Goal: Communication & Community: Answer question/provide support

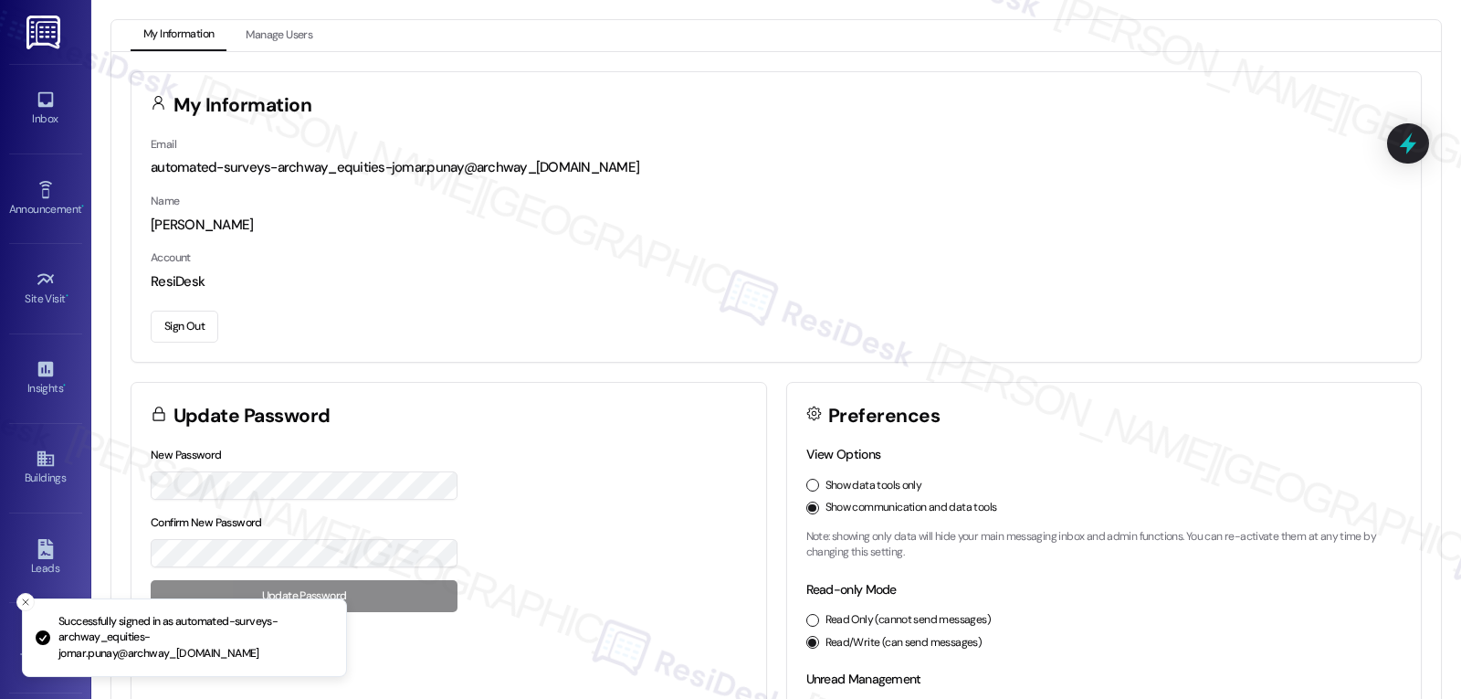
click at [26, 72] on div "Inbox Go to Inbox" at bounding box center [45, 109] width 73 height 90
click at [31, 100] on link "Inbox" at bounding box center [45, 108] width 73 height 49
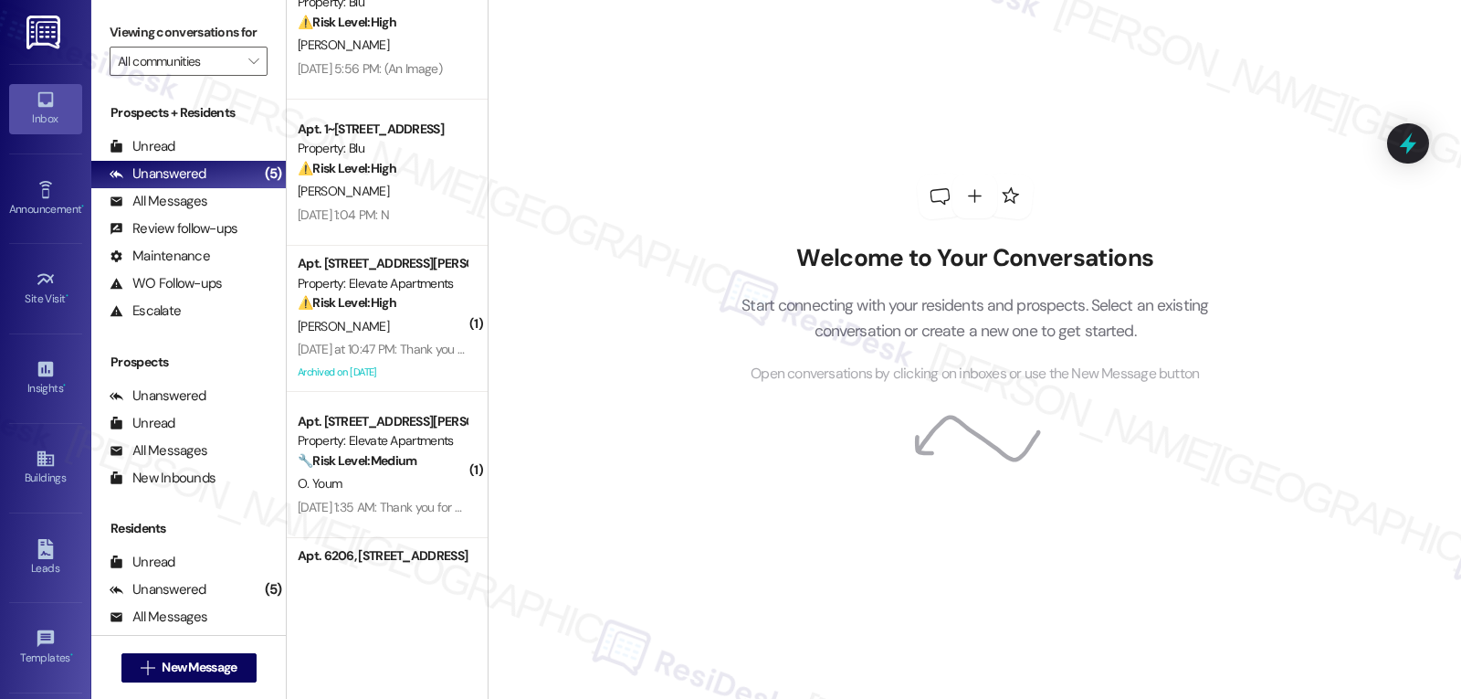
scroll to position [162, 0]
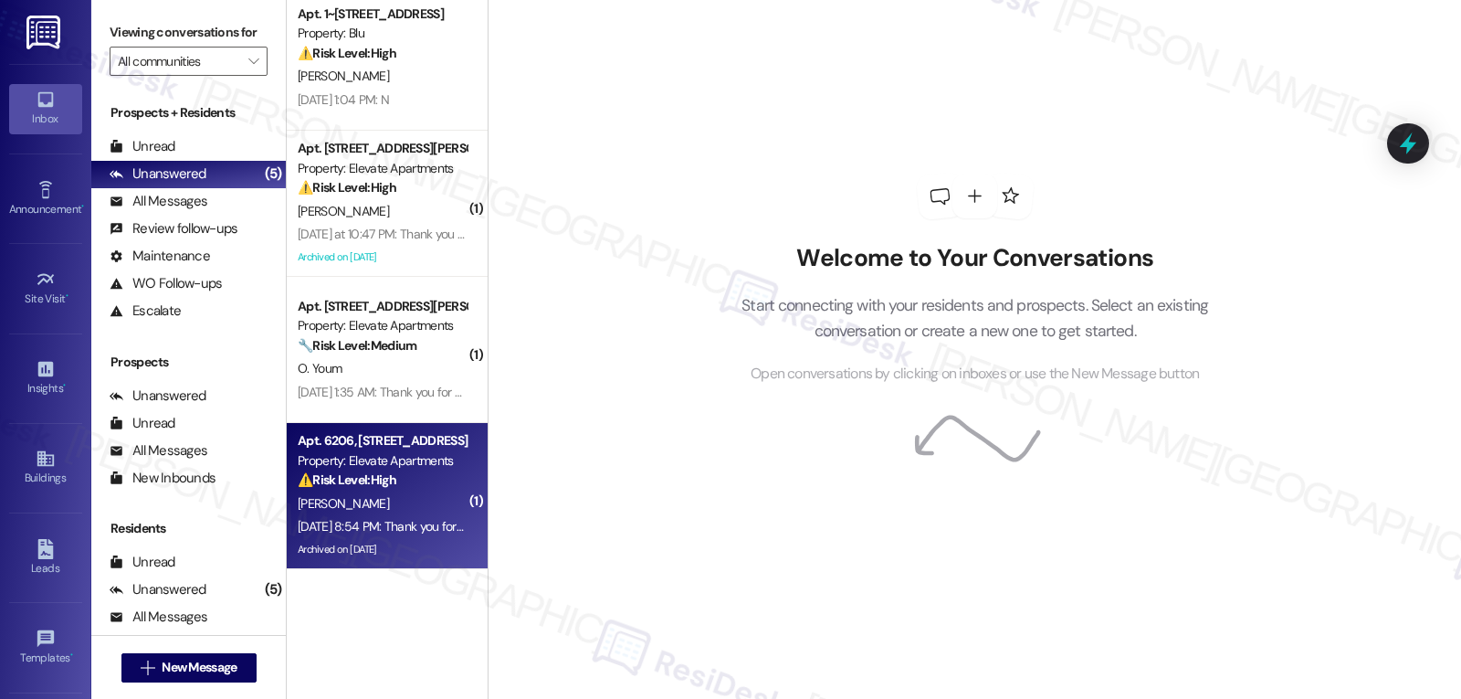
click at [431, 542] on div "Archived on [DATE]" at bounding box center [382, 549] width 173 height 23
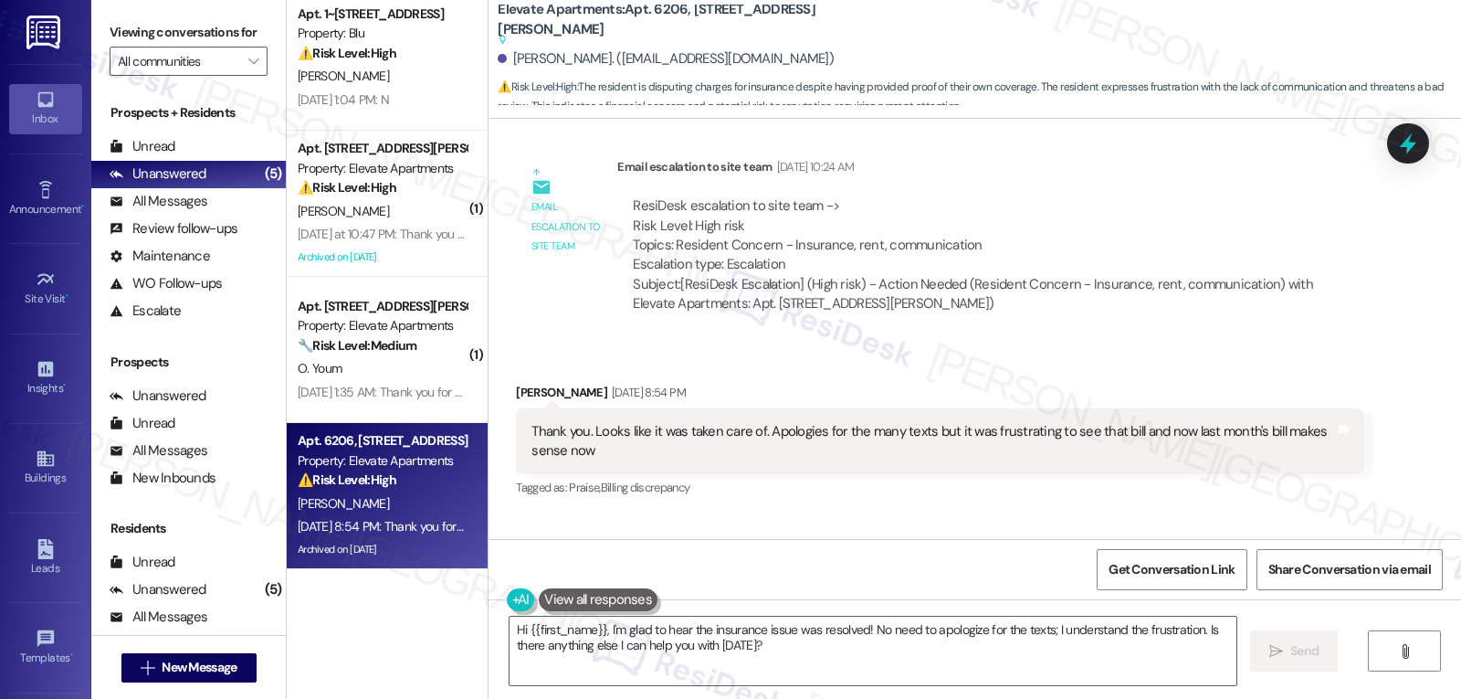
scroll to position [19658, 0]
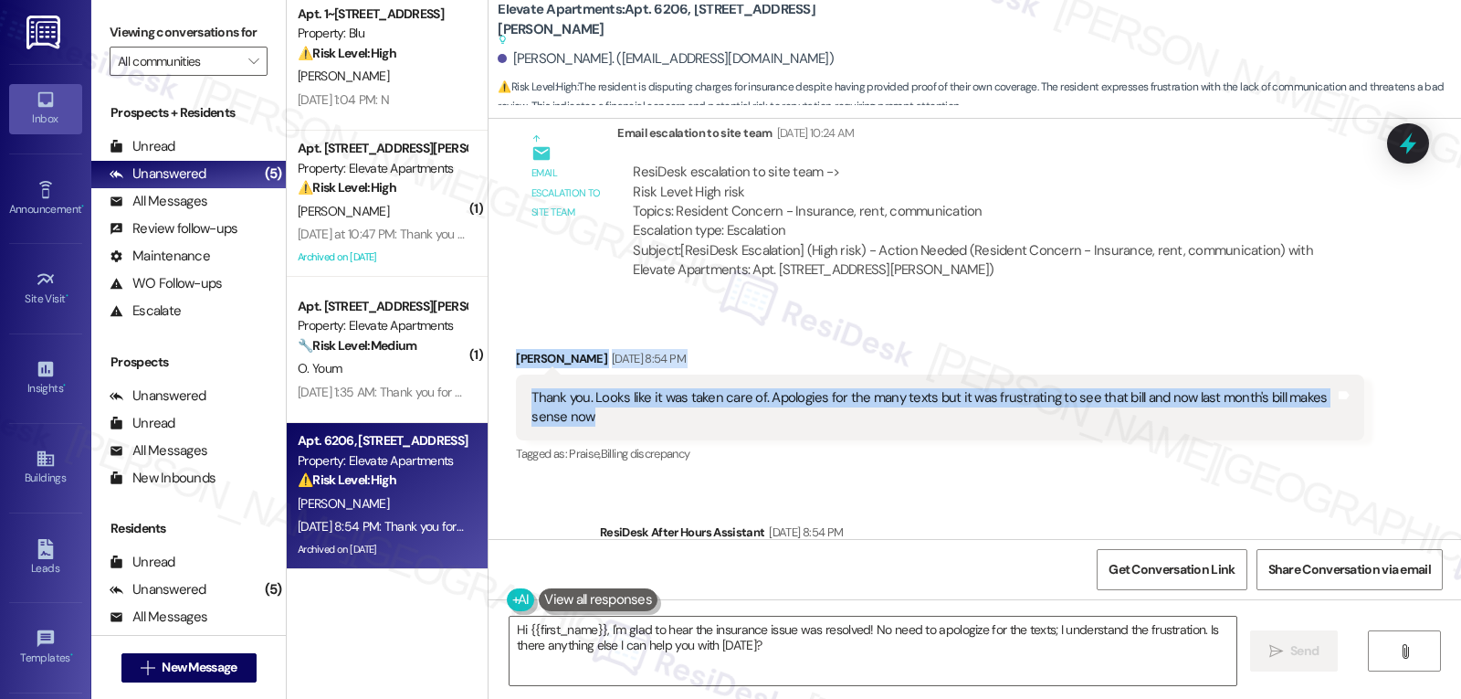
drag, startPoint x: 494, startPoint y: 237, endPoint x: 1027, endPoint y: 291, distance: 536.2
click at [1027, 335] on div "Received via SMS [PERSON_NAME] [DATE] 8:54 PM Thank you. Looks like it was take…" at bounding box center [939, 408] width 875 height 146
copy div "[PERSON_NAME] [DATE] 8:54 PM Thank you. Looks like it was taken care of. Apolog…"
click at [799, 663] on textarea "Hi {{first_name}}, I'm glad to hear the insurance issue was resolved! No need t…" at bounding box center [873, 650] width 727 height 68
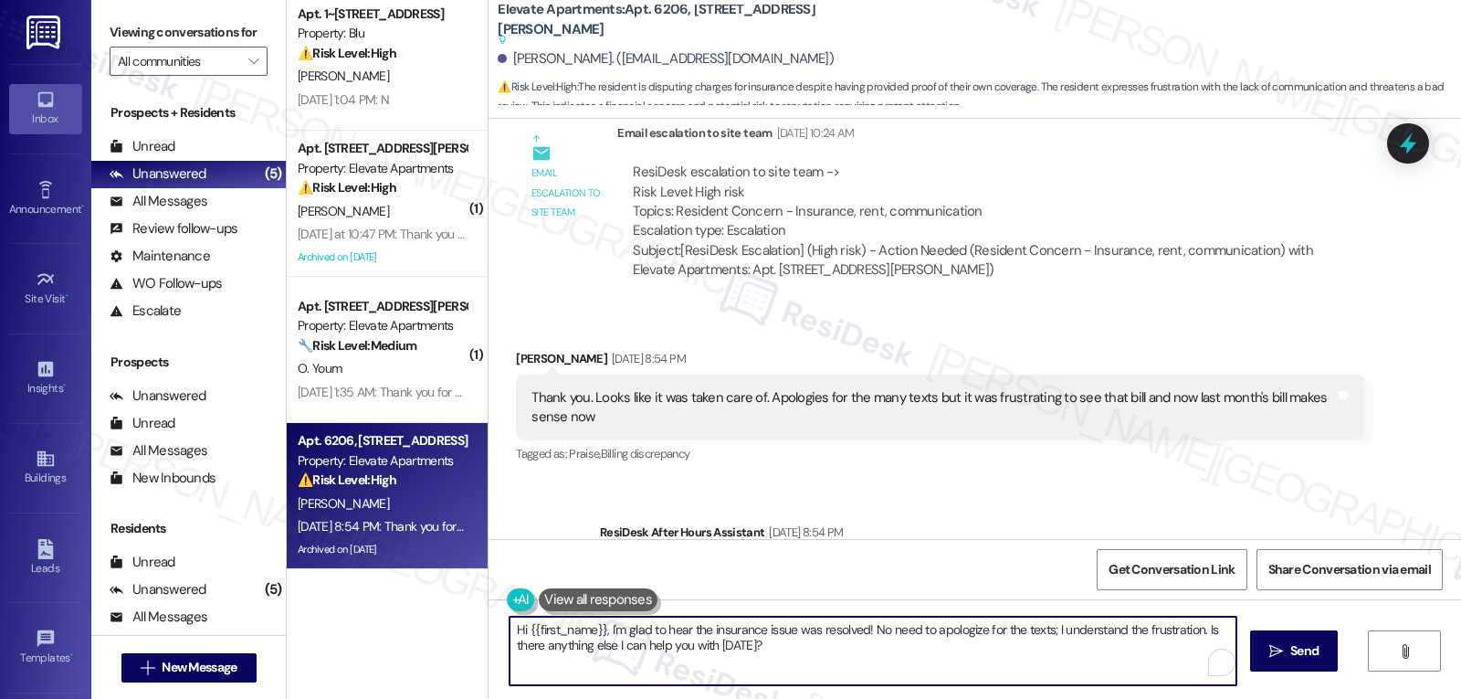
paste textarea "[PERSON_NAME], no worries at all—we completely understand how frustrating that …"
click at [646, 627] on textarea "Hi [PERSON_NAME], no worries at all—we completely understand how frustrating th…" at bounding box center [870, 650] width 727 height 68
click at [1042, 646] on textarea "Hi [PERSON_NAME], no worries at all, and no need to apologize. We completely un…" at bounding box center [870, 650] width 727 height 68
click at [1034, 655] on textarea "Hi [PERSON_NAME], no worries at all, and no need to apologize. We completely un…" at bounding box center [870, 650] width 727 height 68
paste textarea "thank you for letting us know — I’m glad to hear it’s been taken care of. No ne…"
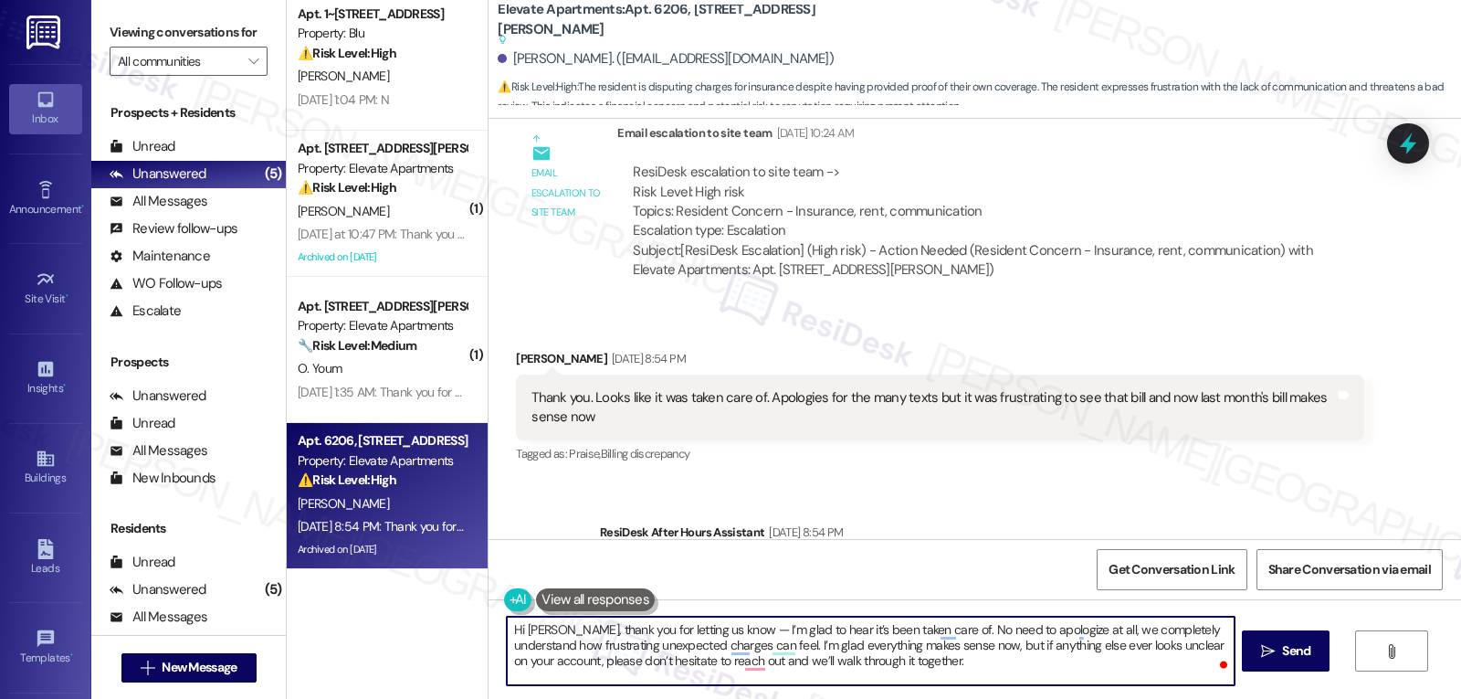
click at [717, 625] on textarea "Hi [PERSON_NAME], thank you for letting us know — I’m glad to hear it’s been ta…" at bounding box center [870, 650] width 727 height 68
click at [982, 674] on textarea "Hi [PERSON_NAME], thank you for letting us know! I’m glad to hear it’s been tak…" at bounding box center [870, 650] width 727 height 68
click at [1023, 677] on textarea "Hi [PERSON_NAME], thank you for letting us know! I’m glad to hear it’s been tak…" at bounding box center [870, 650] width 727 height 68
type textarea "Hi [PERSON_NAME], thank you for letting us know! I’m glad to hear it’s been tak…"
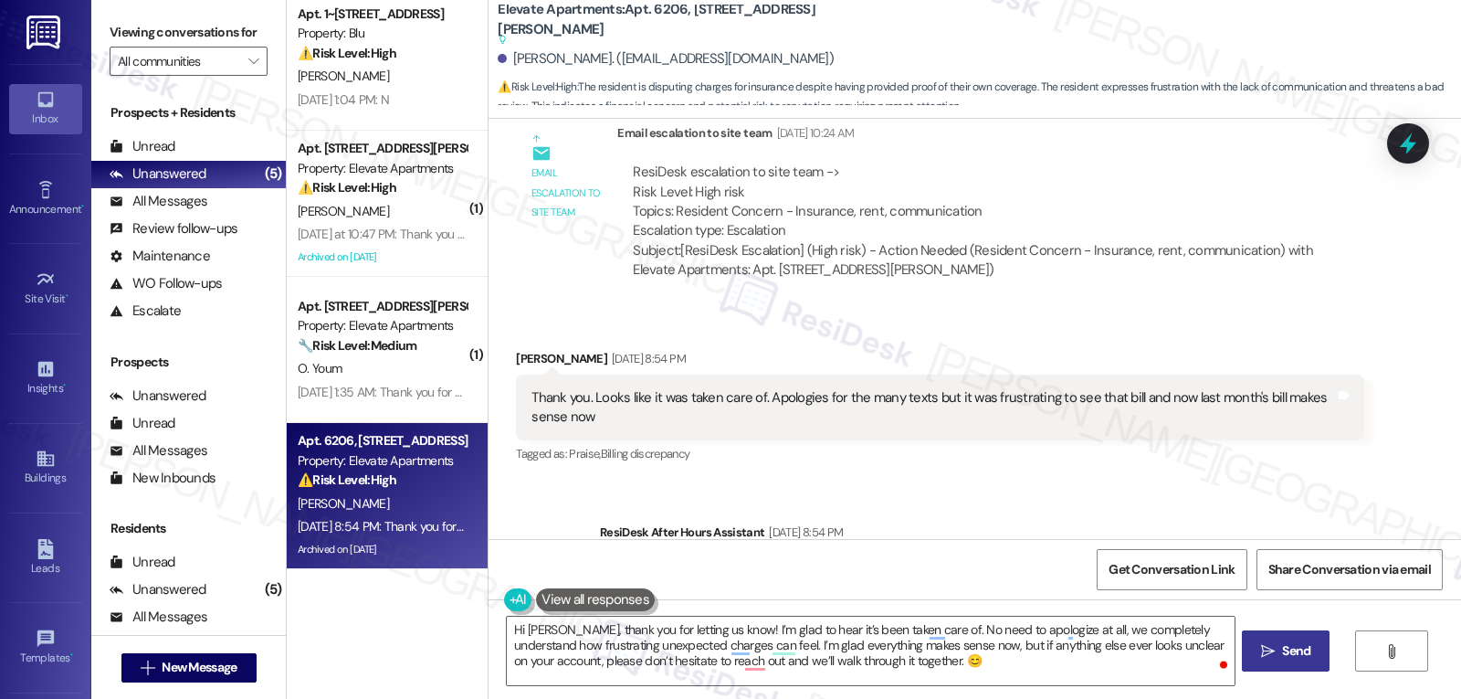
click at [1270, 648] on icon "" at bounding box center [1268, 651] width 14 height 15
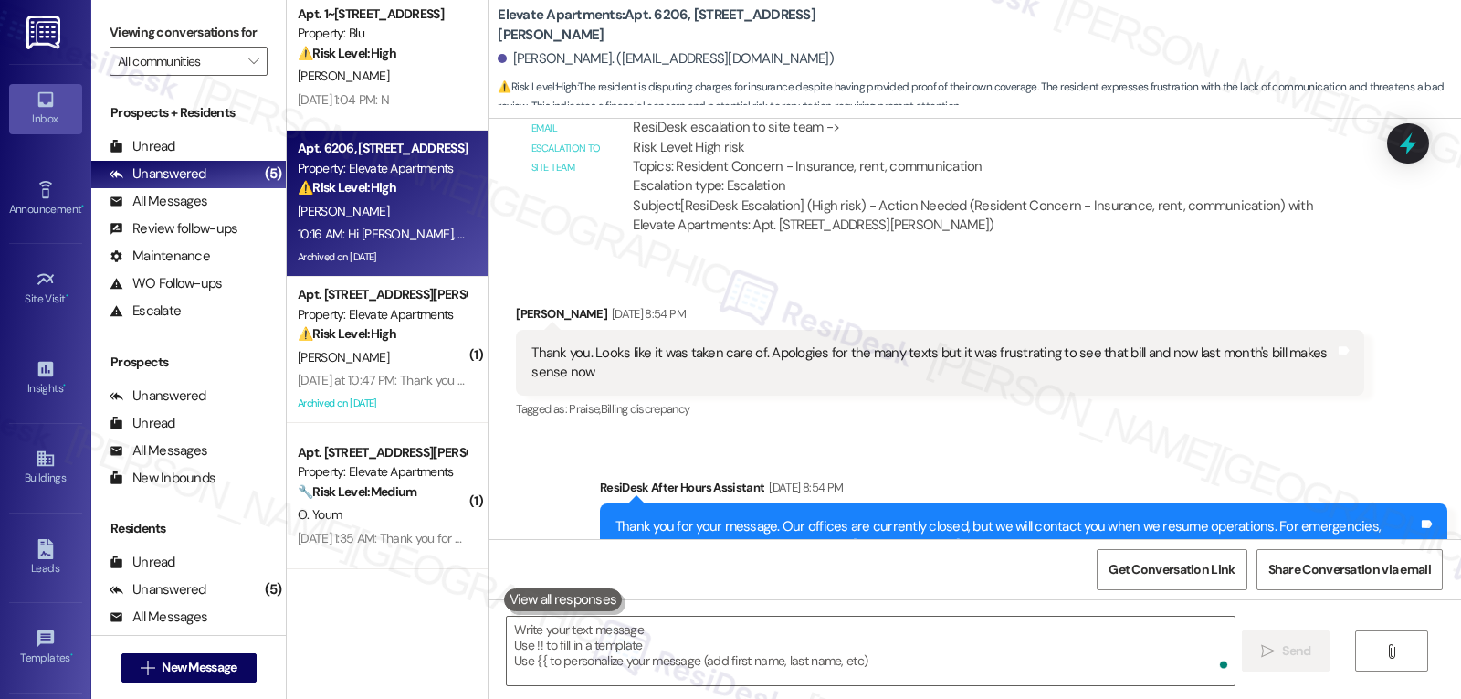
scroll to position [19824, 0]
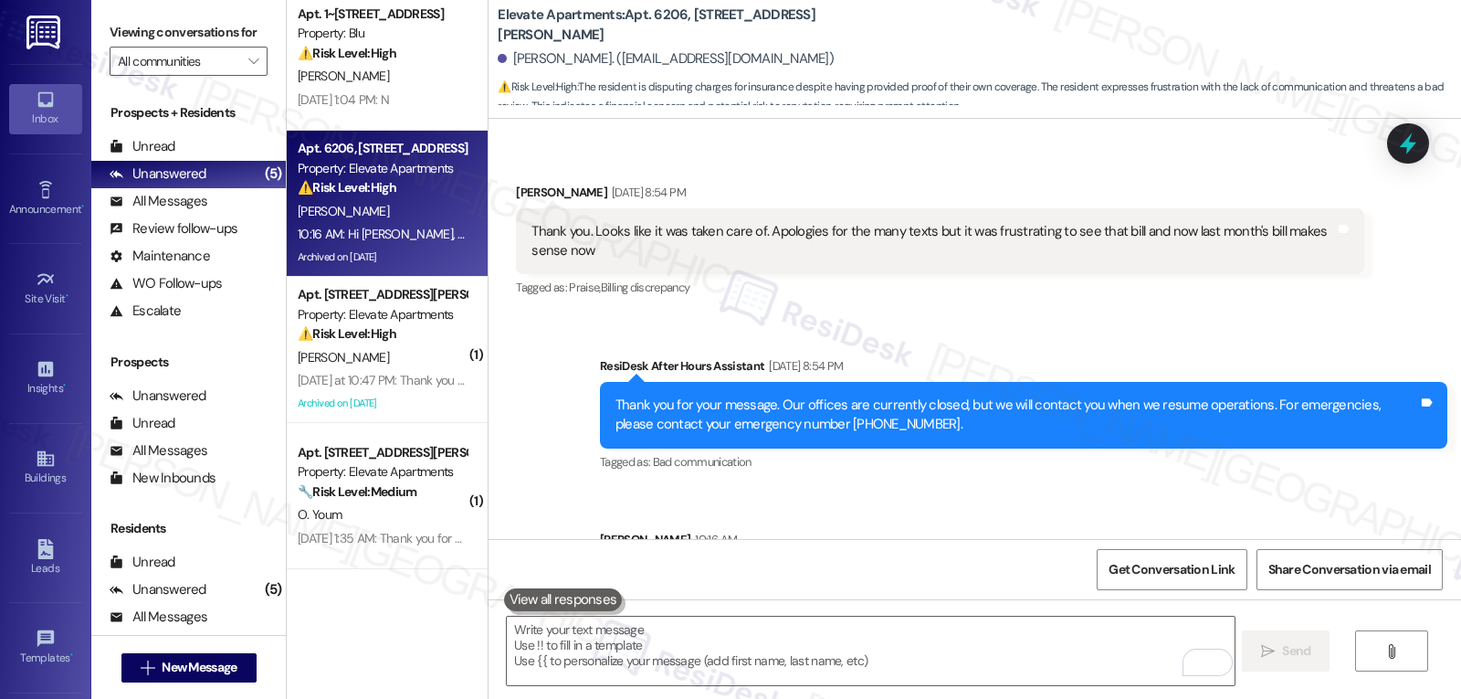
click at [362, 523] on div "O. Youm" at bounding box center [382, 514] width 173 height 23
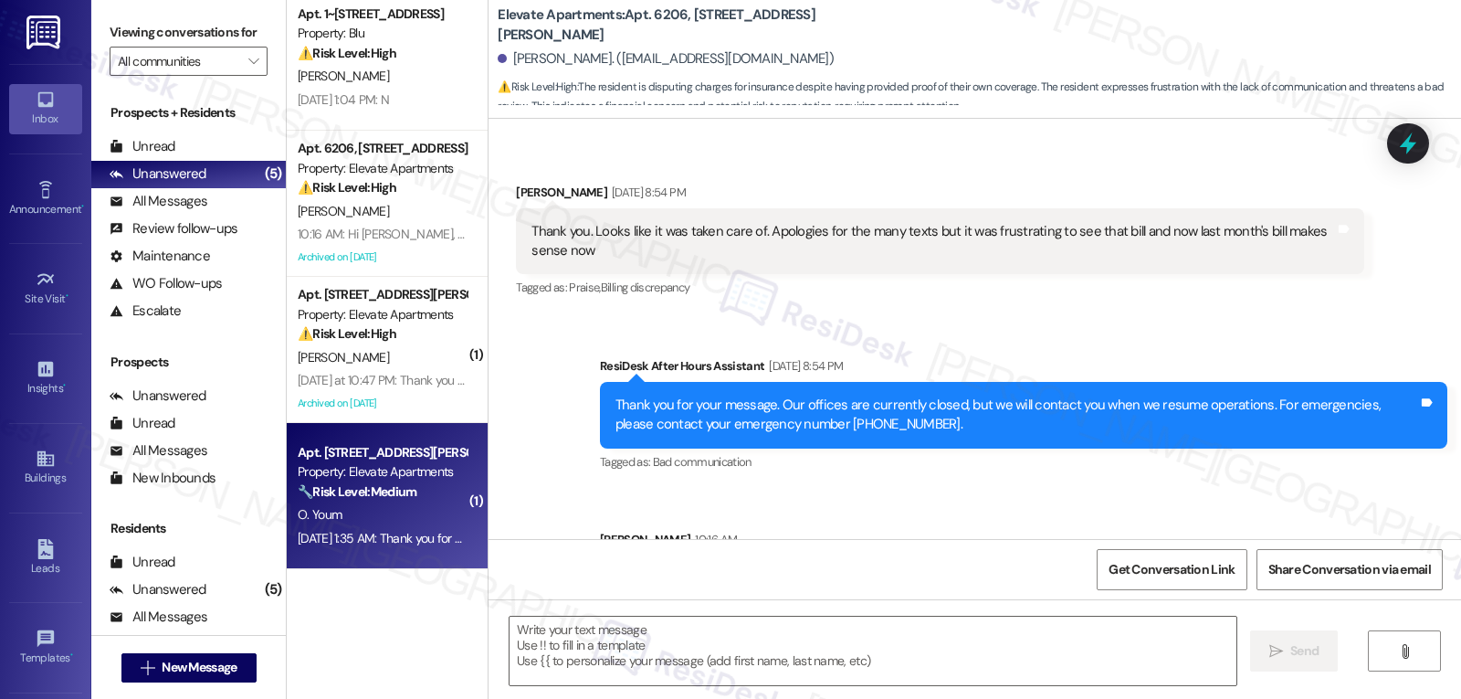
type textarea "Fetching suggested responses. Please feel free to read through the conversation…"
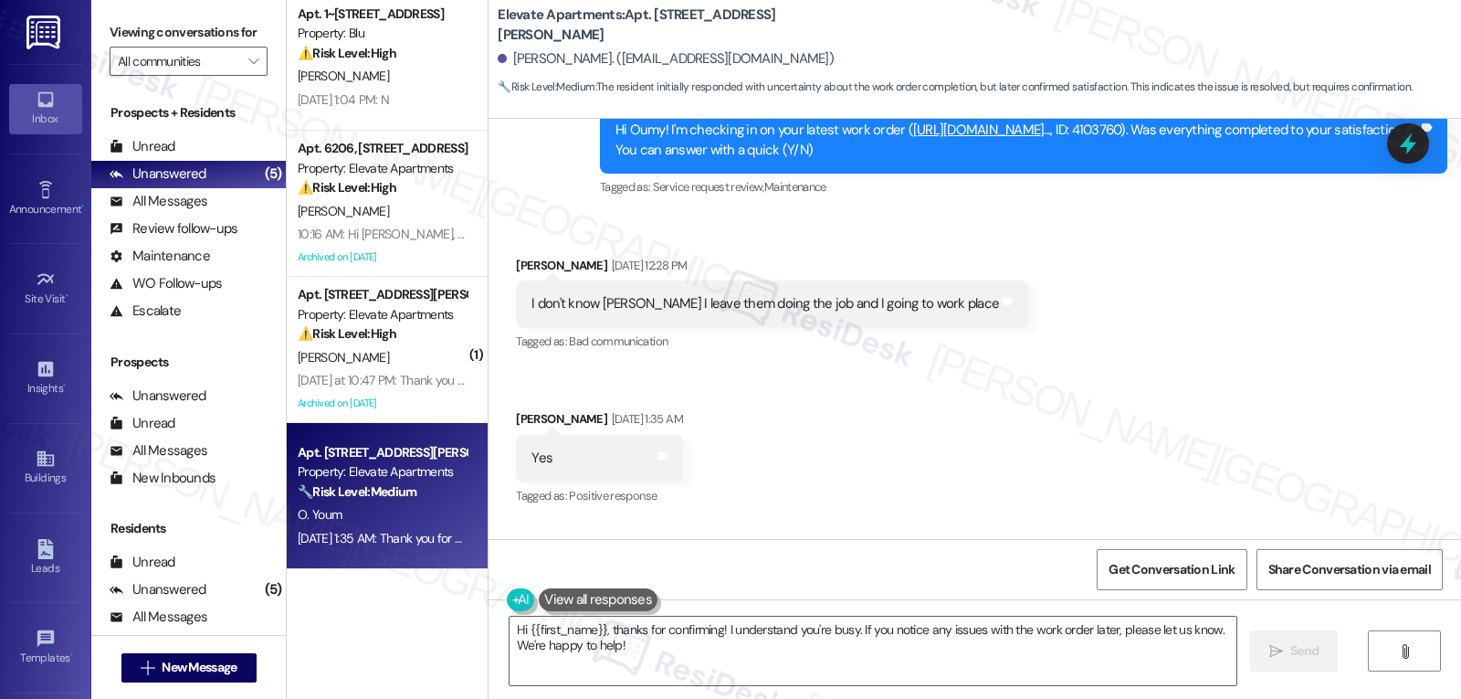
scroll to position [2579, 0]
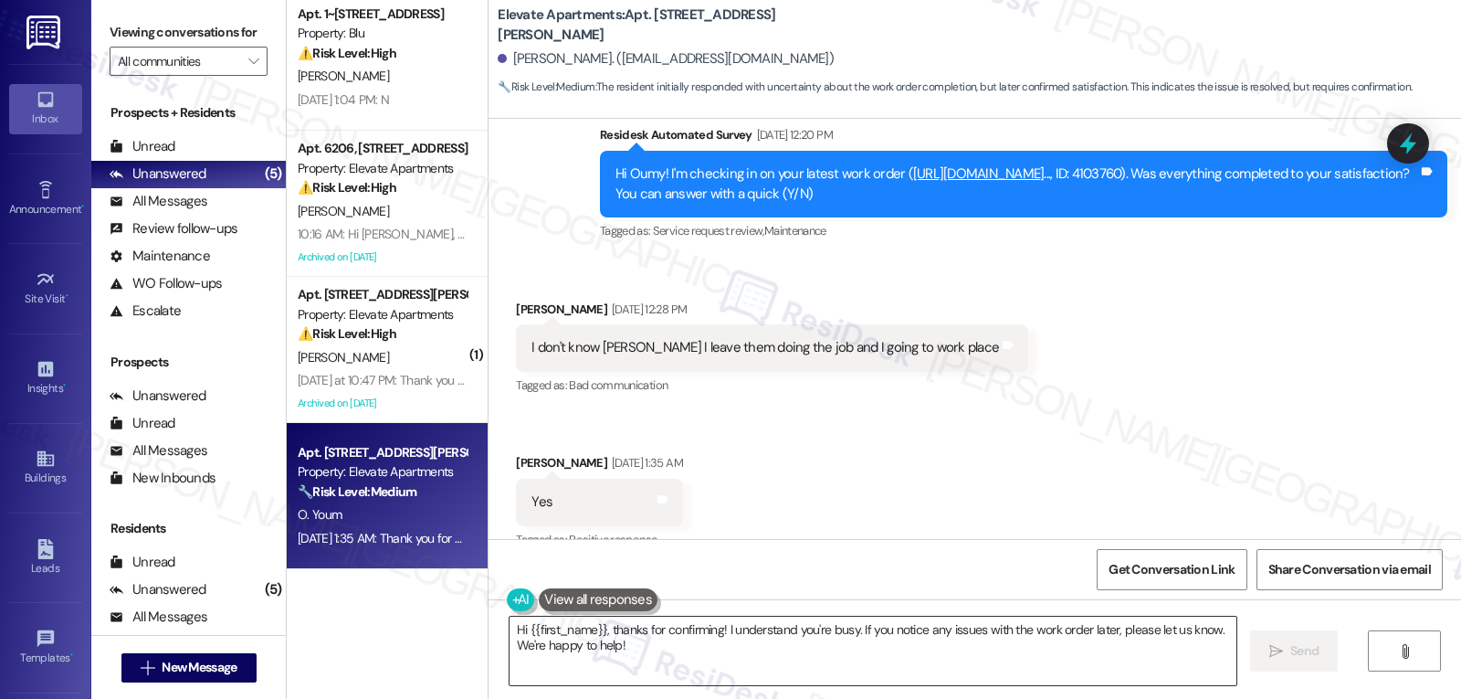
click at [764, 651] on textarea "Hi {{first_name}}, thanks for confirming! I understand you're busy. If you noti…" at bounding box center [873, 650] width 727 height 68
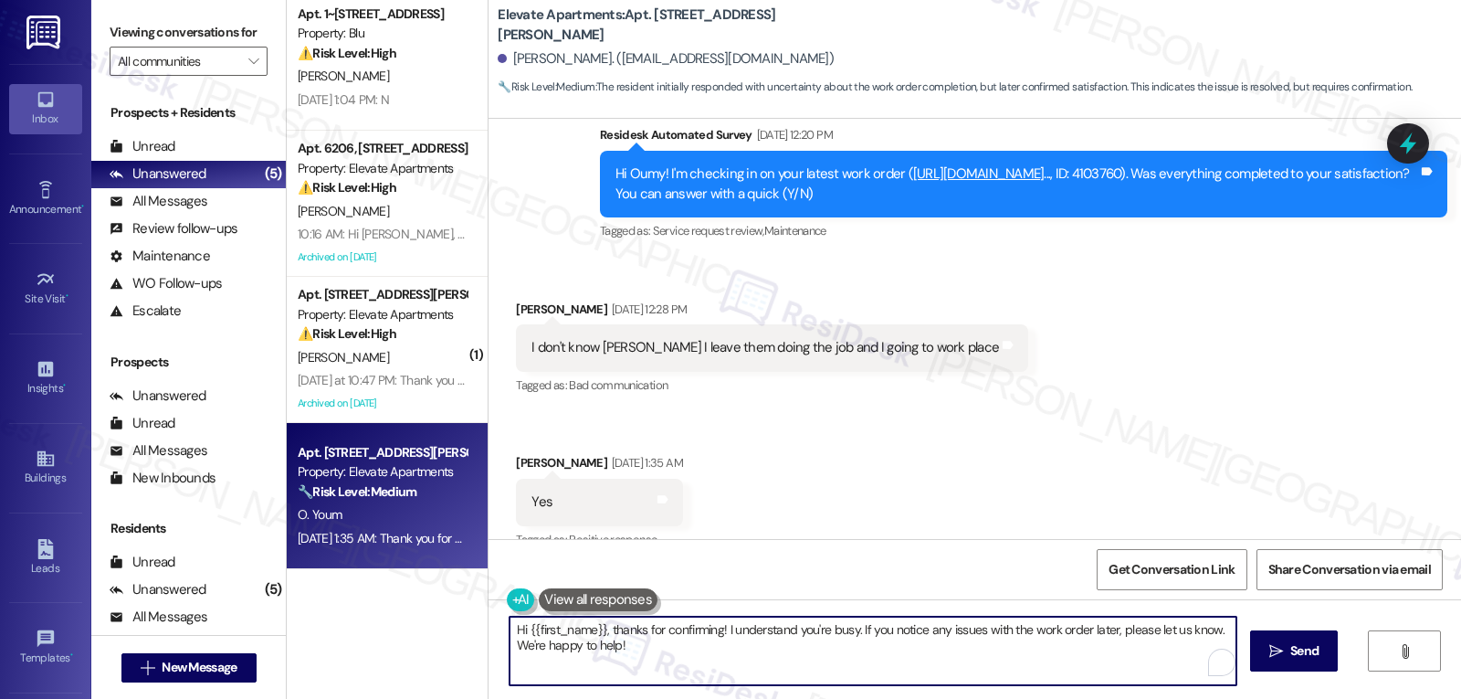
paste textarea "Awesome! Thanks for confirming, {{first_name}}! It’s great to know your request…"
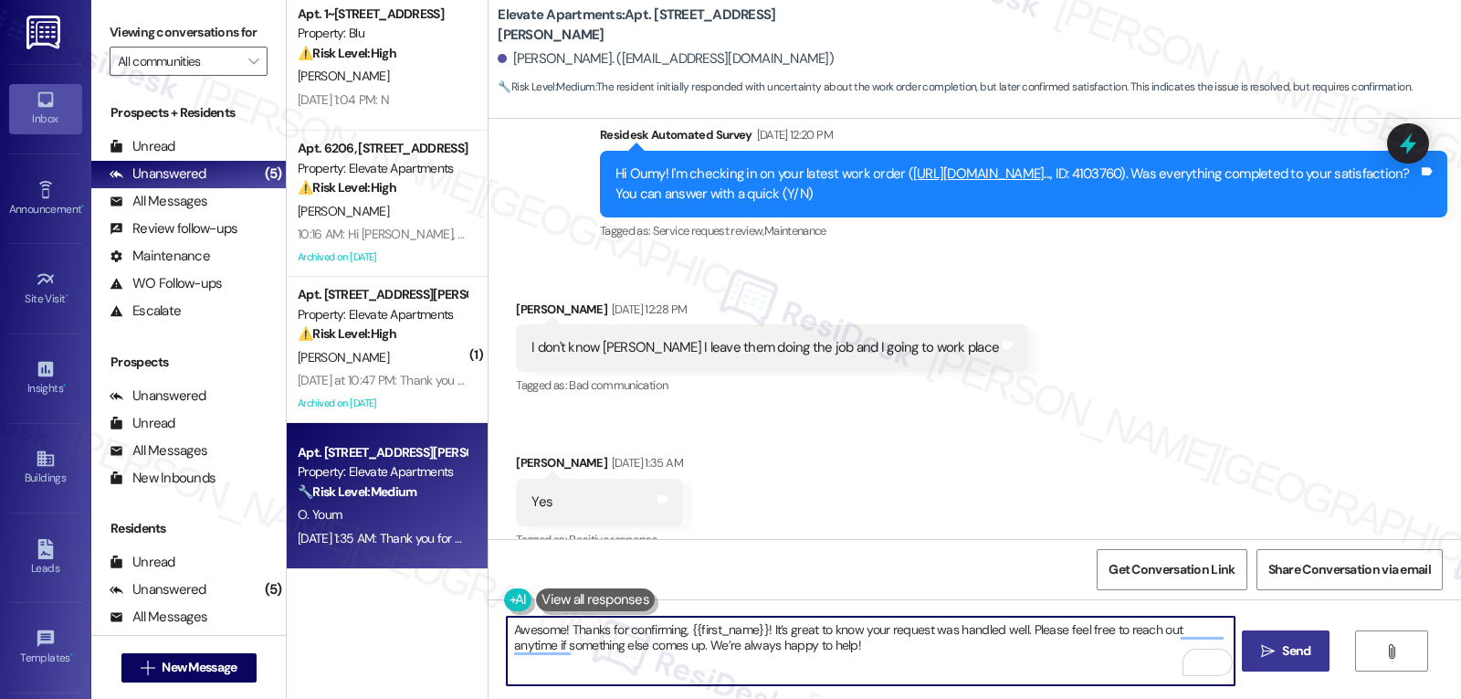
type textarea "Awesome! Thanks for confirming, {{first_name}}! It’s great to know your request…"
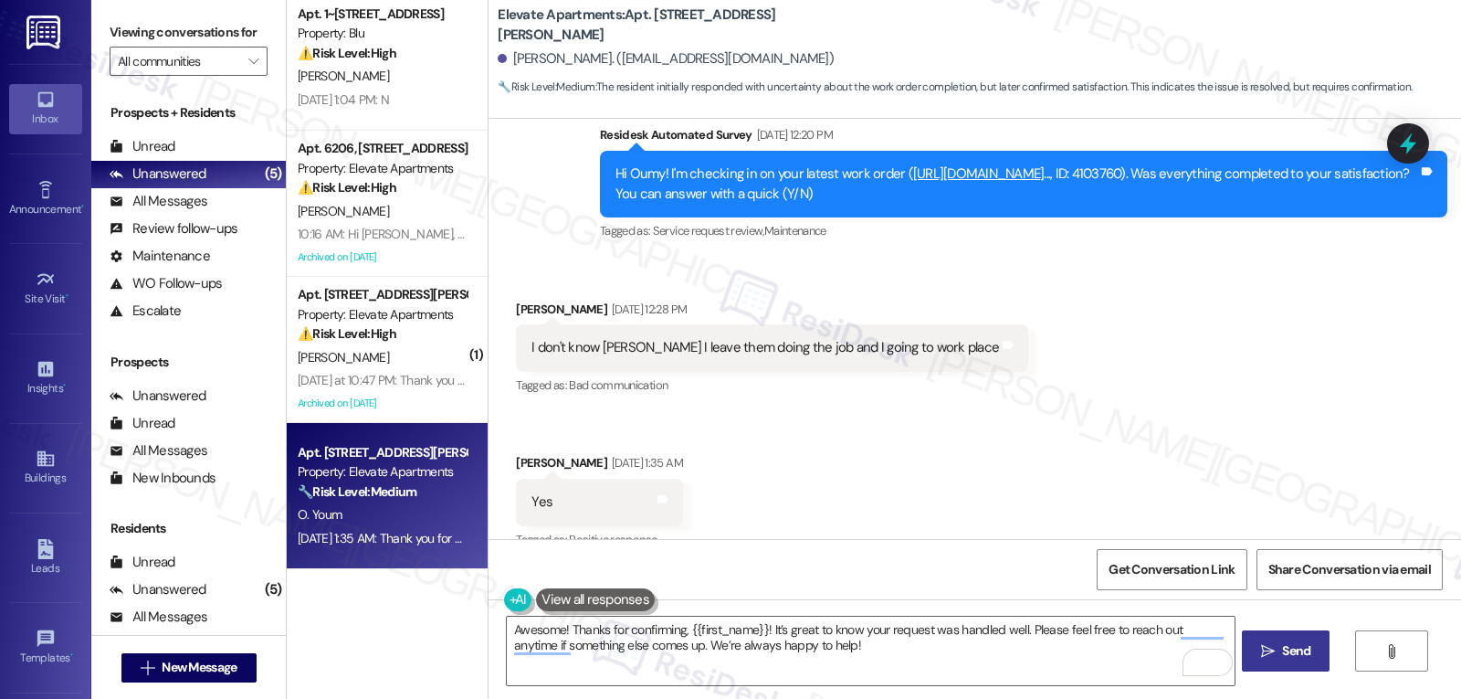
click at [1312, 659] on span "Send" at bounding box center [1297, 650] width 36 height 19
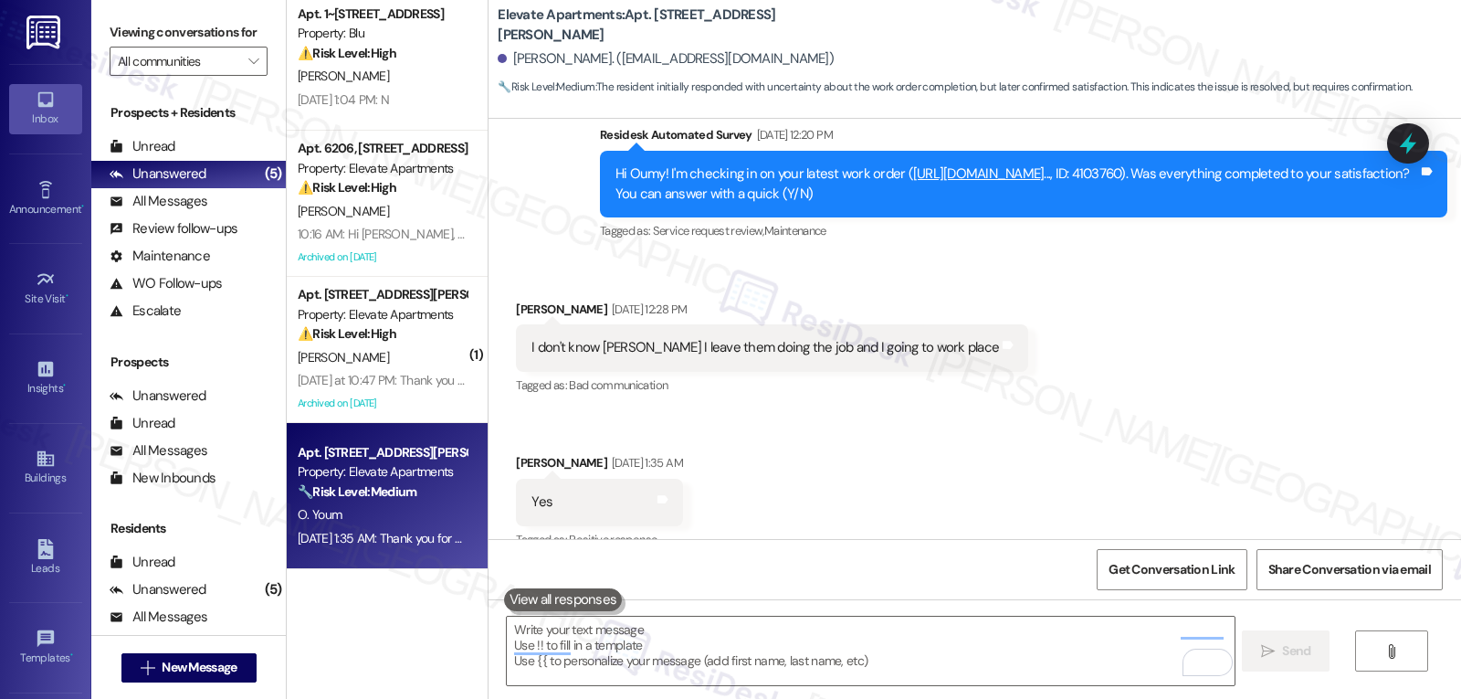
scroll to position [2587, 0]
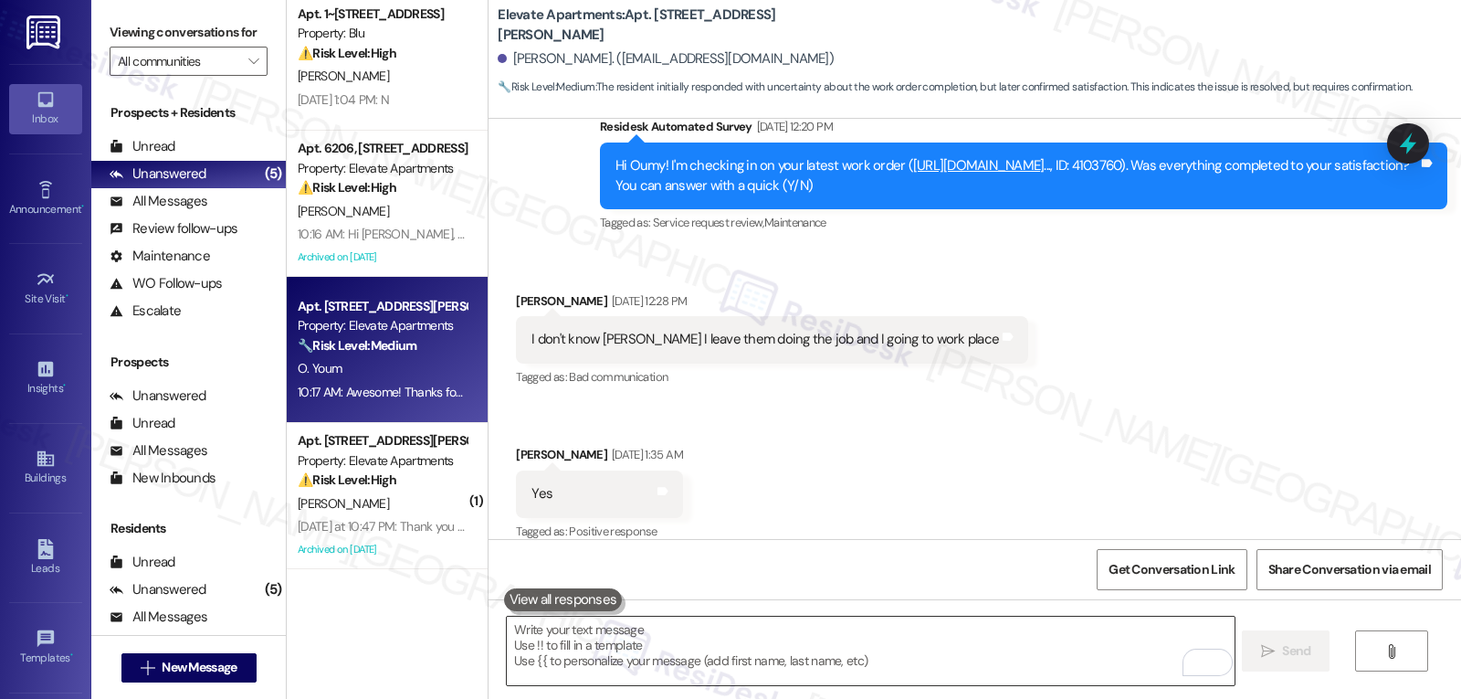
click at [895, 661] on textarea "To enrich screen reader interactions, please activate Accessibility in Grammarl…" at bounding box center [870, 650] width 727 height 68
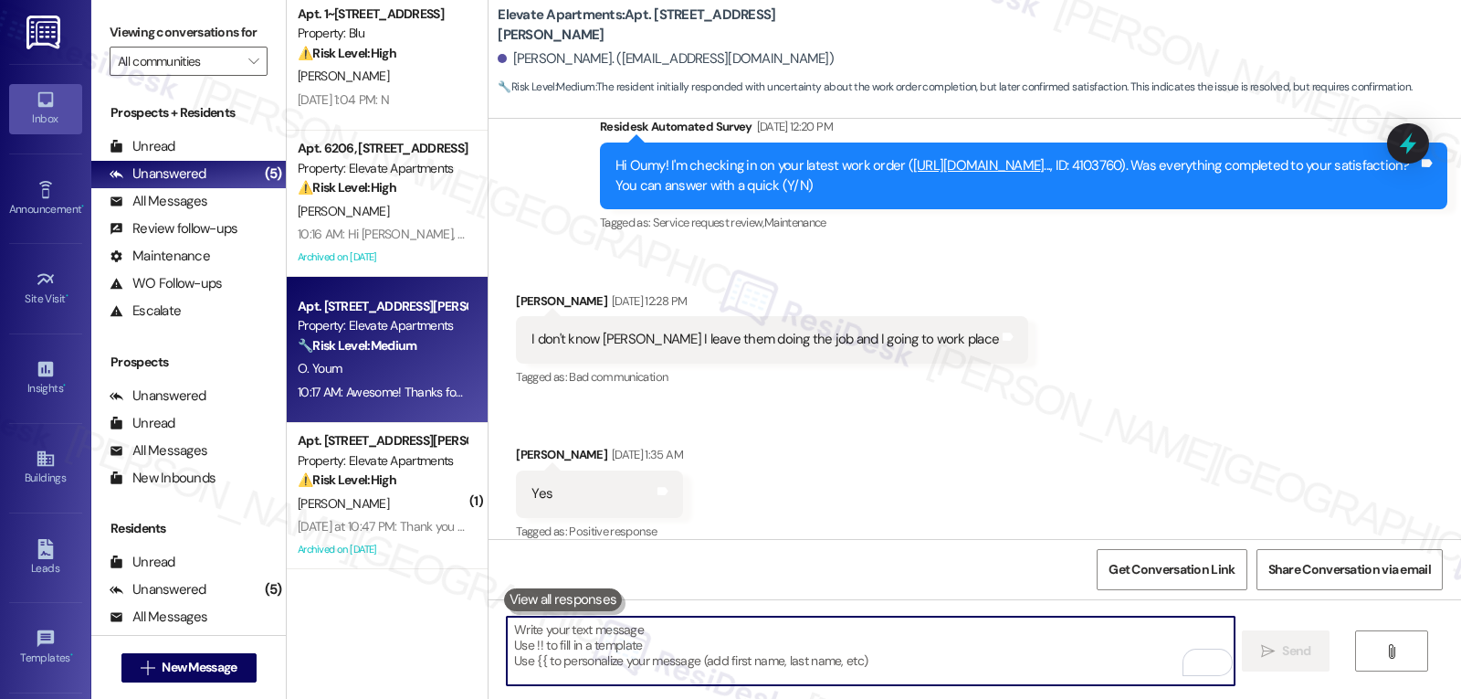
paste textarea "I hope you’ve been loving your time at {{property}}! Has it lived up to what yo…"
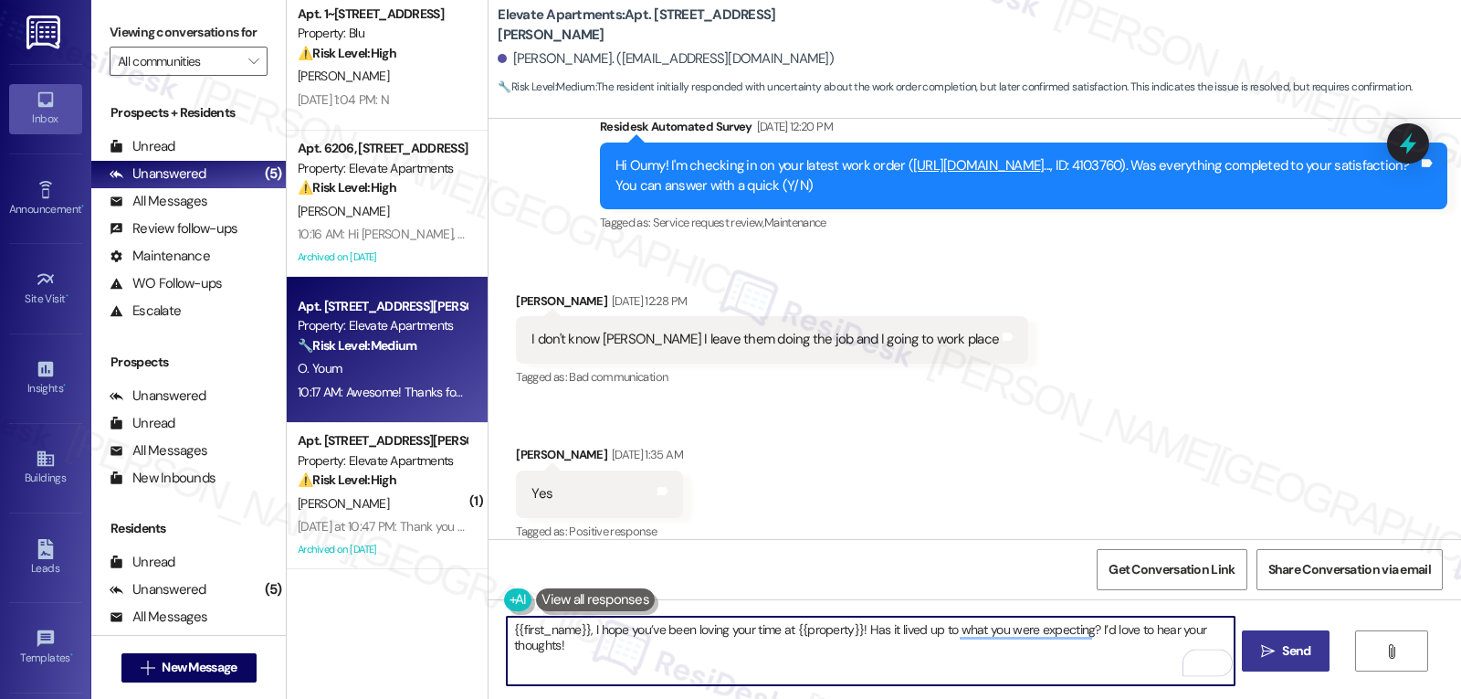
scroll to position [2909, 0]
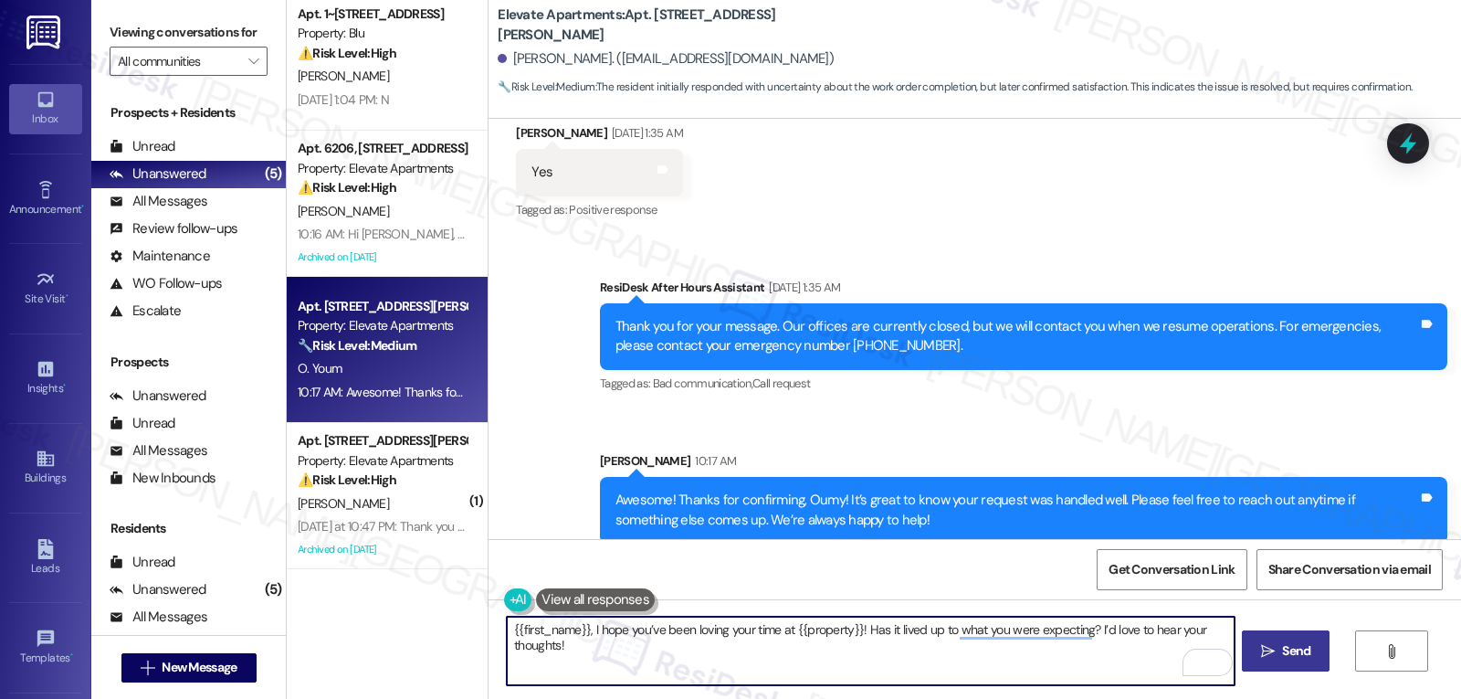
type textarea "{{first_name}}, I hope you’ve been loving your time at {{property}}! Has it liv…"
click at [1298, 655] on span "Send" at bounding box center [1296, 650] width 28 height 19
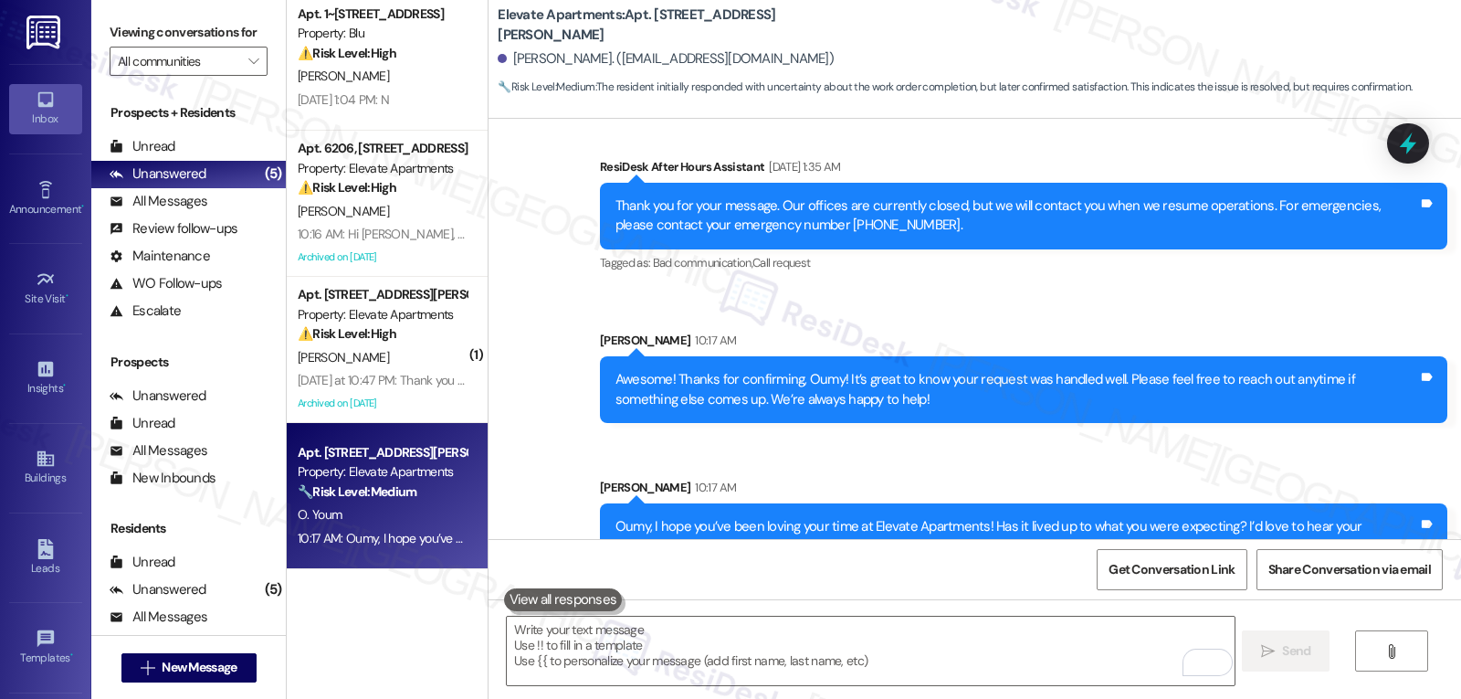
scroll to position [3036, 0]
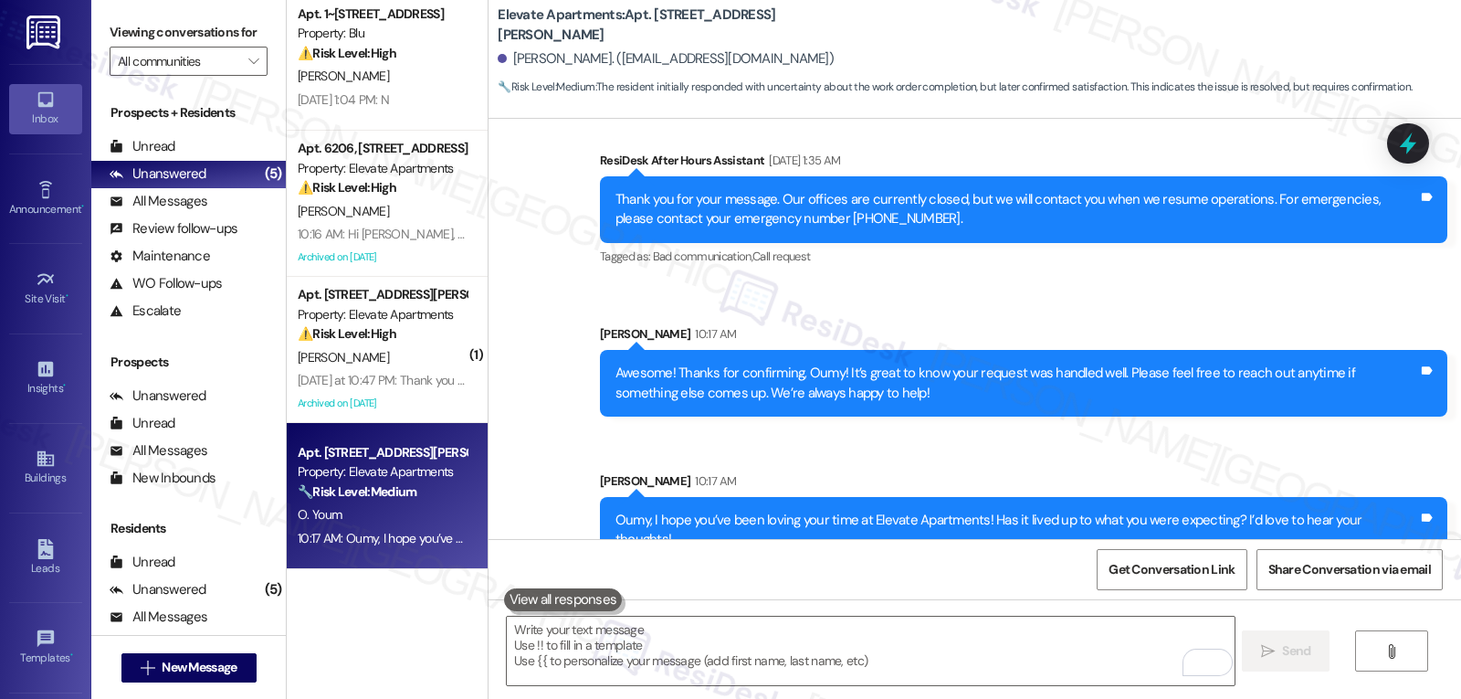
click at [495, 384] on div "Sent via SMS ResiDesk After Hours Assistant [DATE] 1:35 AM Thank you for your m…" at bounding box center [975, 344] width 973 height 468
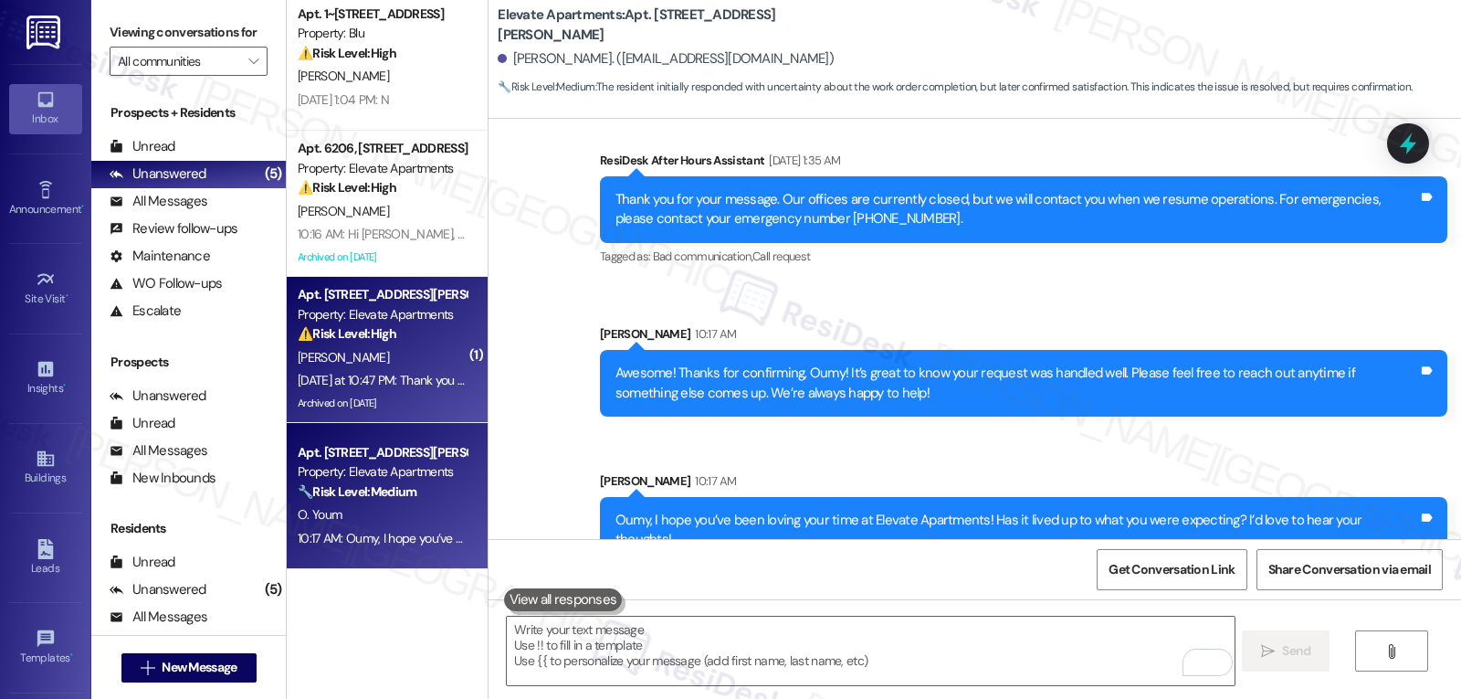
click at [413, 356] on div "[PERSON_NAME]" at bounding box center [382, 357] width 173 height 23
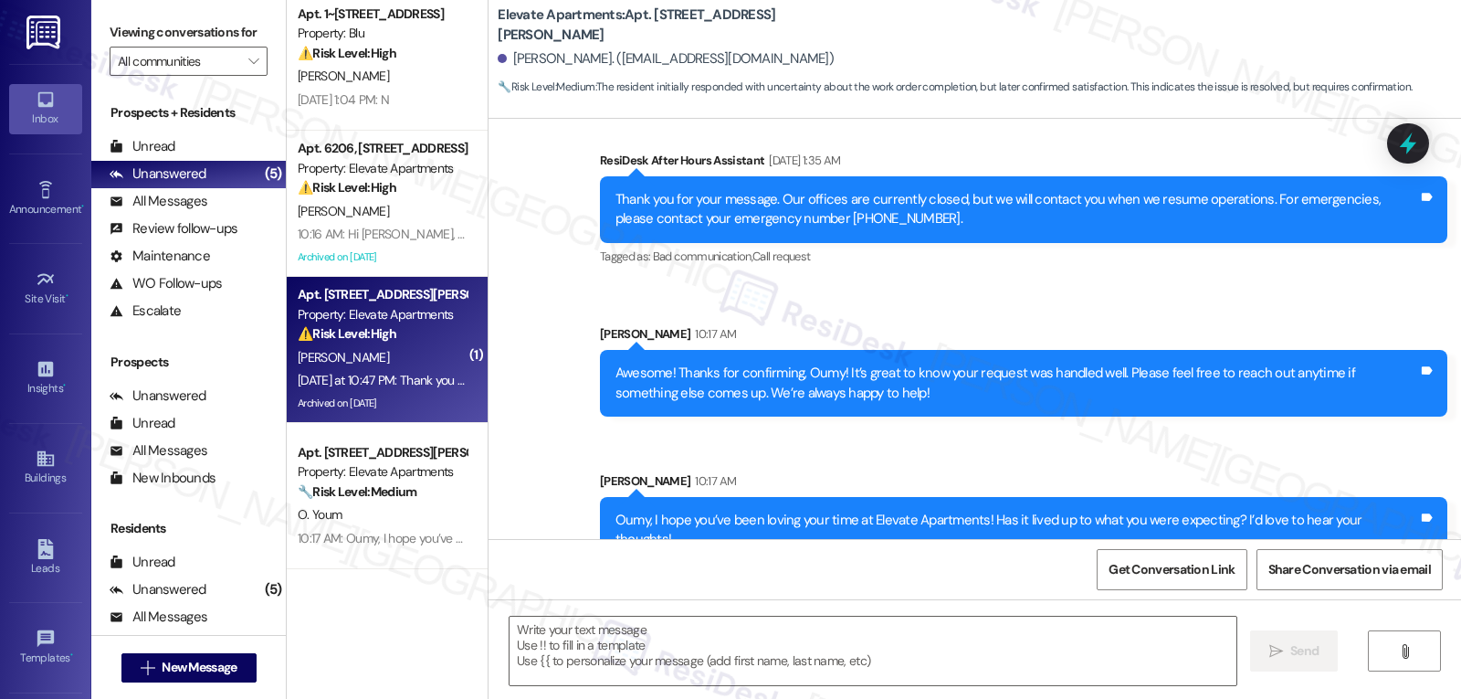
type textarea "Fetching suggested responses. Please feel free to read through the conversation…"
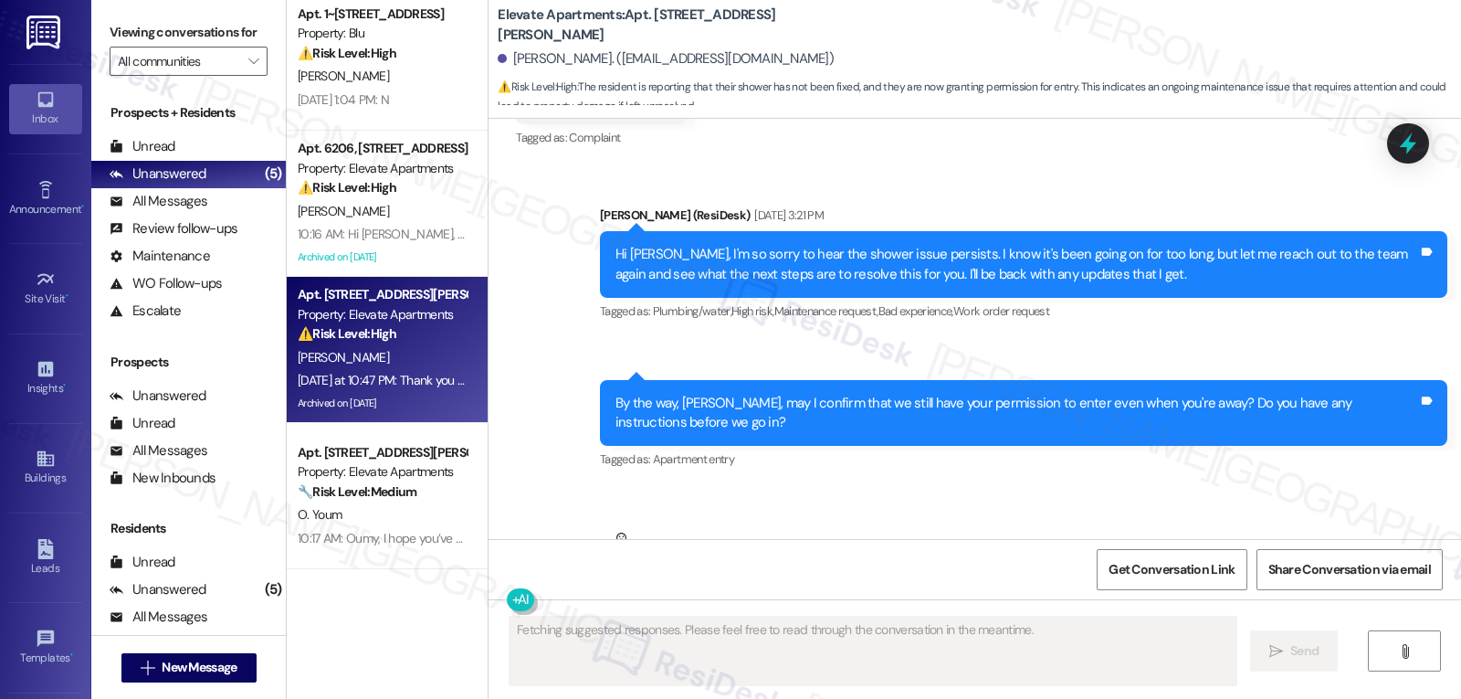
scroll to position [25243, 0]
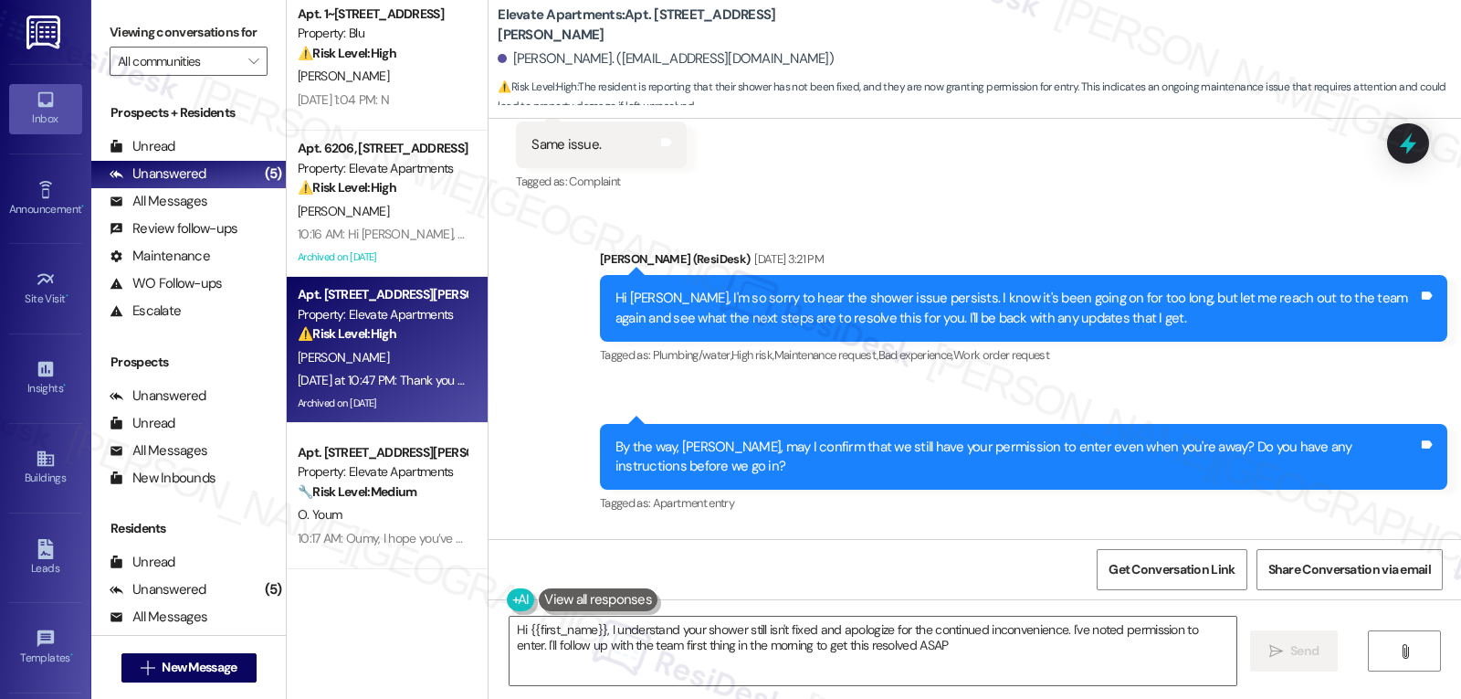
type textarea "Hi {{first_name}}, I understand your shower still isn't fixed and apologize for…"
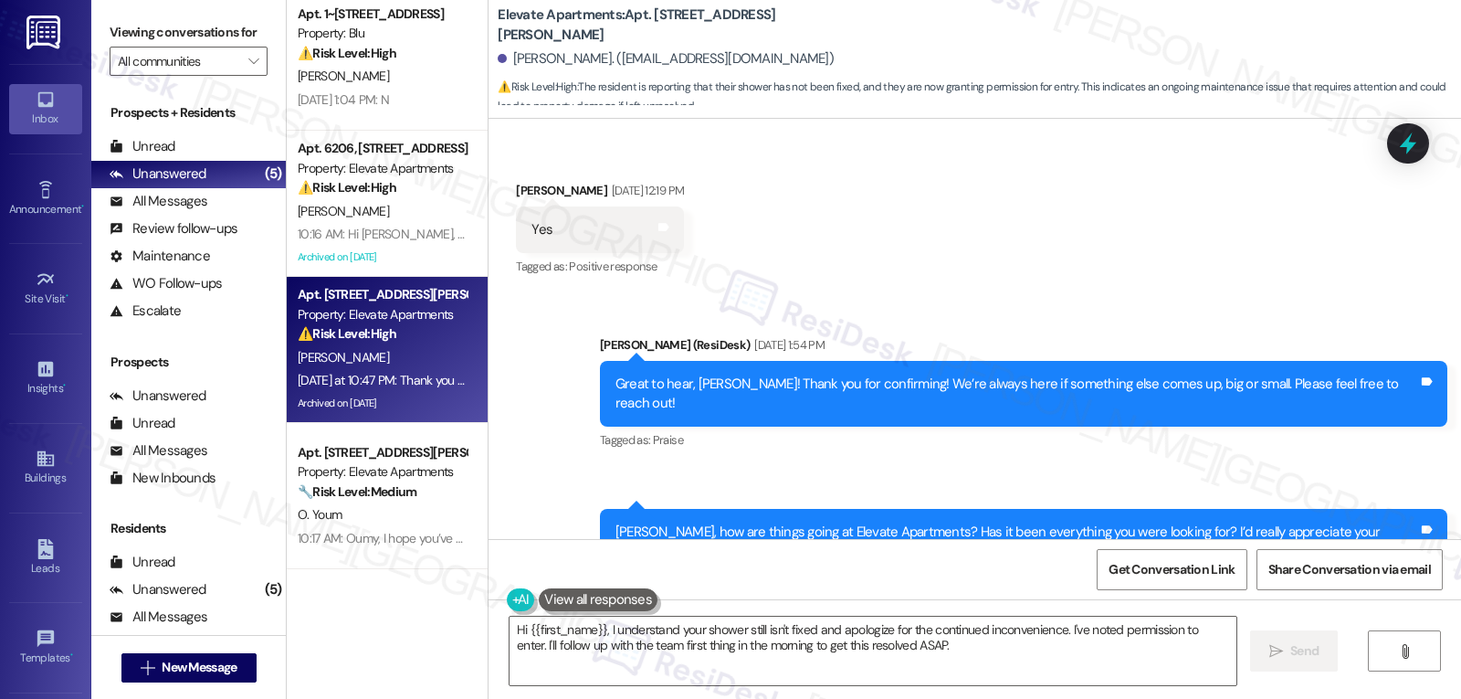
scroll to position [23417, 0]
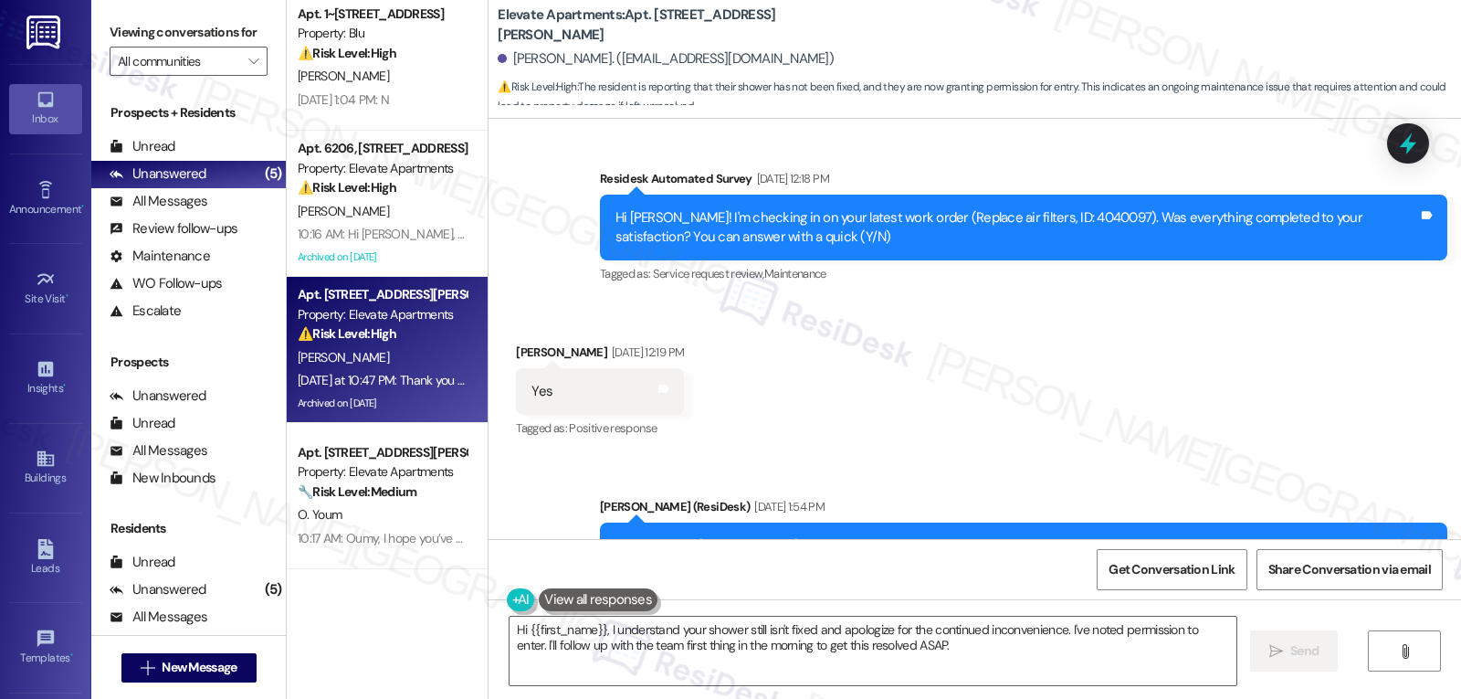
click at [1396, 123] on div at bounding box center [1408, 143] width 42 height 40
click at [1427, 151] on div at bounding box center [1408, 143] width 42 height 40
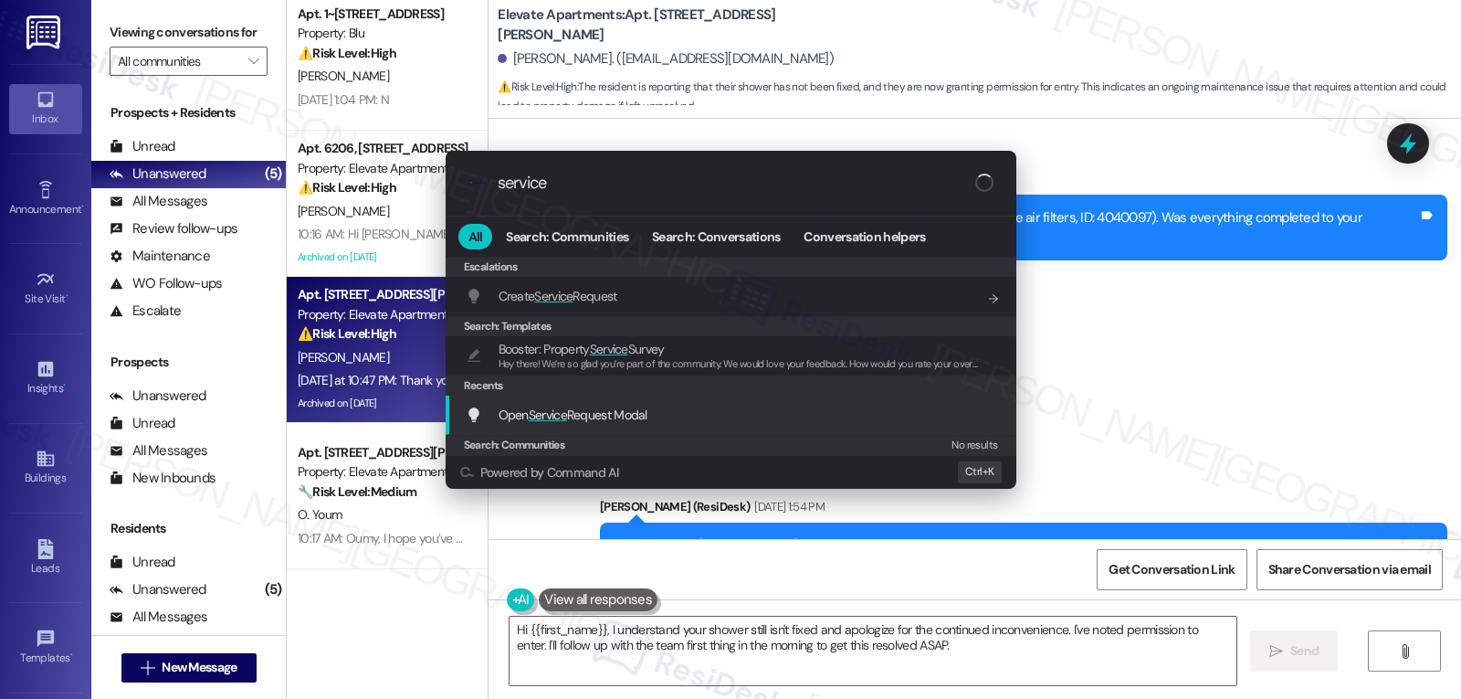
click at [572, 424] on span "Open Service Request Modal" at bounding box center [573, 415] width 149 height 20
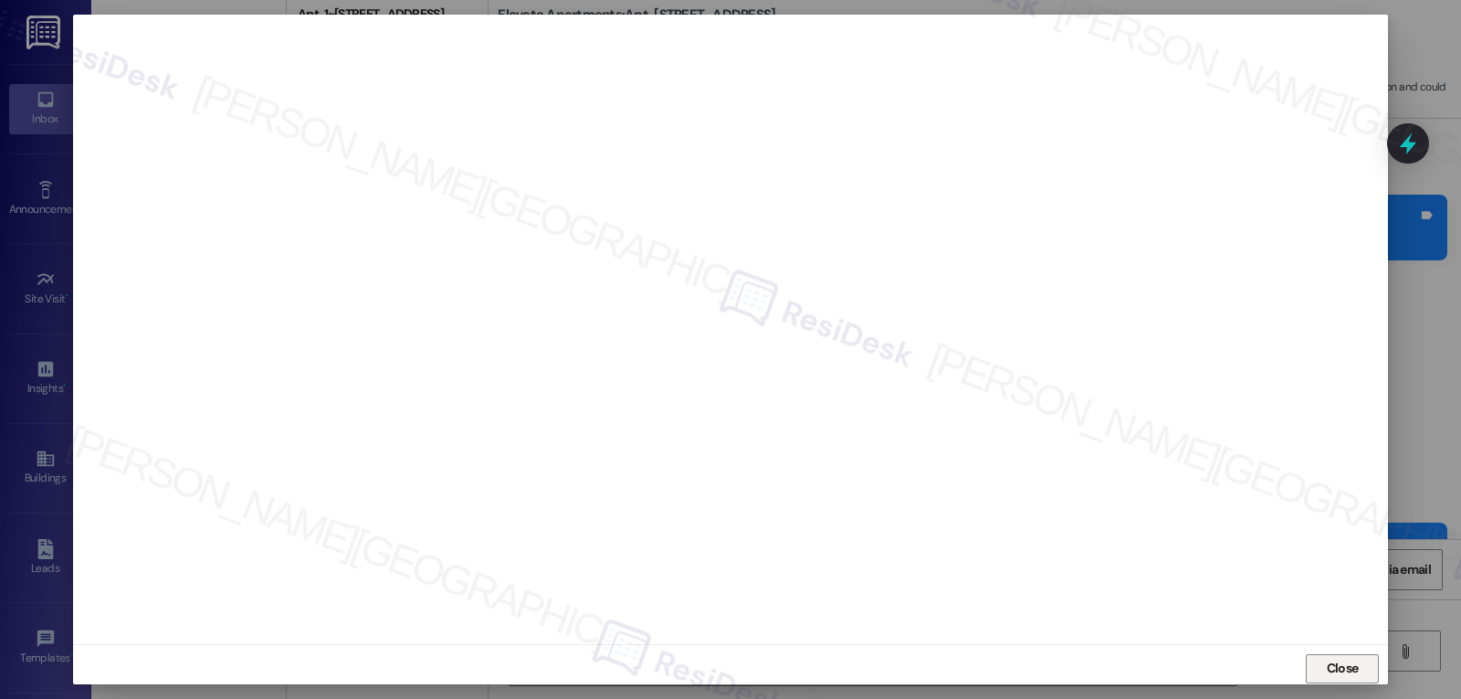
click at [1341, 669] on span "Close" at bounding box center [1343, 668] width 32 height 19
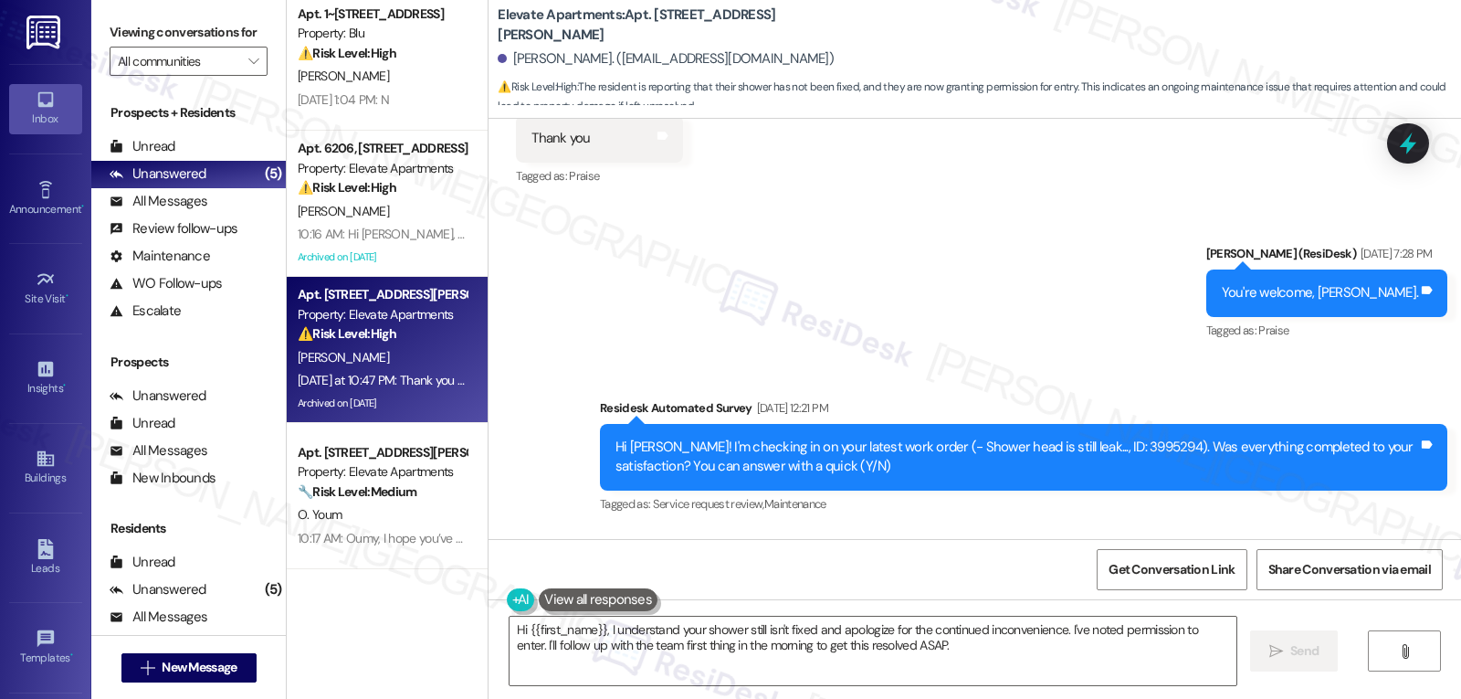
scroll to position [22503, 0]
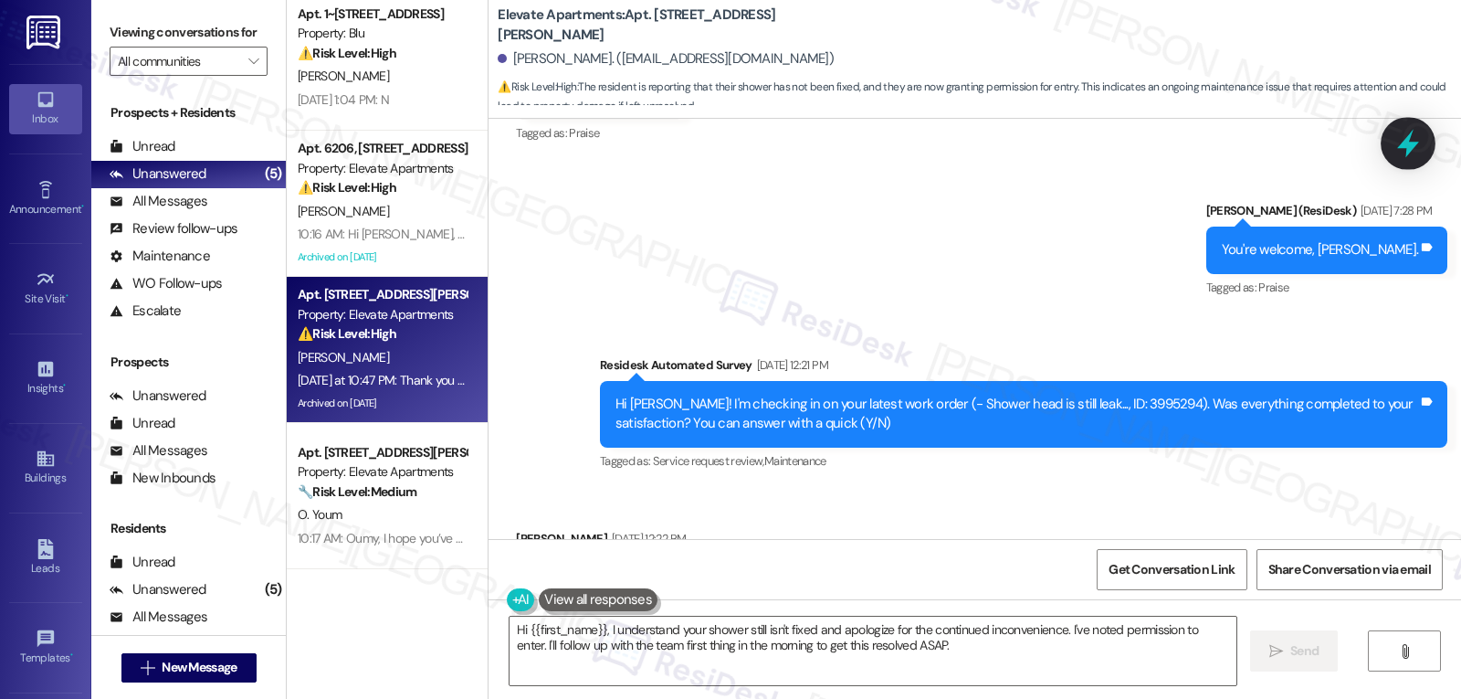
click at [1396, 149] on icon at bounding box center [1408, 143] width 31 height 31
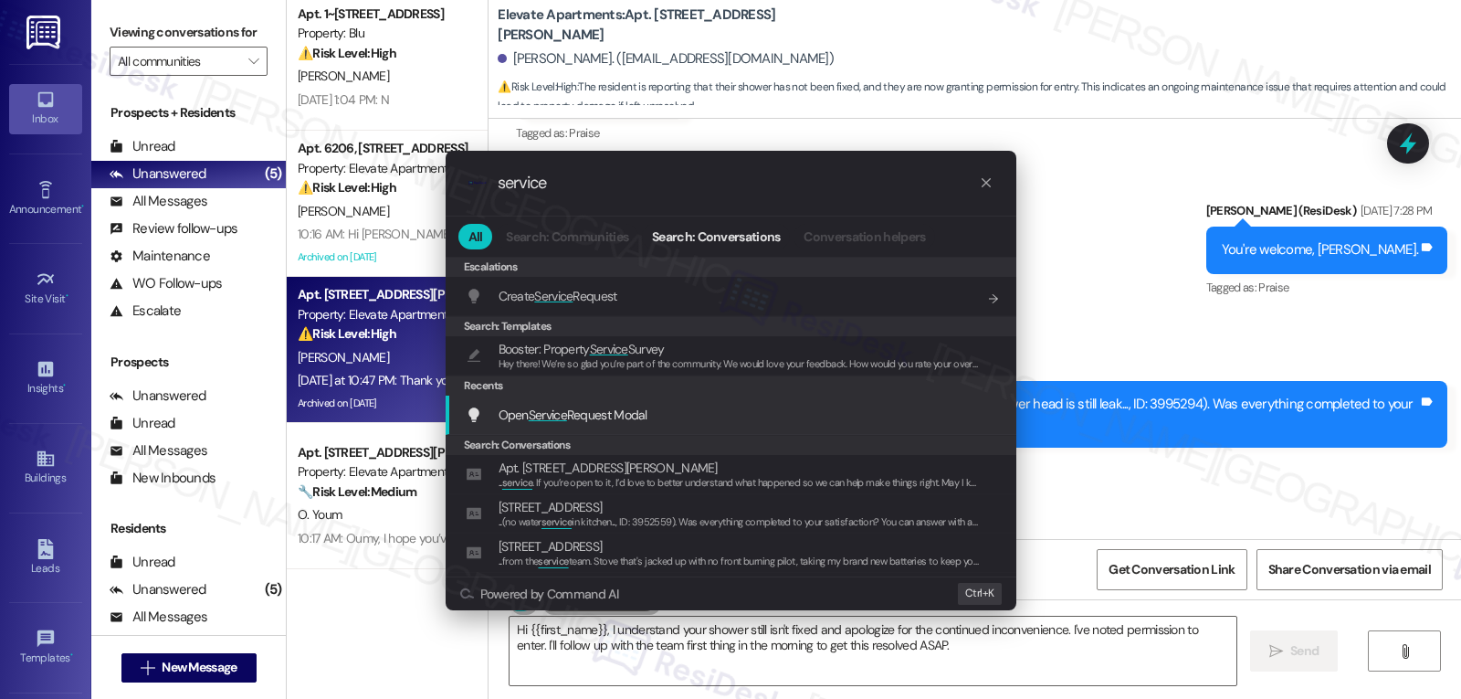
click at [587, 416] on span "Open Service Request Modal" at bounding box center [573, 414] width 149 height 16
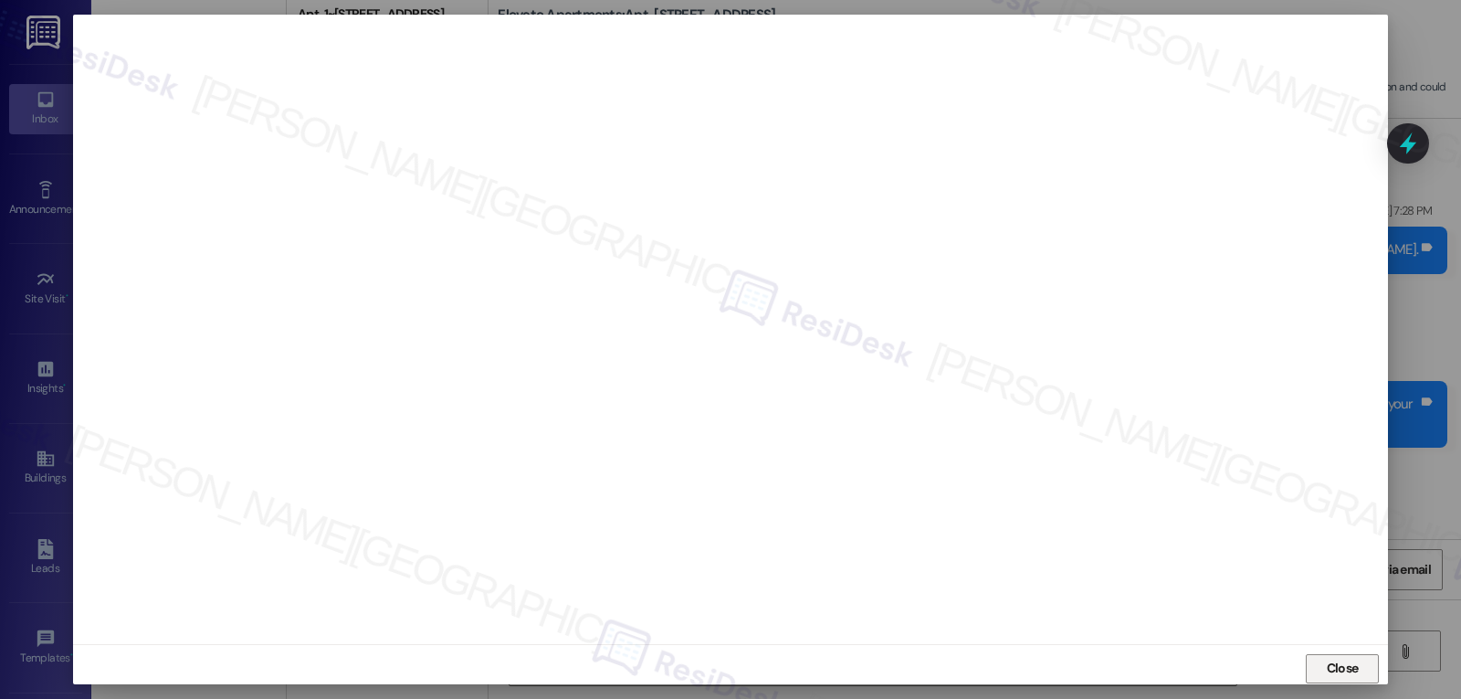
click at [1336, 672] on span "Close" at bounding box center [1343, 668] width 32 height 19
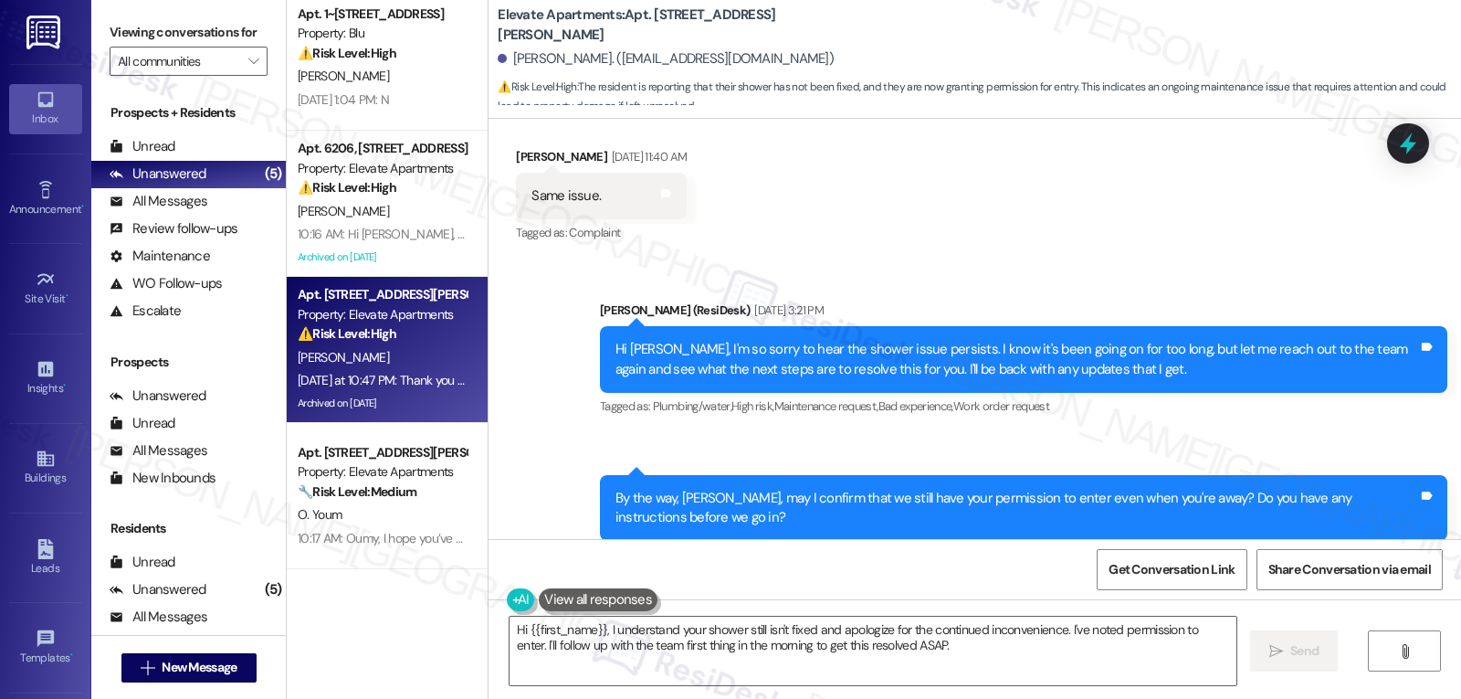
scroll to position [25426, 0]
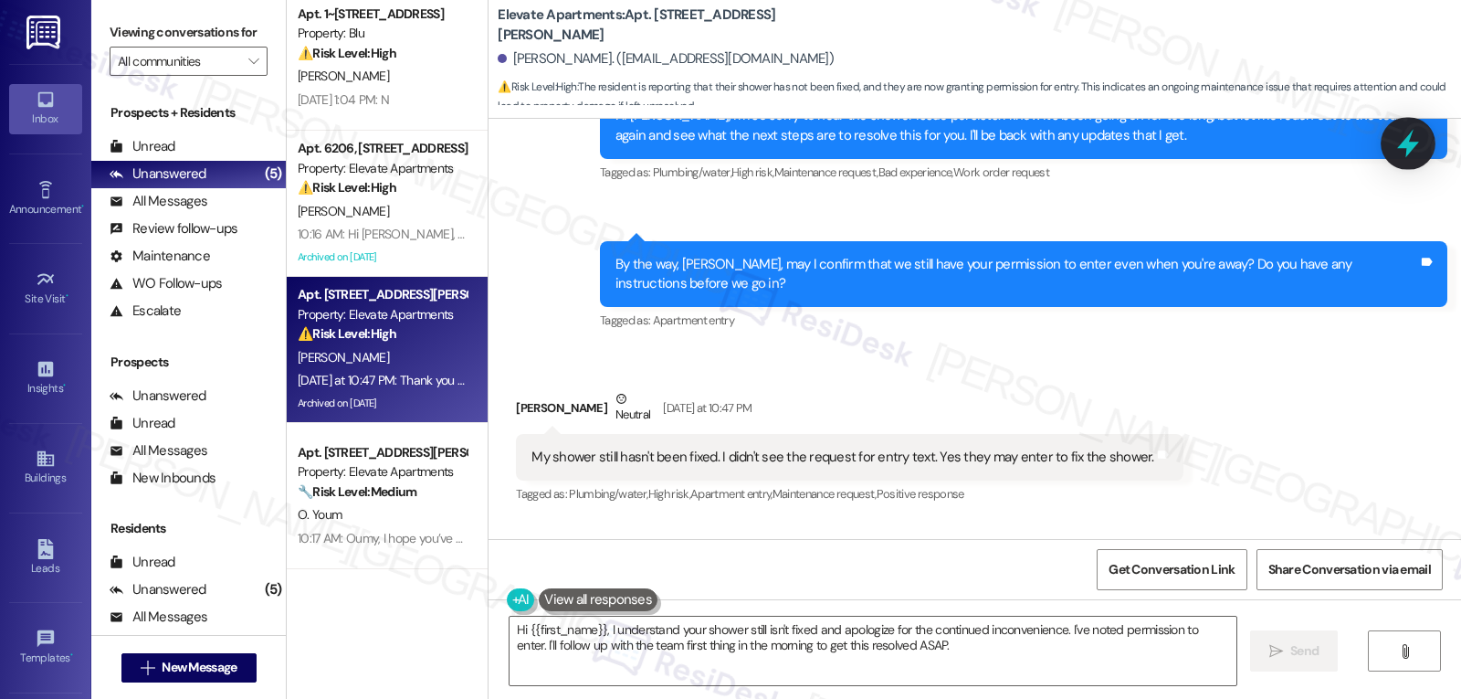
click at [1421, 135] on icon at bounding box center [1408, 143] width 31 height 31
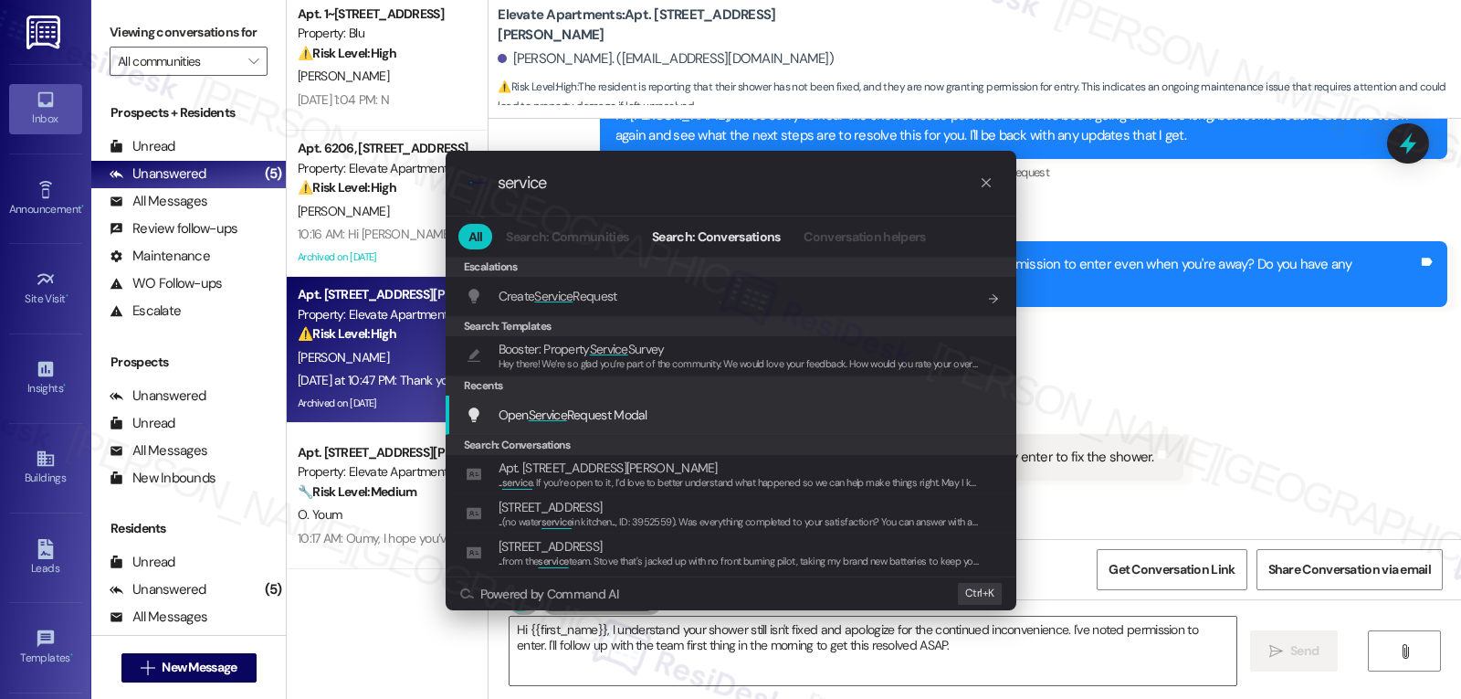
type input "service"
click at [586, 408] on span "Open Service Request Modal" at bounding box center [573, 414] width 149 height 16
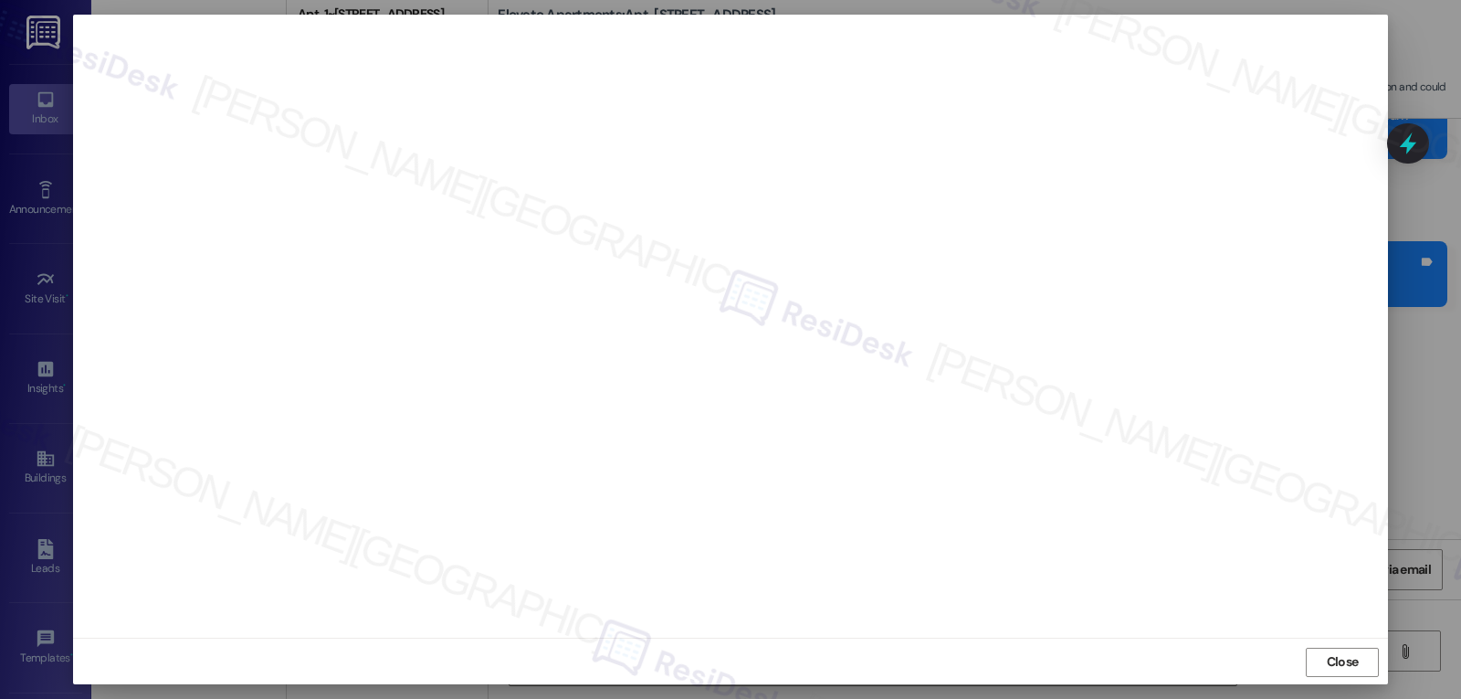
scroll to position [8, 0]
click at [1338, 658] on span "Close" at bounding box center [1343, 659] width 32 height 19
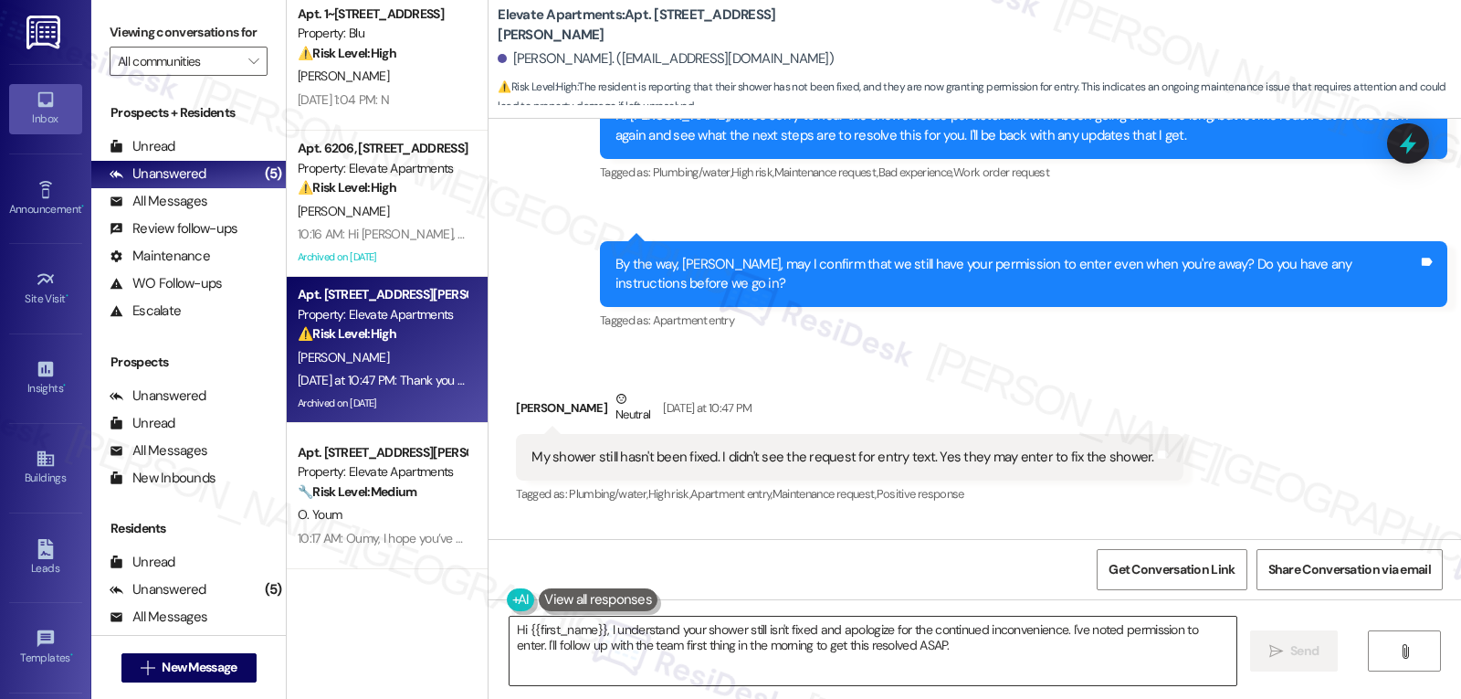
click at [785, 671] on textarea "Hi {{first_name}}, I understand your shower still isn't fixed and apologize for…" at bounding box center [873, 650] width 727 height 68
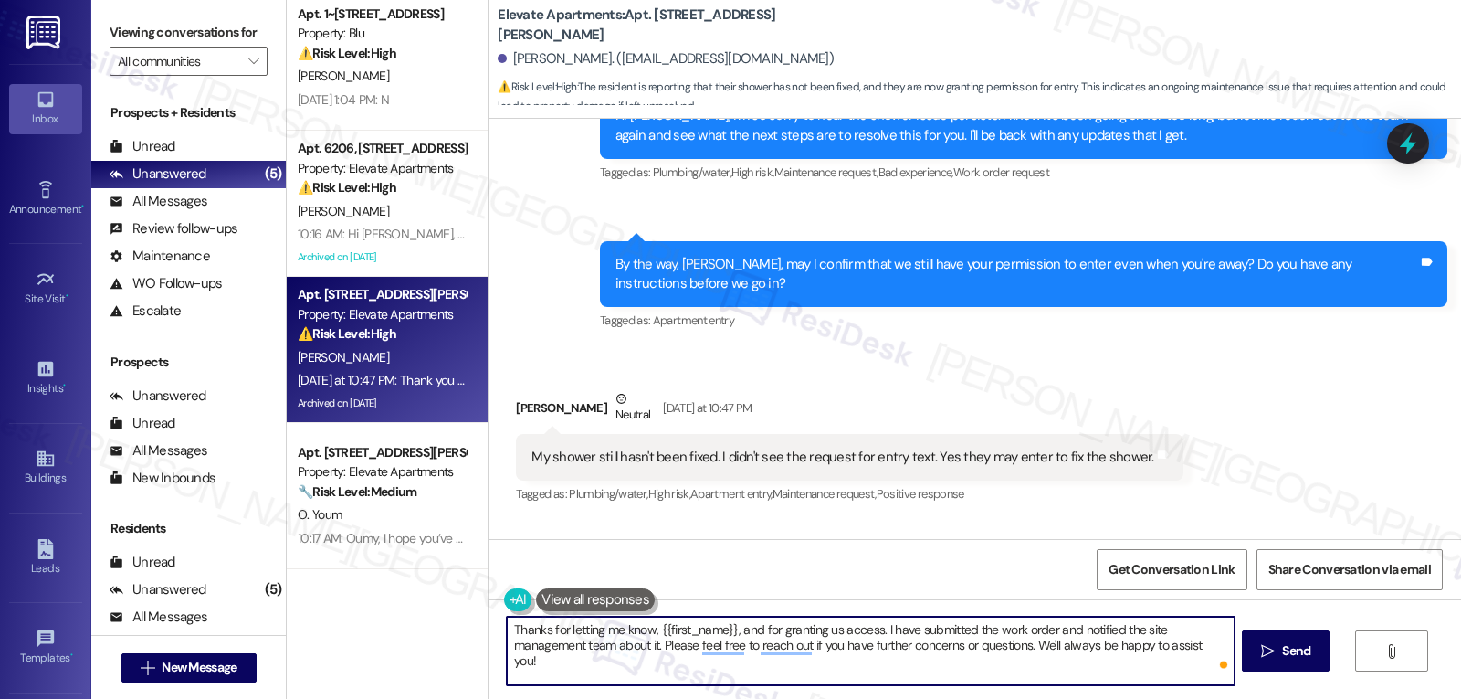
type textarea "Thanks for letting me know, {{first_name}}, and for granting us access. I have …"
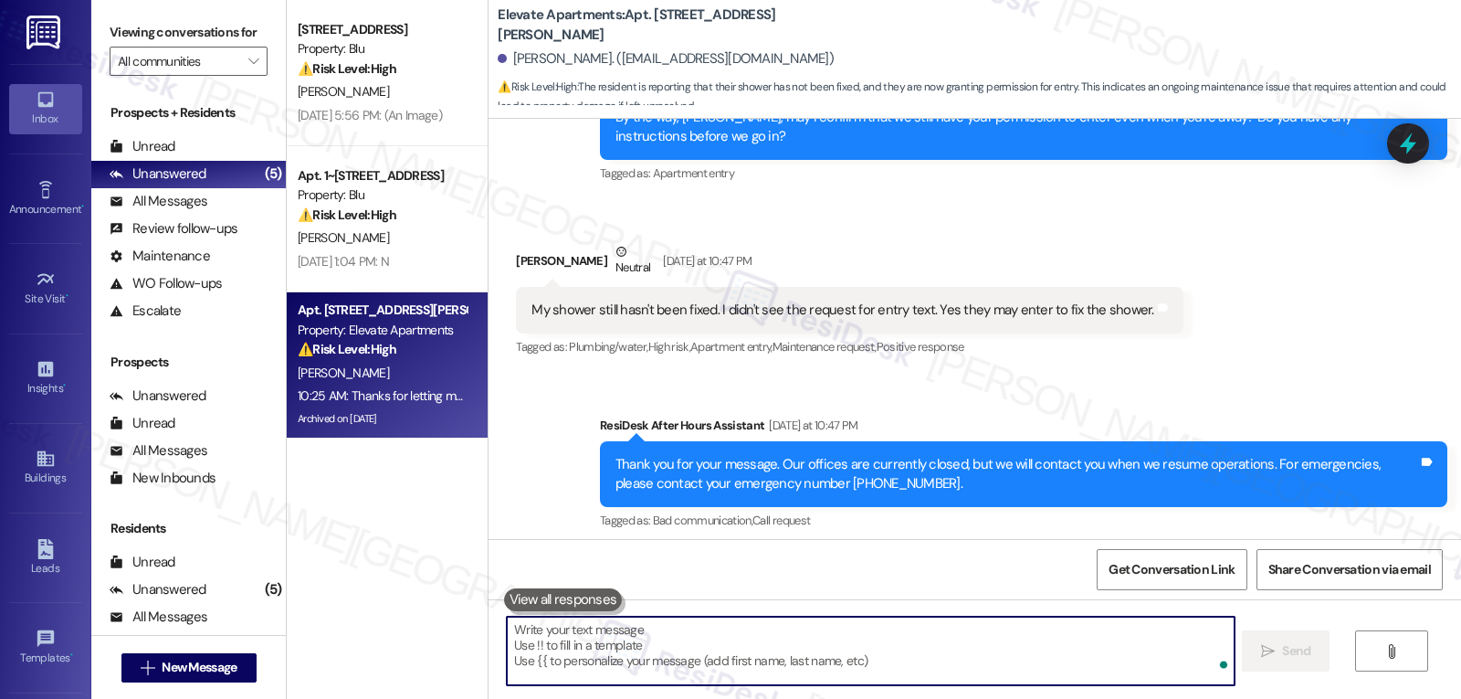
scroll to position [0, 0]
click at [1438, 201] on div "Received via SMS [PERSON_NAME] Neutral [DATE] at 10:47 PM My shower still hasn'…" at bounding box center [975, 288] width 973 height 174
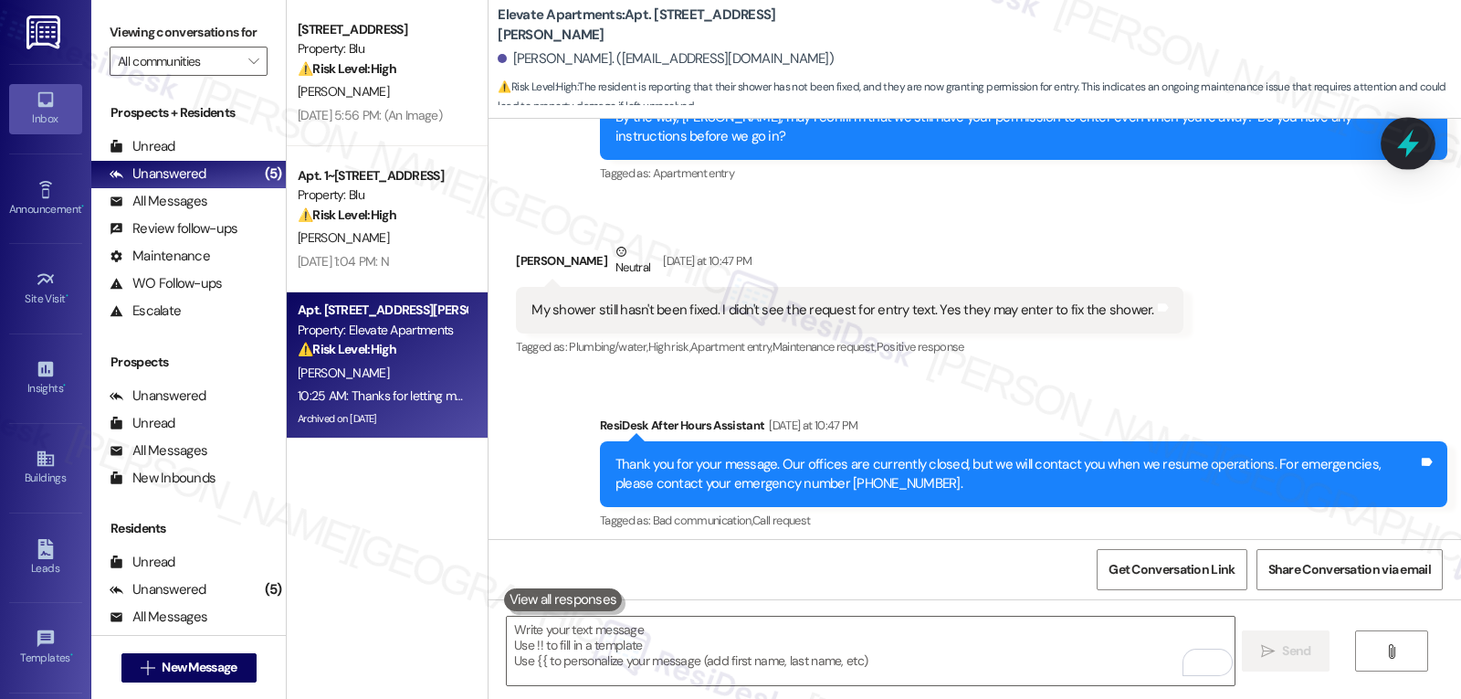
click at [1403, 129] on icon at bounding box center [1408, 143] width 31 height 31
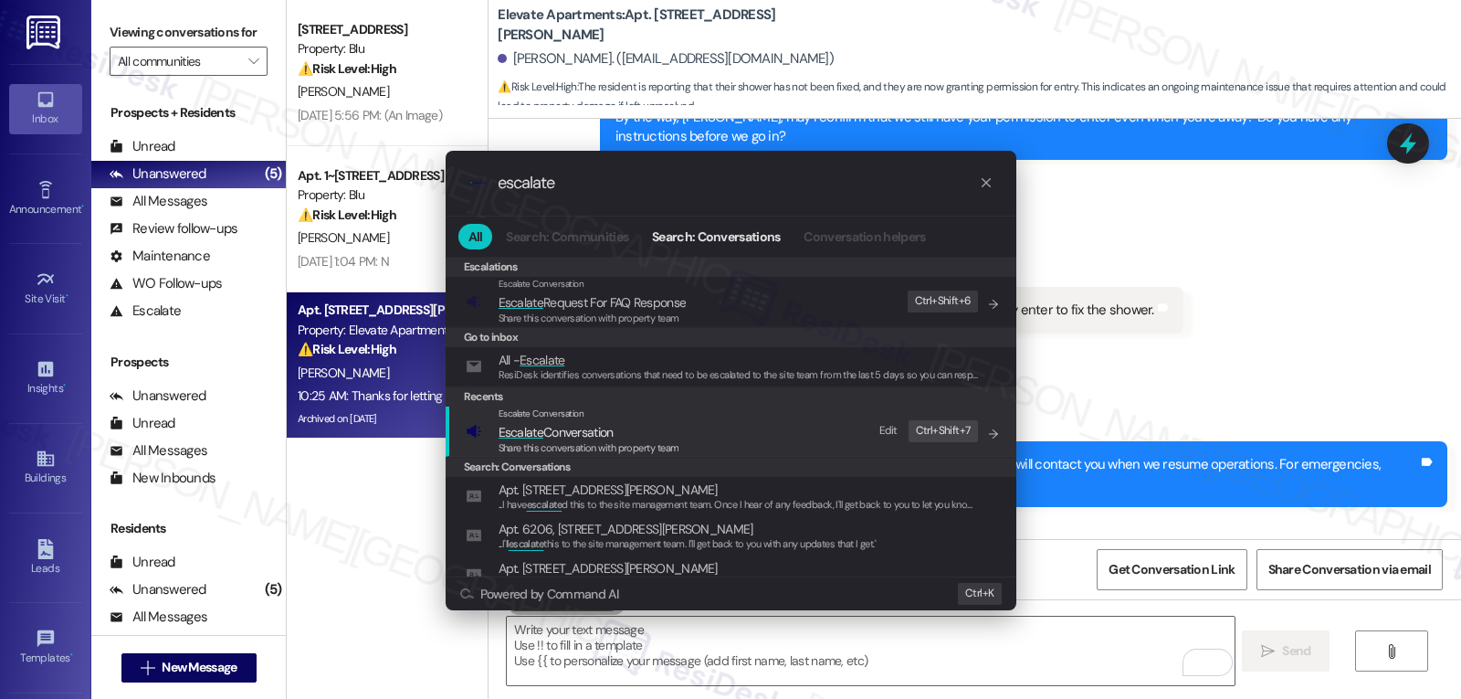
type input "escalate"
click at [637, 430] on span "Escalate Conversation" at bounding box center [589, 432] width 181 height 20
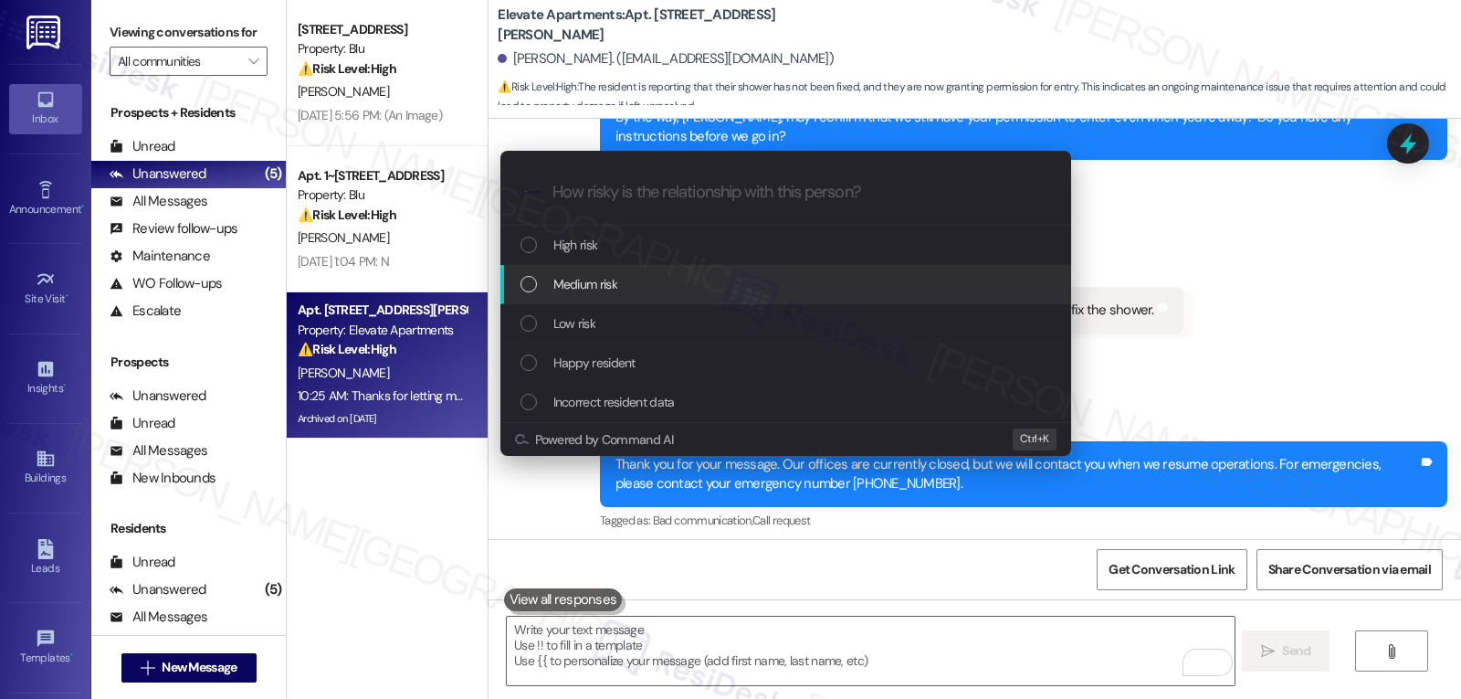
click at [666, 284] on div "Medium risk" at bounding box center [788, 284] width 534 height 20
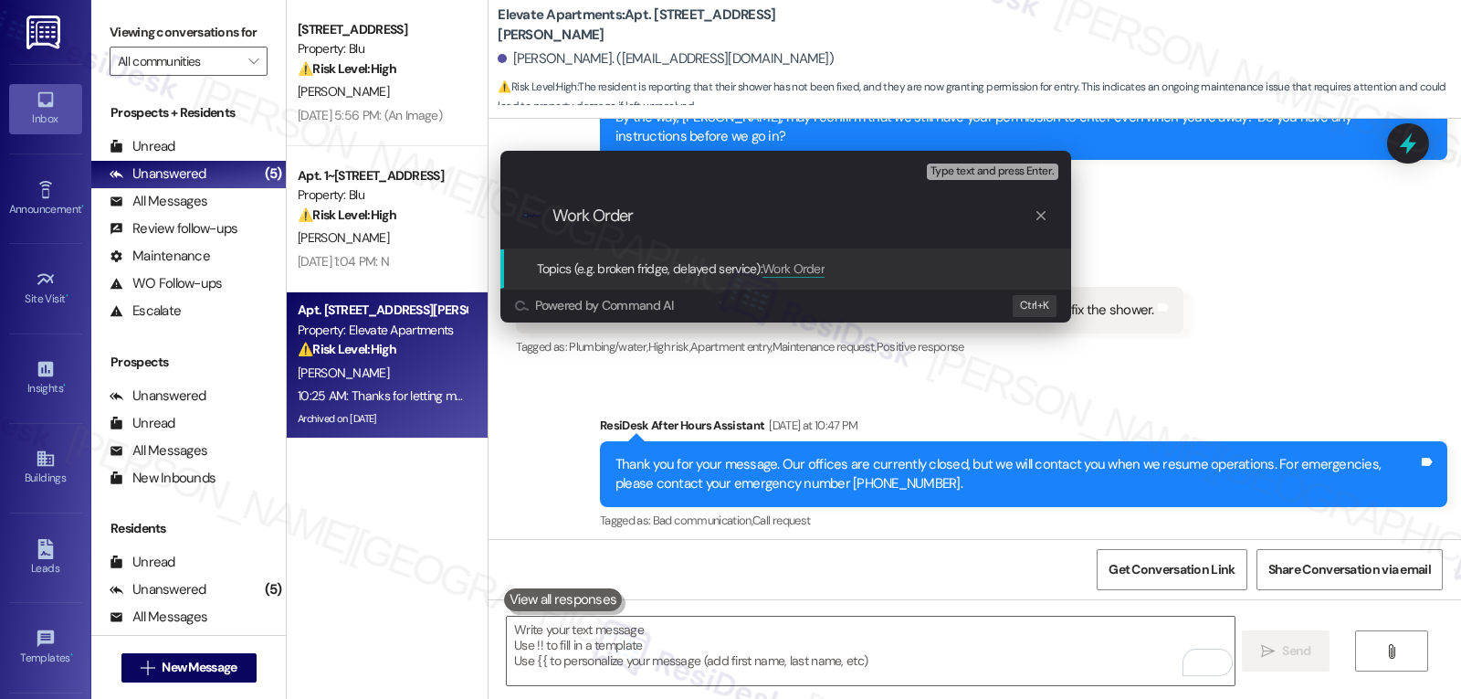
paste input "4121706"
type input "Work Order 4121706 filed by ResiDesk - Shower Head Leaking"
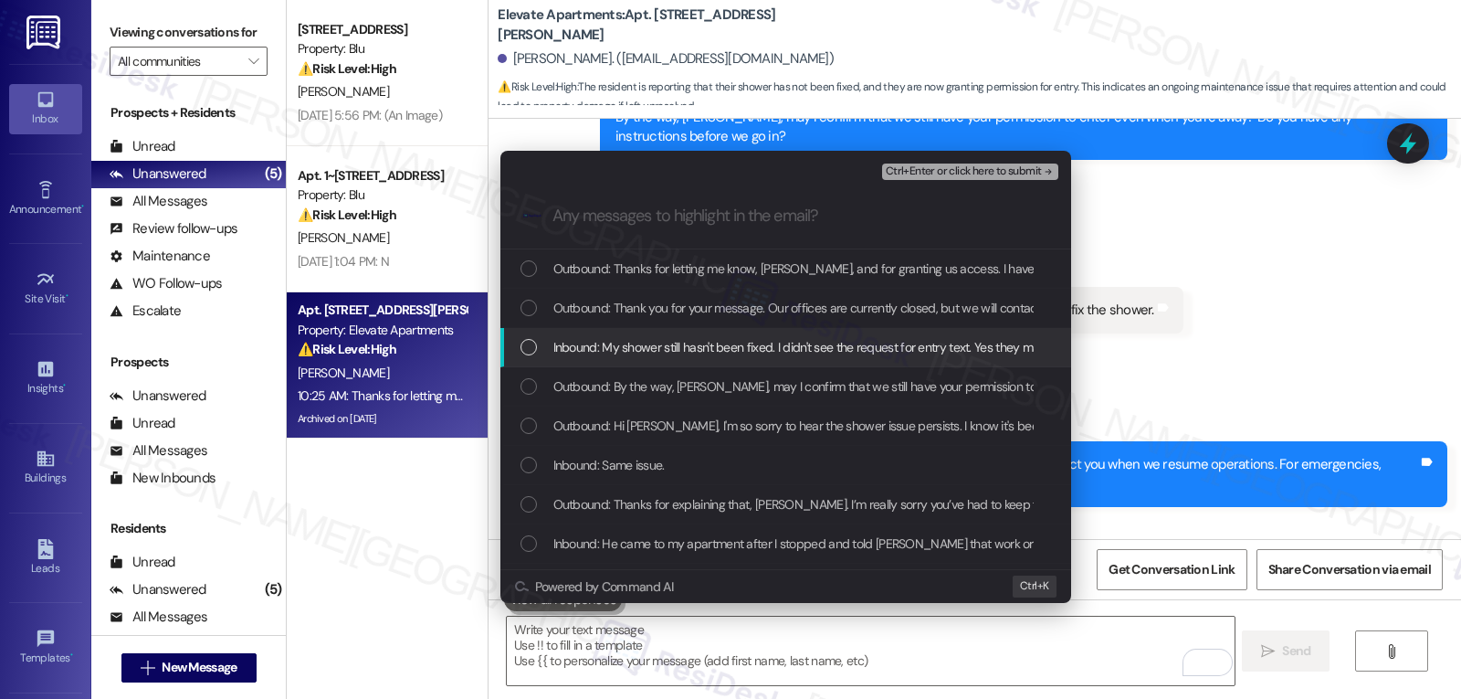
click at [575, 366] on div "Inbound: My shower still hasn't been fixed. I didn't see the request for entry …" at bounding box center [785, 347] width 571 height 39
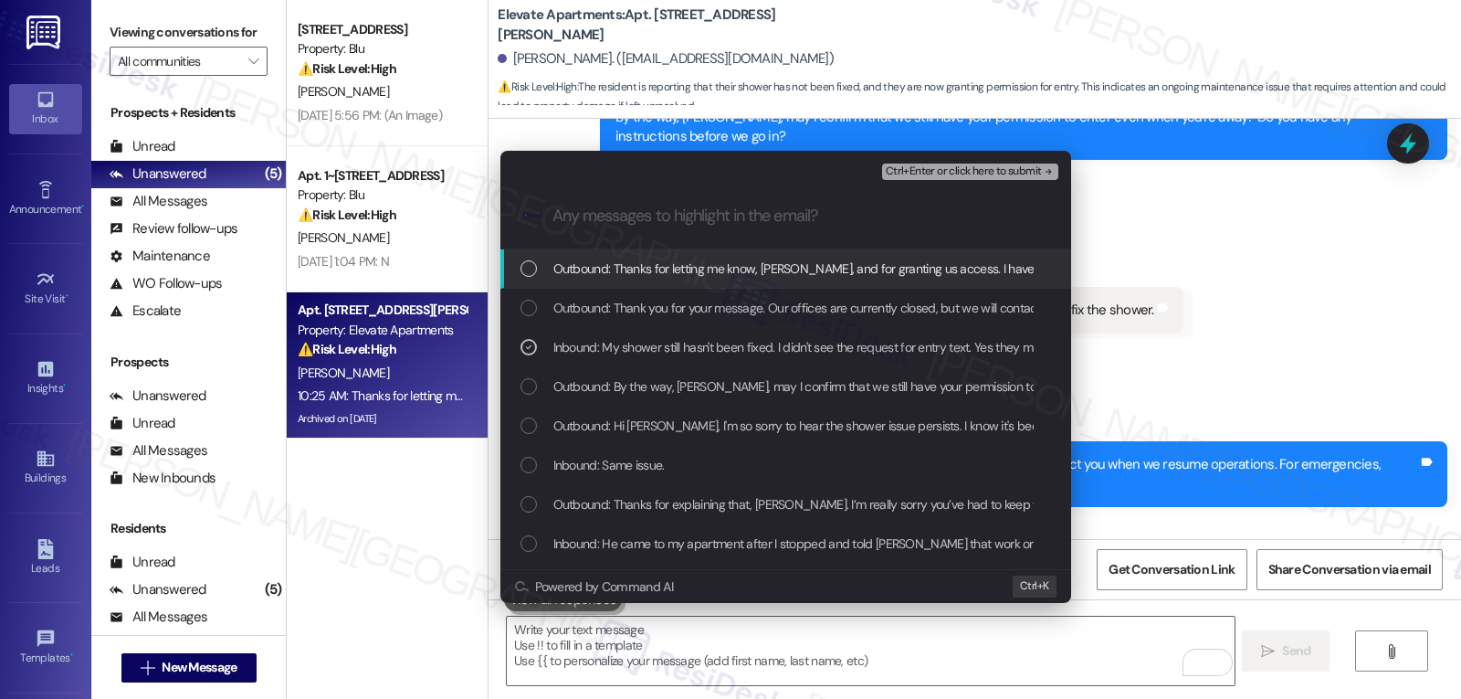
click at [1010, 171] on span "Ctrl+Enter or click here to submit" at bounding box center [964, 171] width 156 height 13
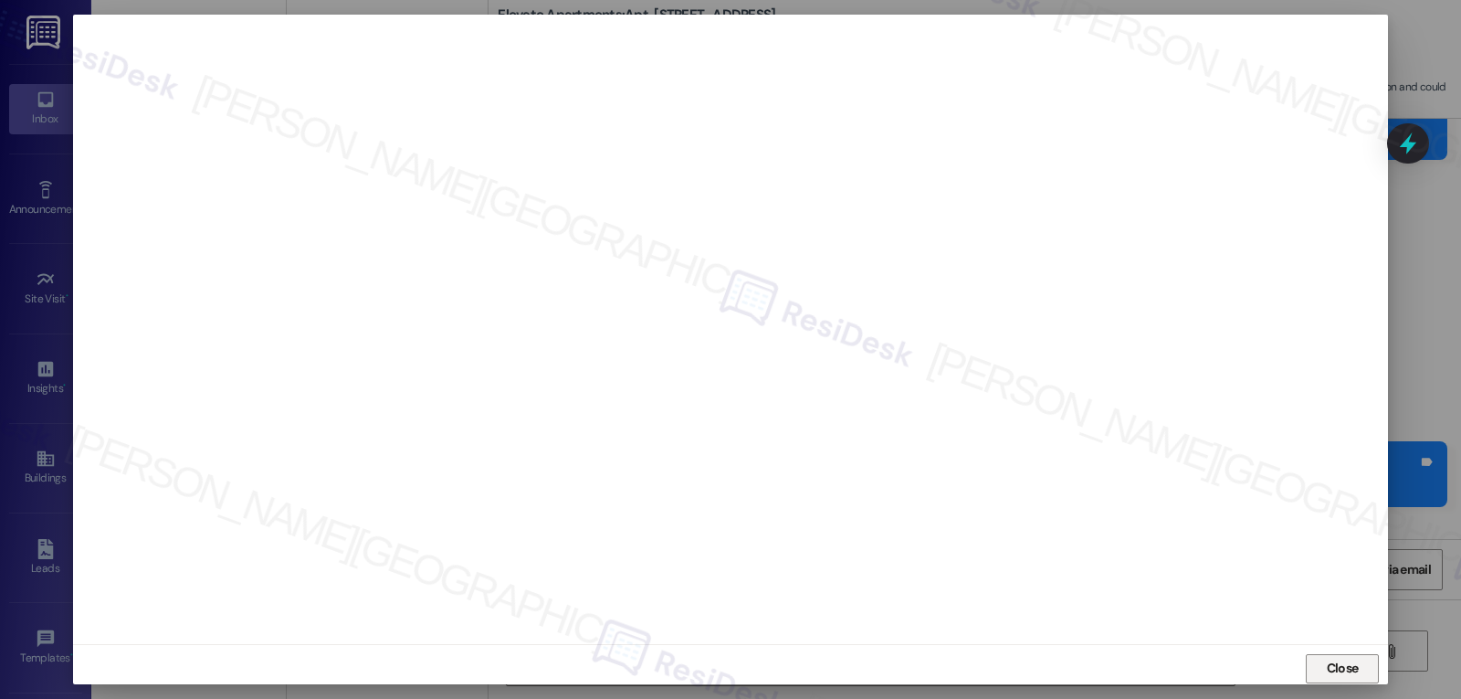
click at [1345, 667] on span "Close" at bounding box center [1343, 668] width 32 height 19
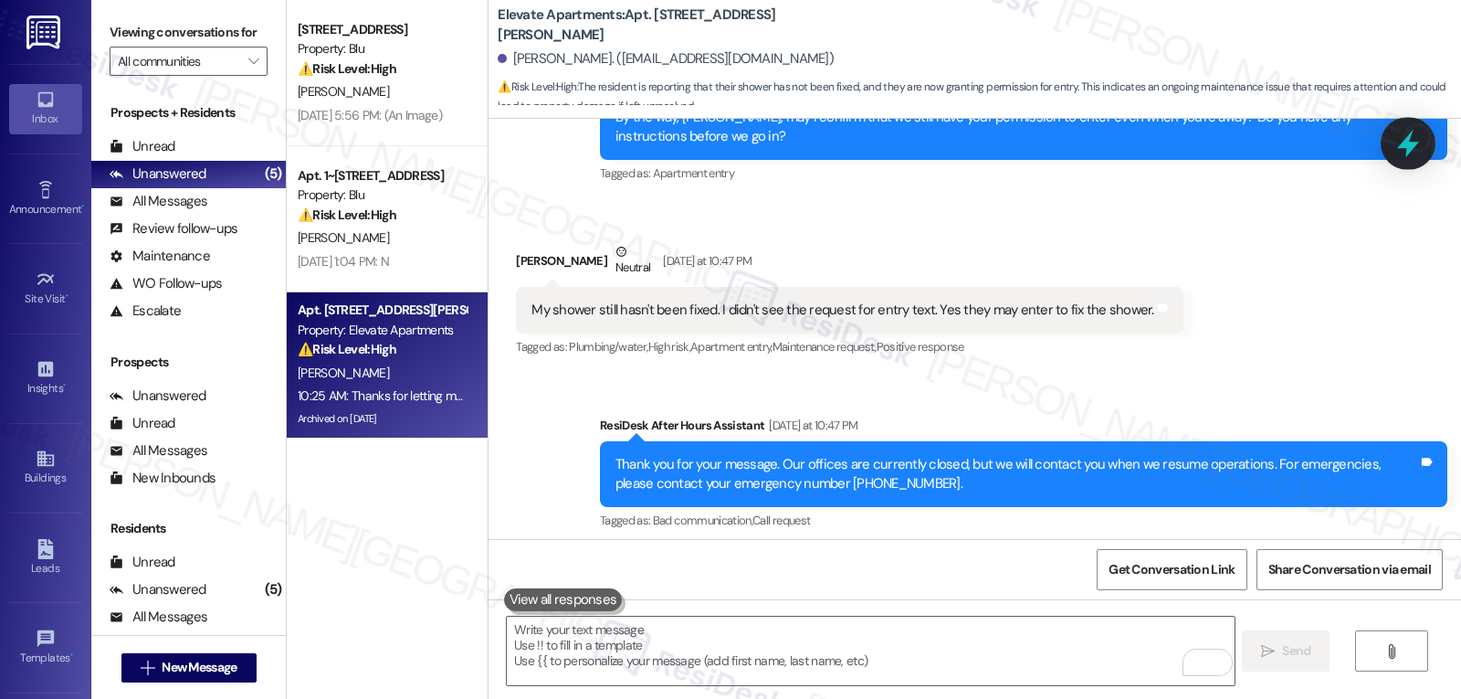
click at [1396, 149] on icon at bounding box center [1408, 143] width 31 height 31
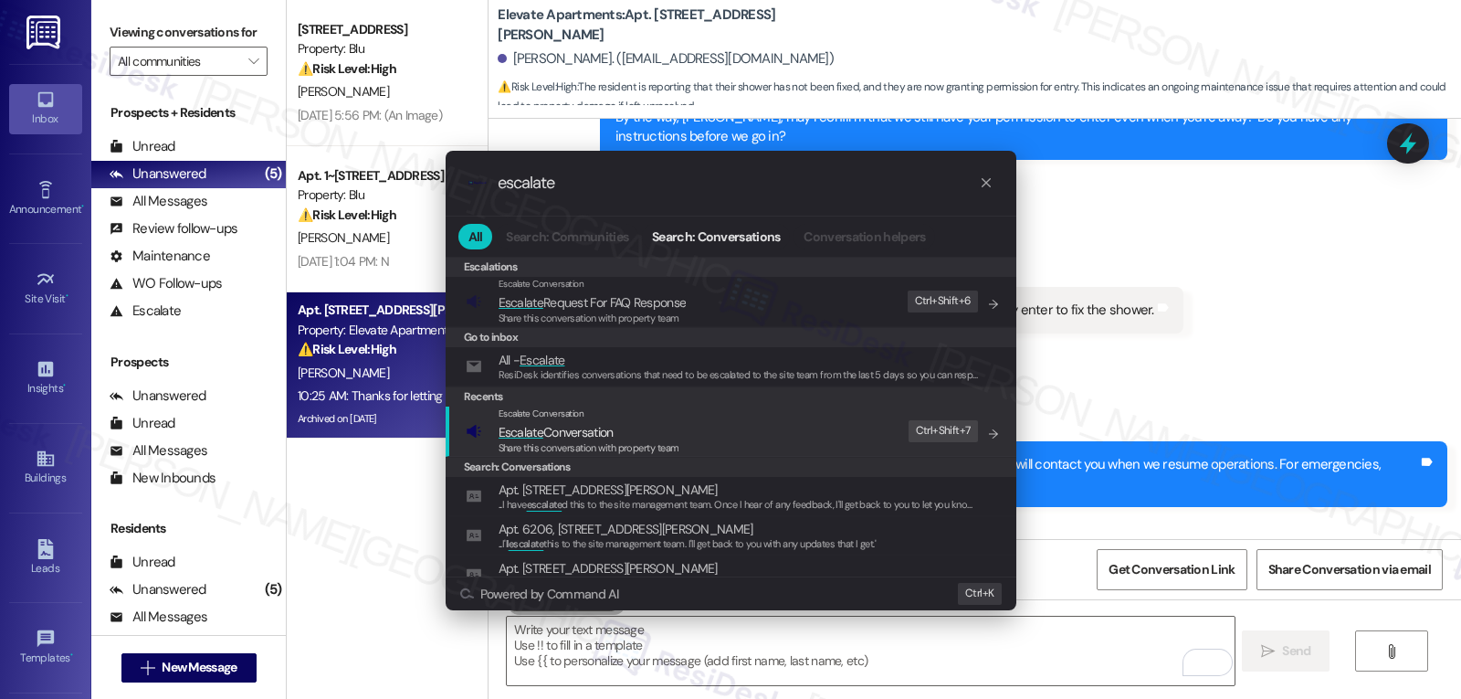
type input "escalate"
click at [633, 453] on span "Share this conversation with property team" at bounding box center [589, 447] width 181 height 13
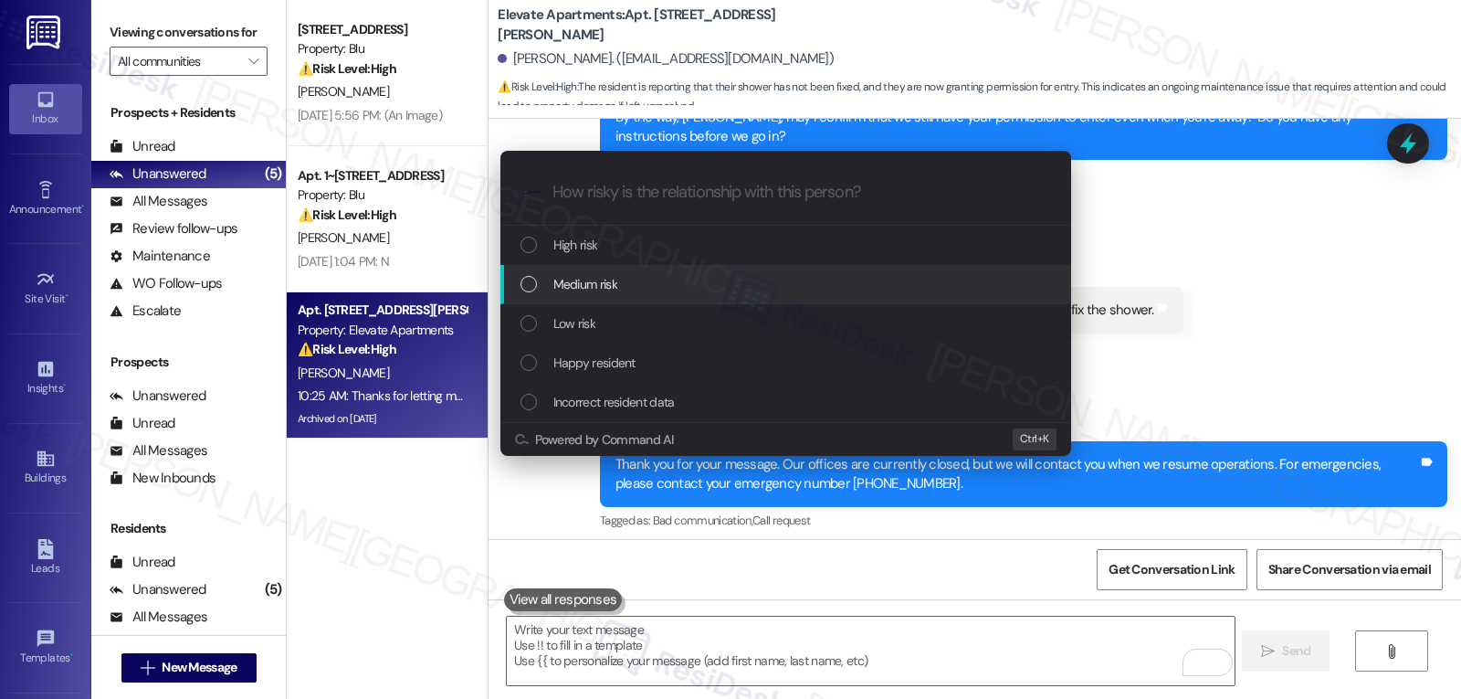
click at [632, 285] on div "Medium risk" at bounding box center [788, 284] width 534 height 20
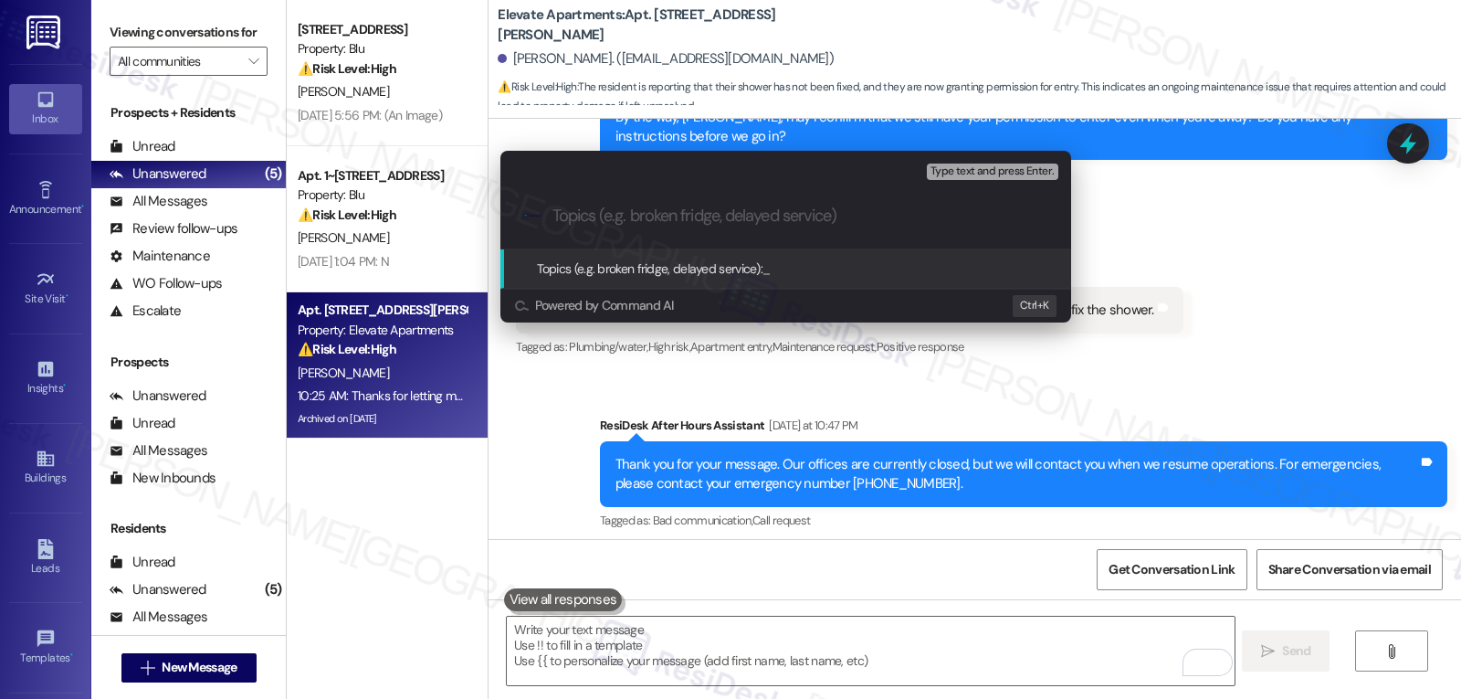
paste input "Work Order 4121706 filed by ResiDesk - Shower Head Leaking"
type input "Work Order 4121706 filed by ResiDesk - Shower Head Leaking"
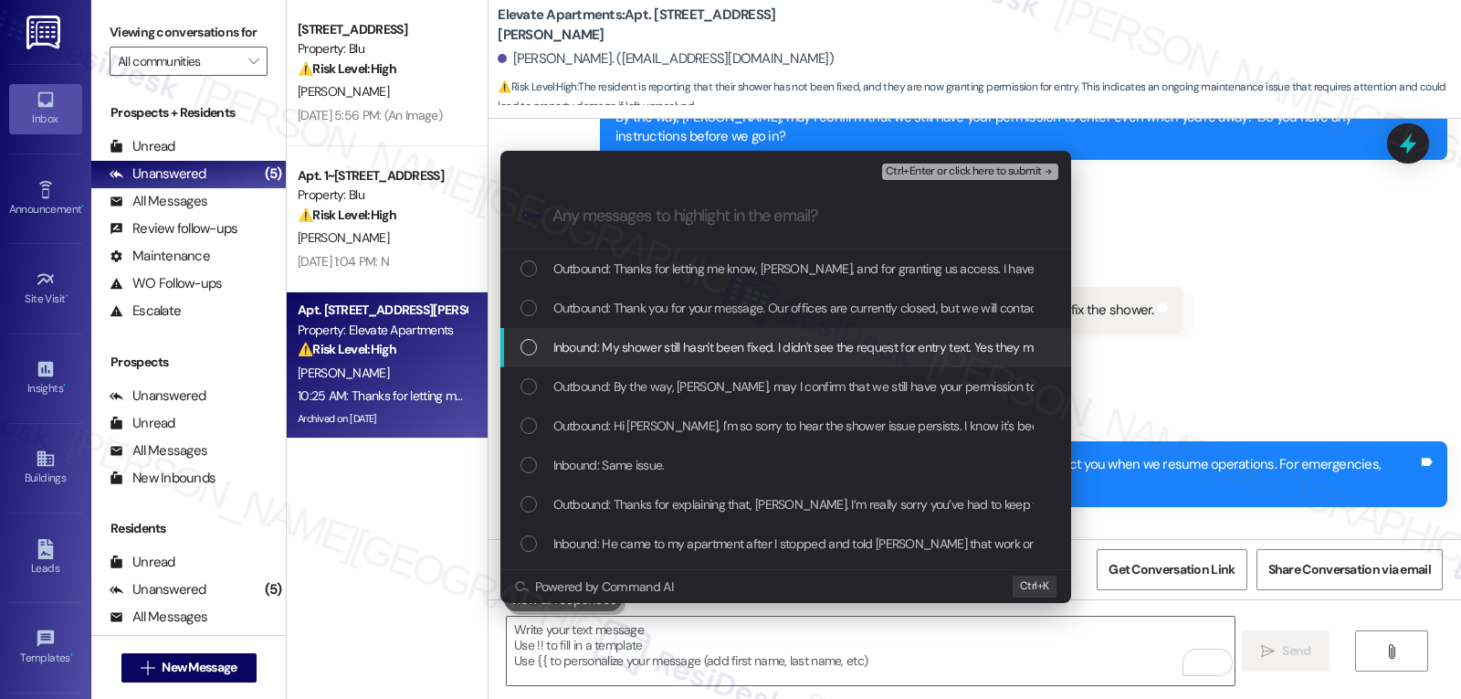
click at [595, 359] on div "Inbound: My shower still hasn't been fixed. I didn't see the request for entry …" at bounding box center [785, 347] width 571 height 39
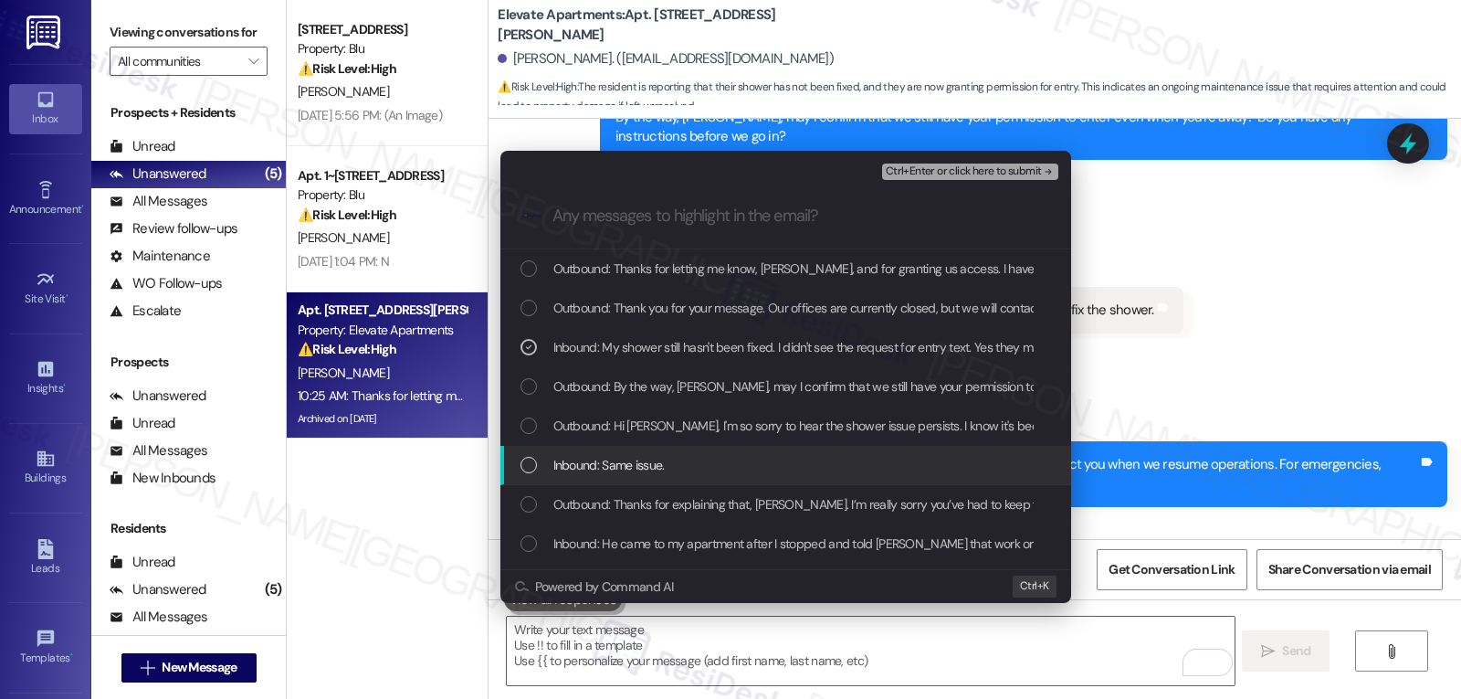
click at [600, 469] on span "Inbound: Same issue." at bounding box center [608, 465] width 111 height 20
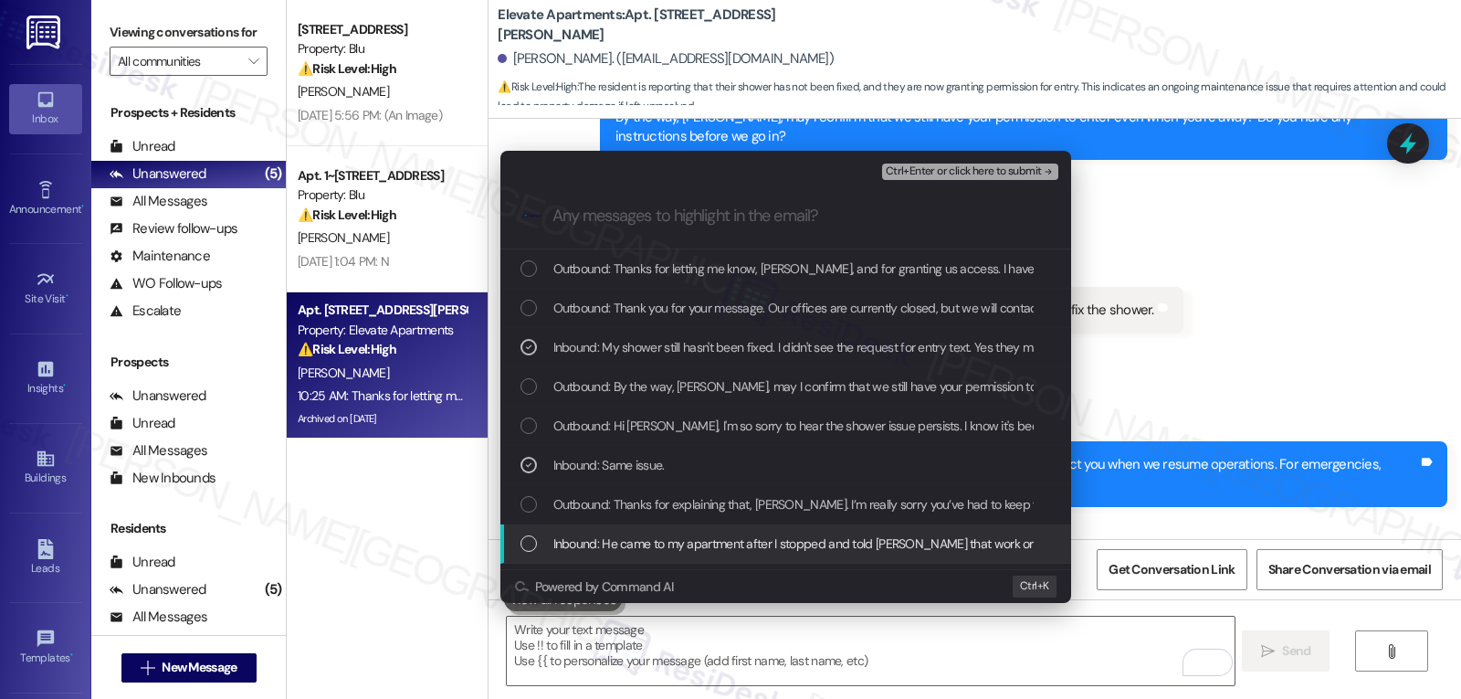
click at [598, 529] on div "Inbound: He came to my apartment after I stopped and told [PERSON_NAME] that wo…" at bounding box center [785, 543] width 571 height 39
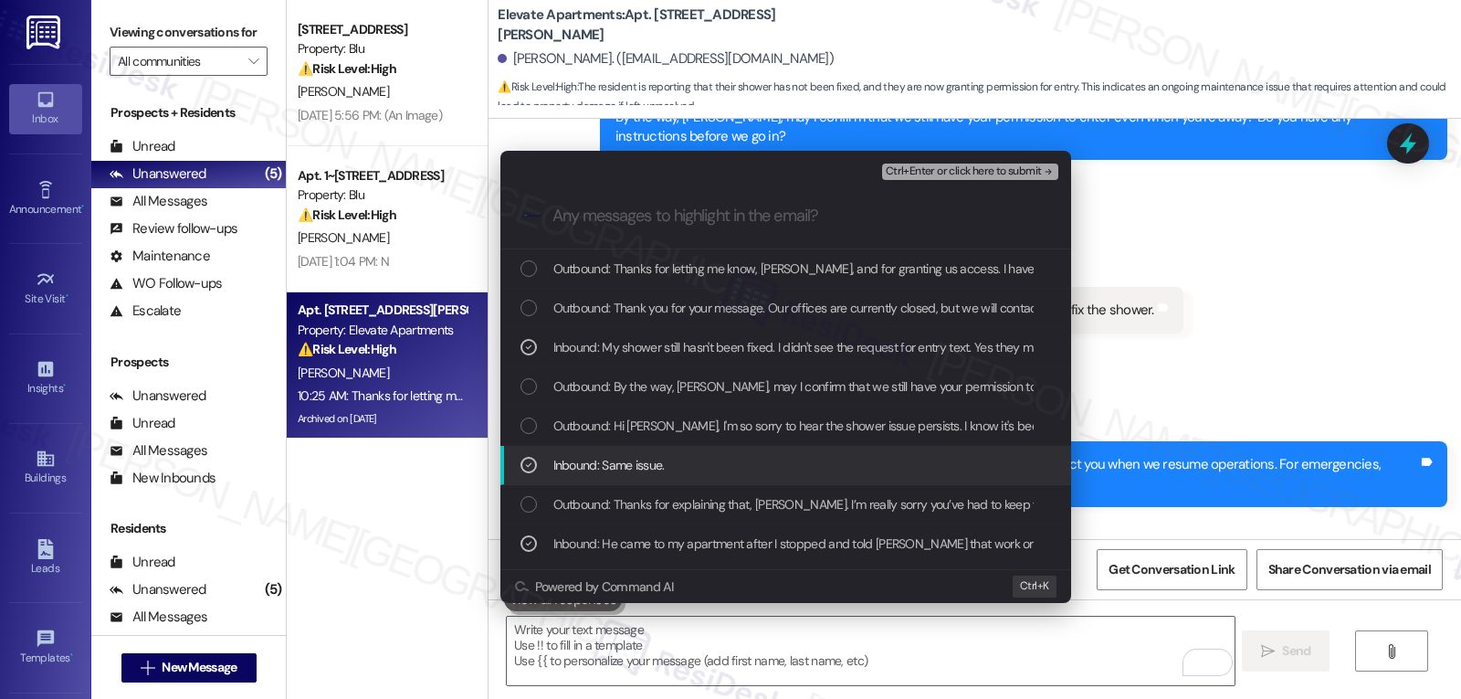
scroll to position [183, 0]
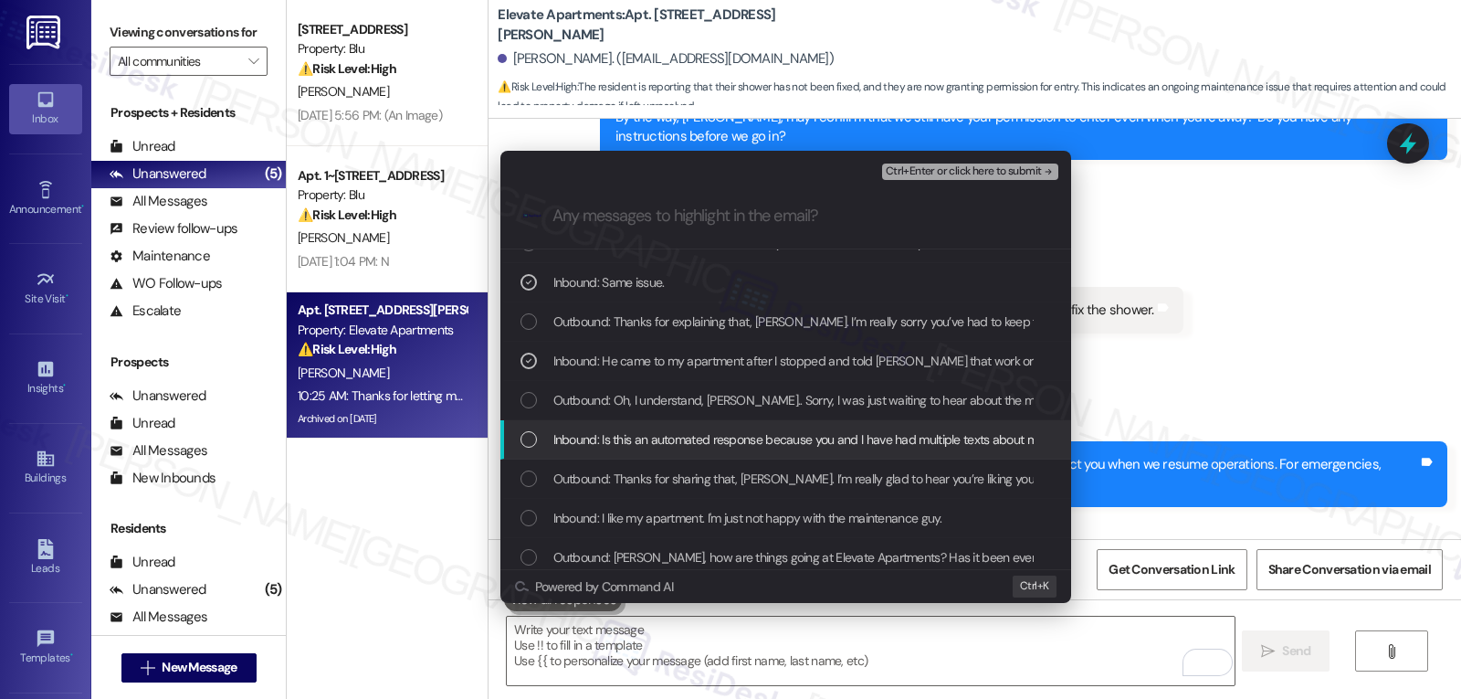
click at [526, 441] on div "List of options" at bounding box center [529, 439] width 16 height 16
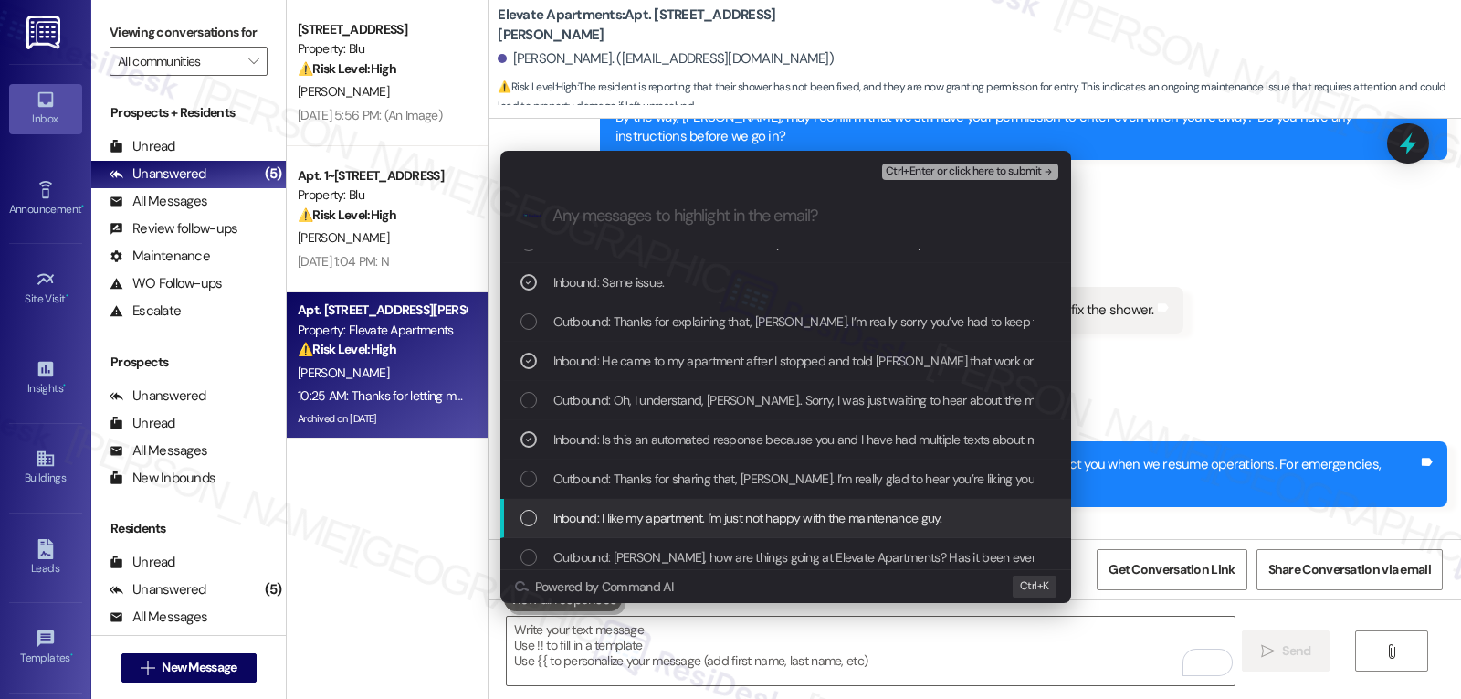
click at [523, 519] on div "List of options" at bounding box center [529, 518] width 16 height 16
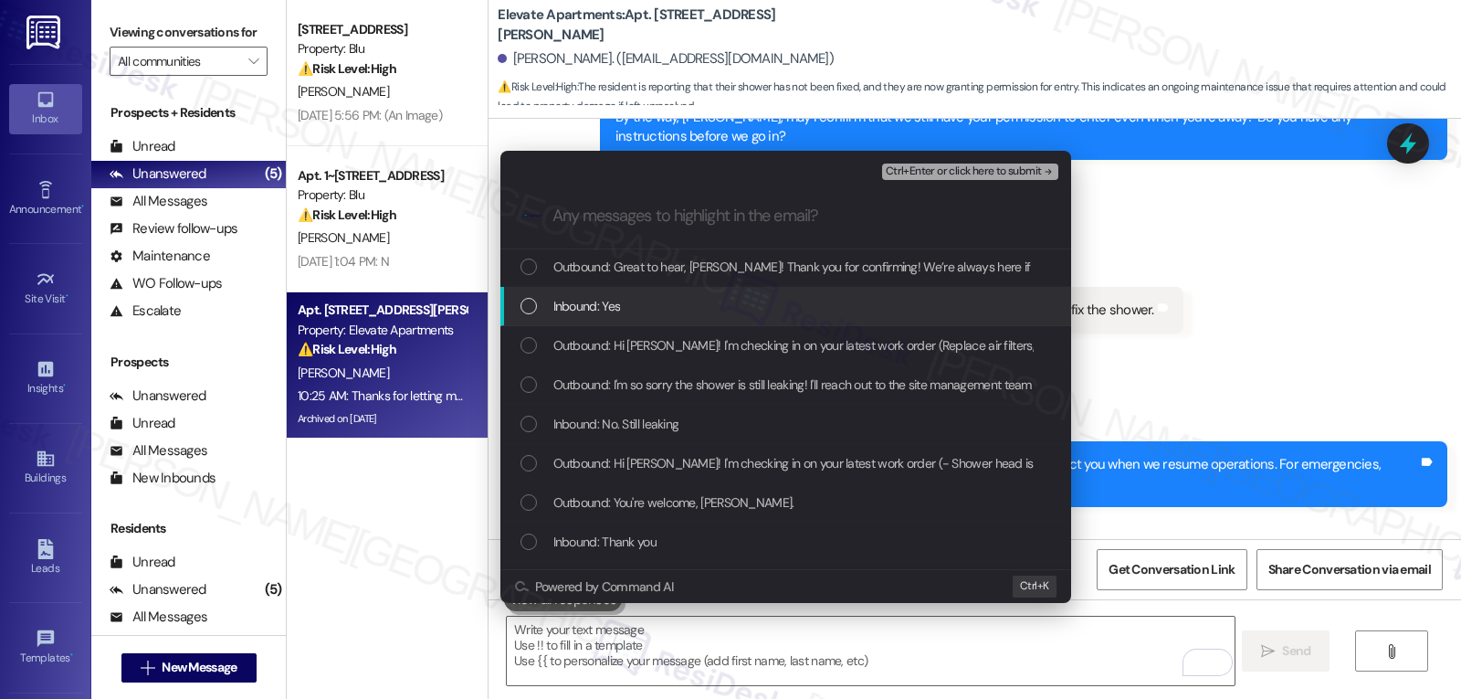
scroll to position [548, 0]
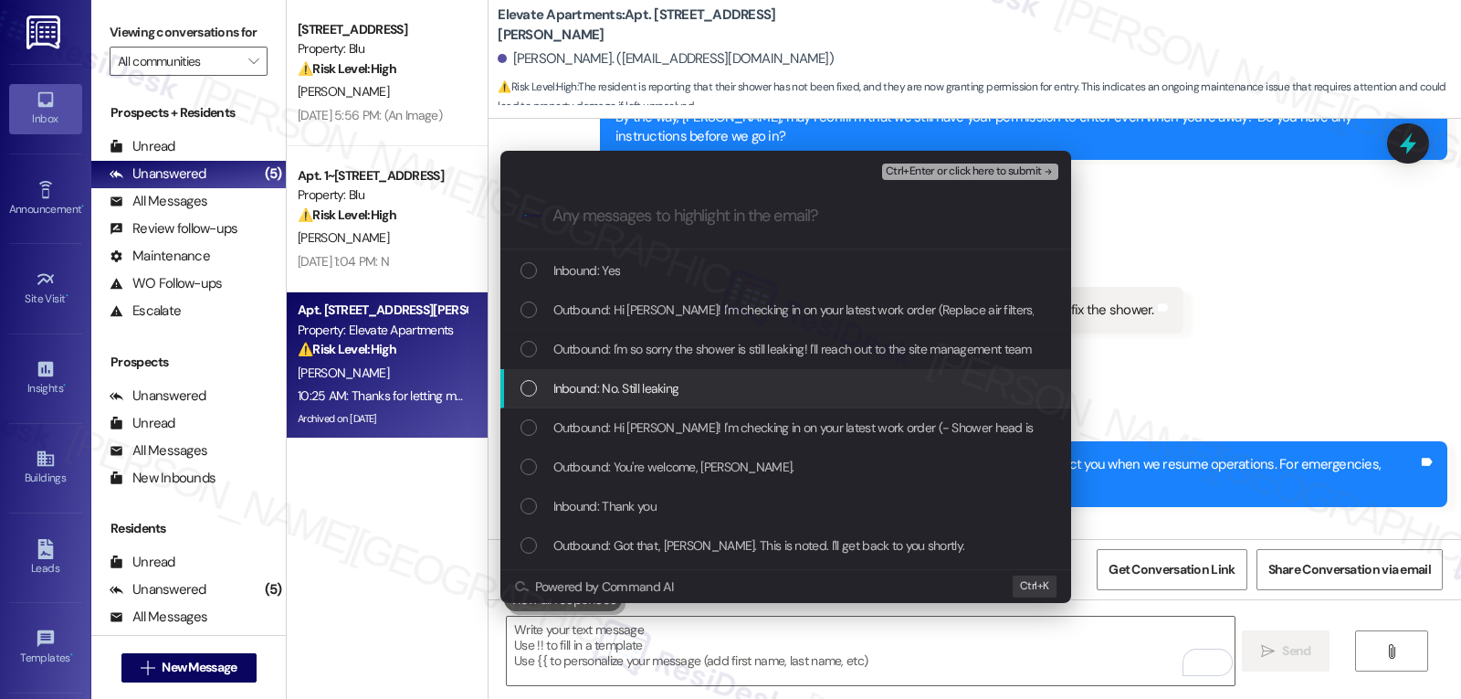
click at [526, 389] on div "List of options" at bounding box center [529, 388] width 16 height 16
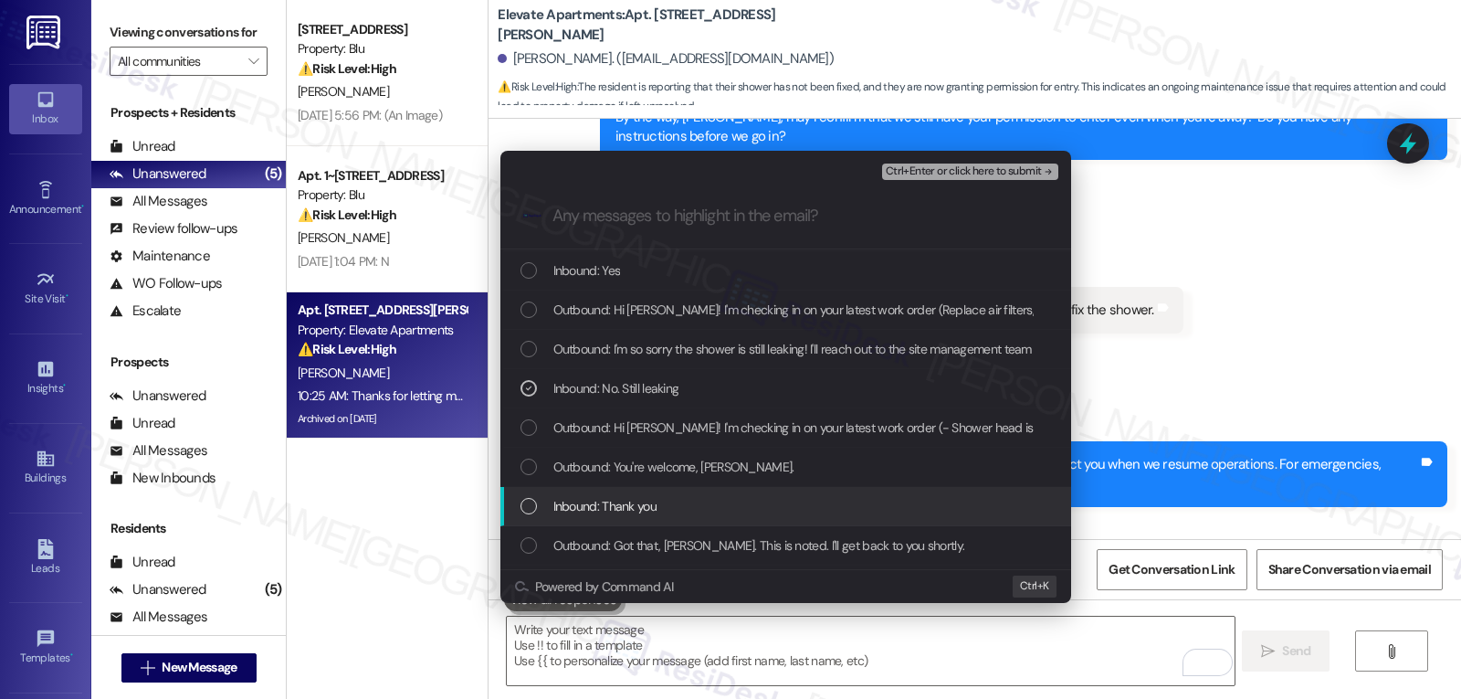
click at [1024, 165] on span "Ctrl+Enter or click here to submit" at bounding box center [964, 171] width 156 height 13
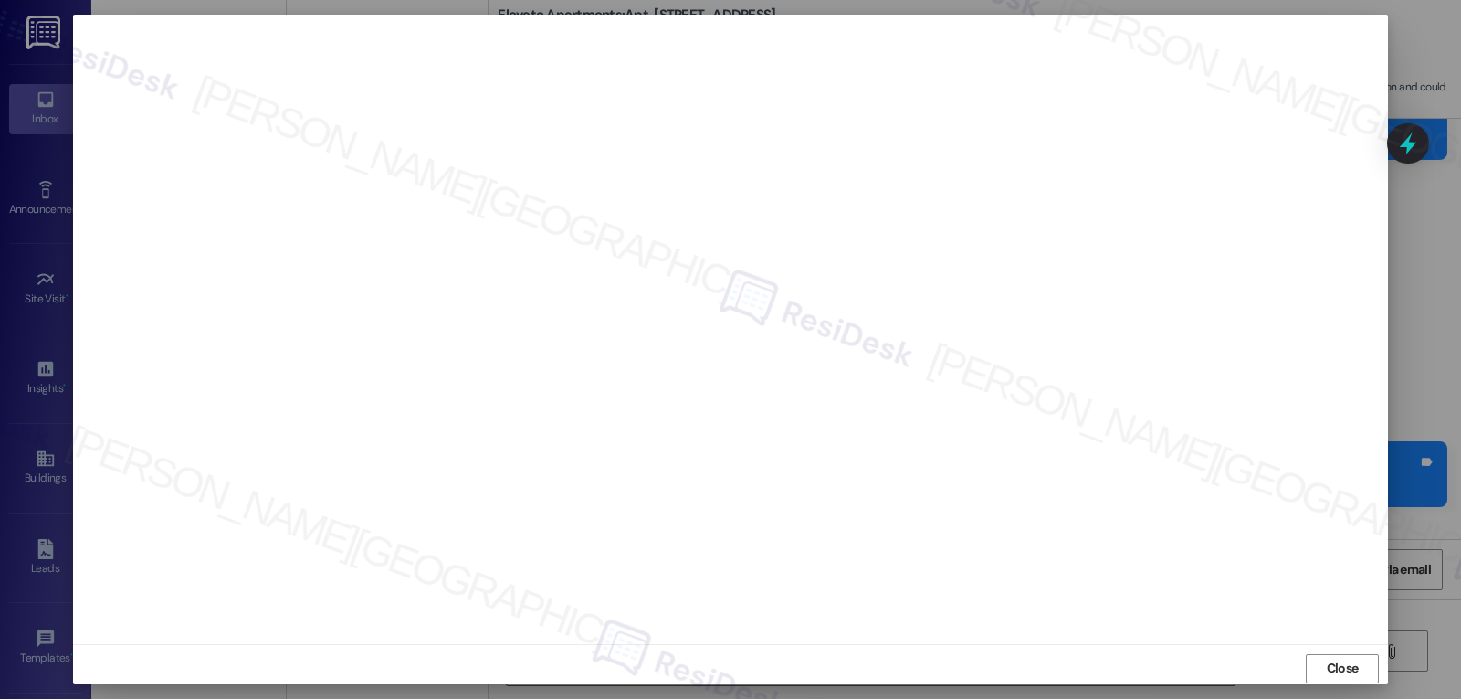
scroll to position [8, 0]
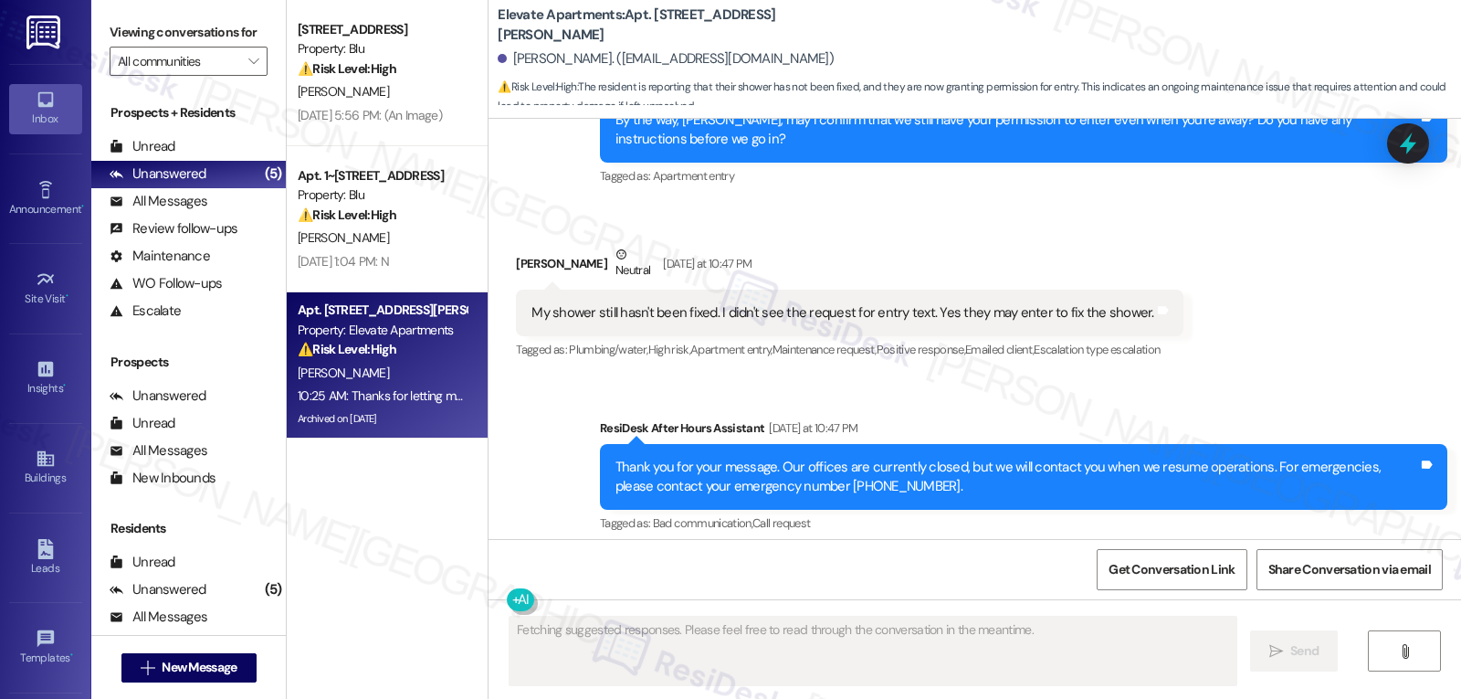
type textarea "Fetching suggested responses. Please feel free to read through the conversation…"
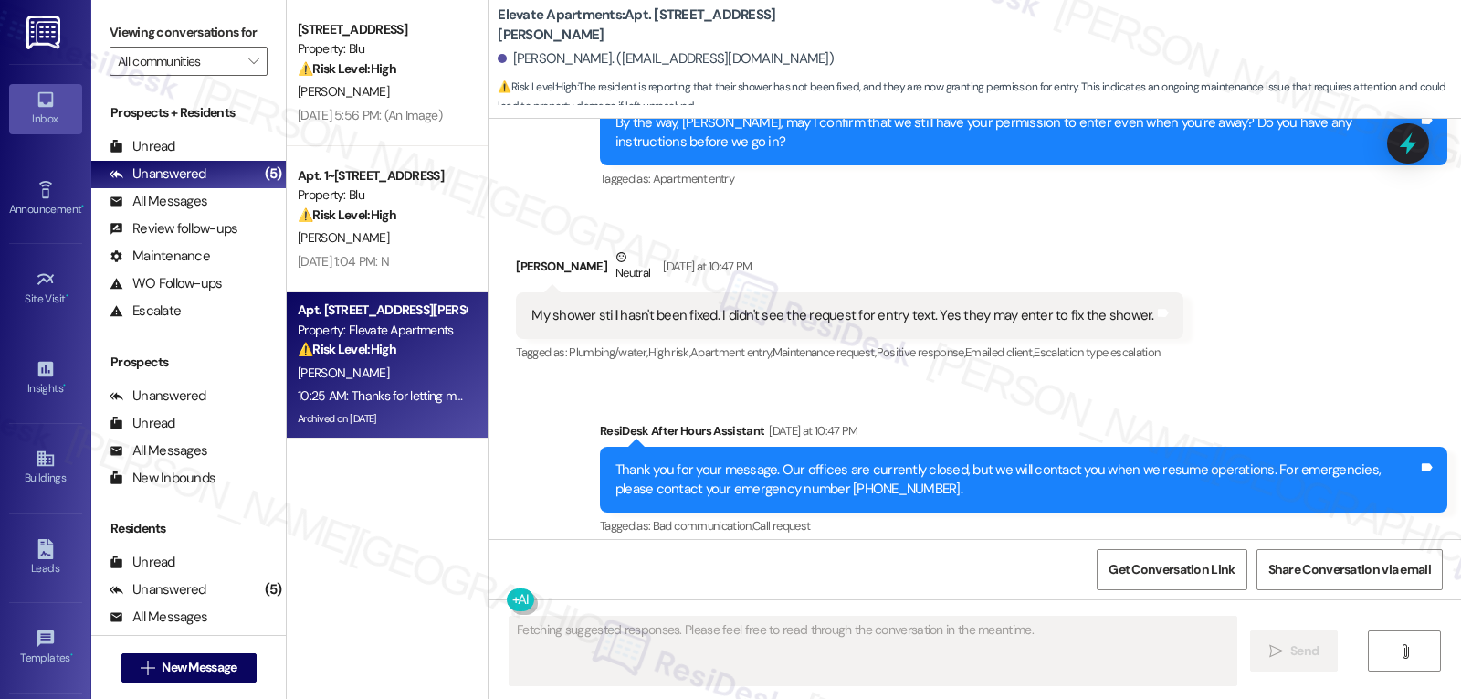
scroll to position [25600, 0]
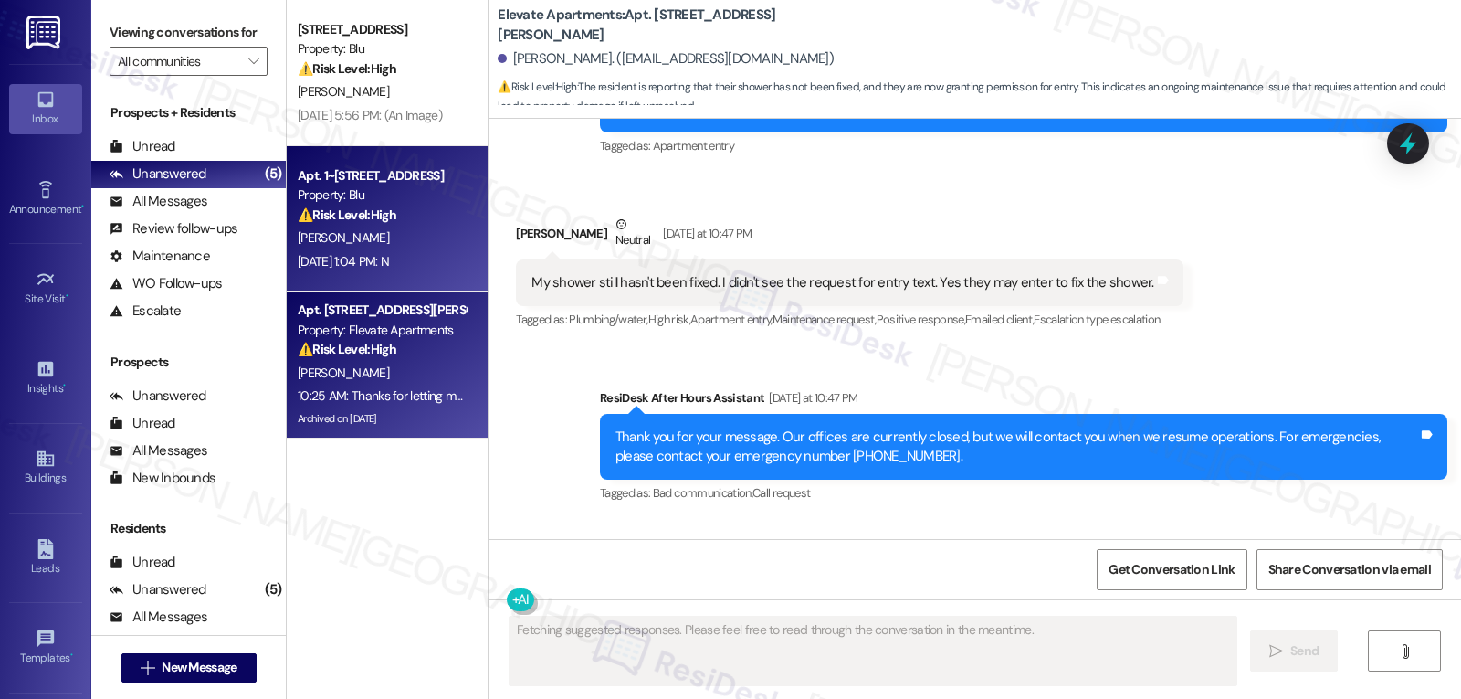
click at [332, 202] on div "Property: Blu" at bounding box center [382, 194] width 169 height 19
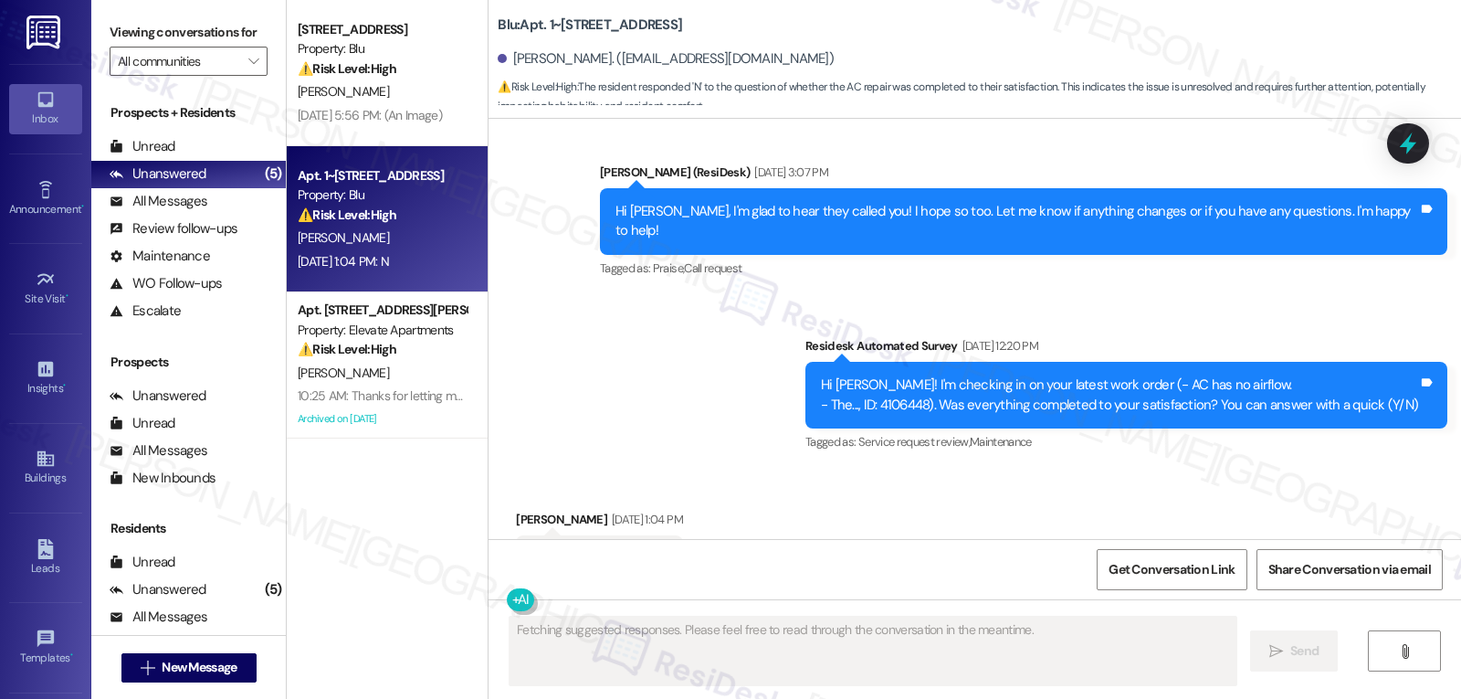
scroll to position [6067, 0]
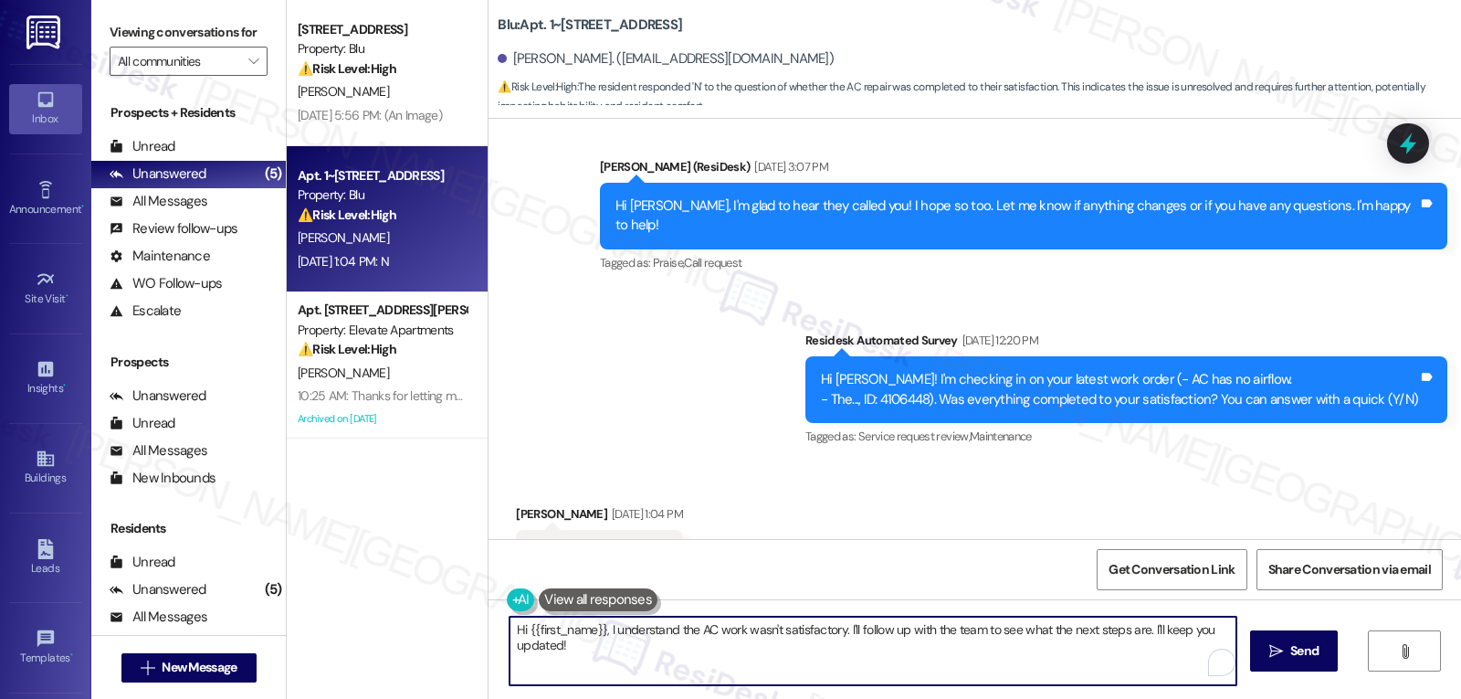
drag, startPoint x: 838, startPoint y: 633, endPoint x: 916, endPoint y: 733, distance: 127.0
click at [916, 698] on html "Inbox Go to Inbox Announcement • Send A Text Announcement Site Visit • Go to Si…" at bounding box center [730, 349] width 1461 height 699
type textarea "Hi {{first_name}}, I understand the AC work wasn't satisfactory. I would like t…"
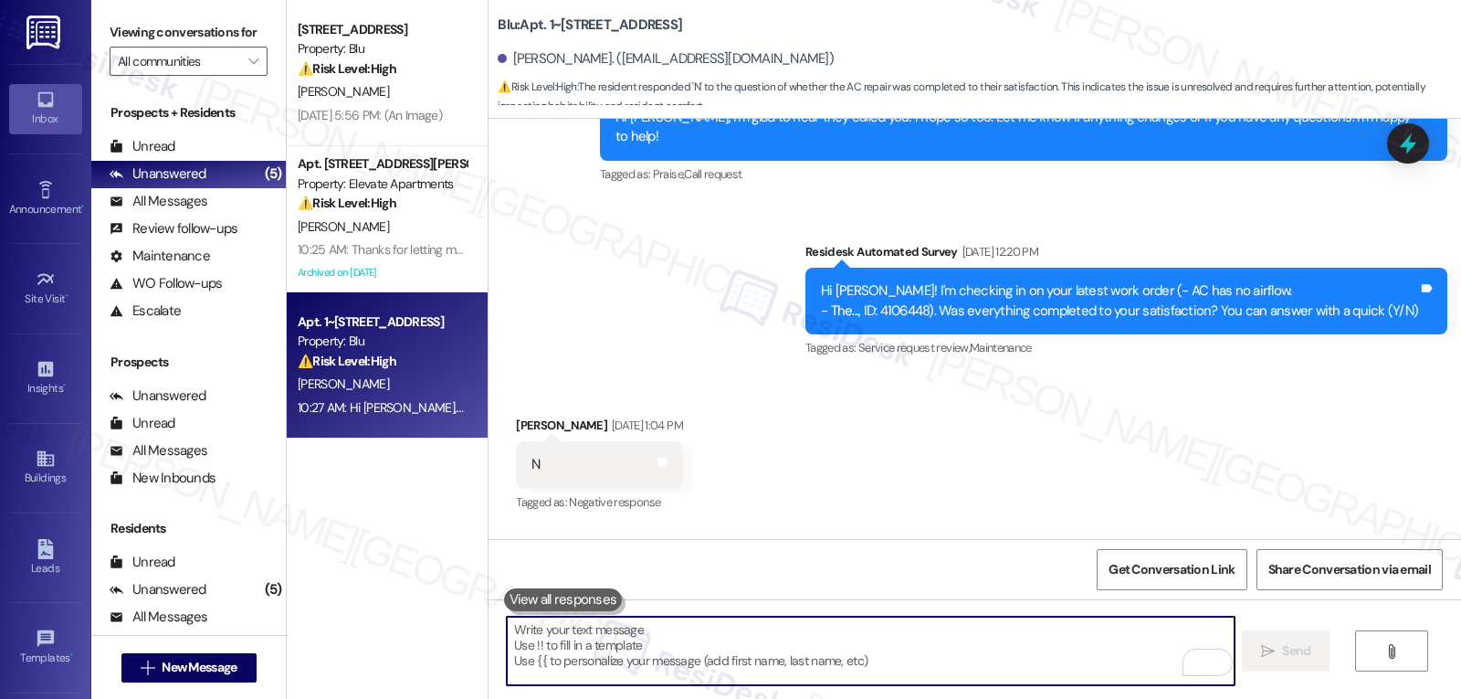
scroll to position [6215, 0]
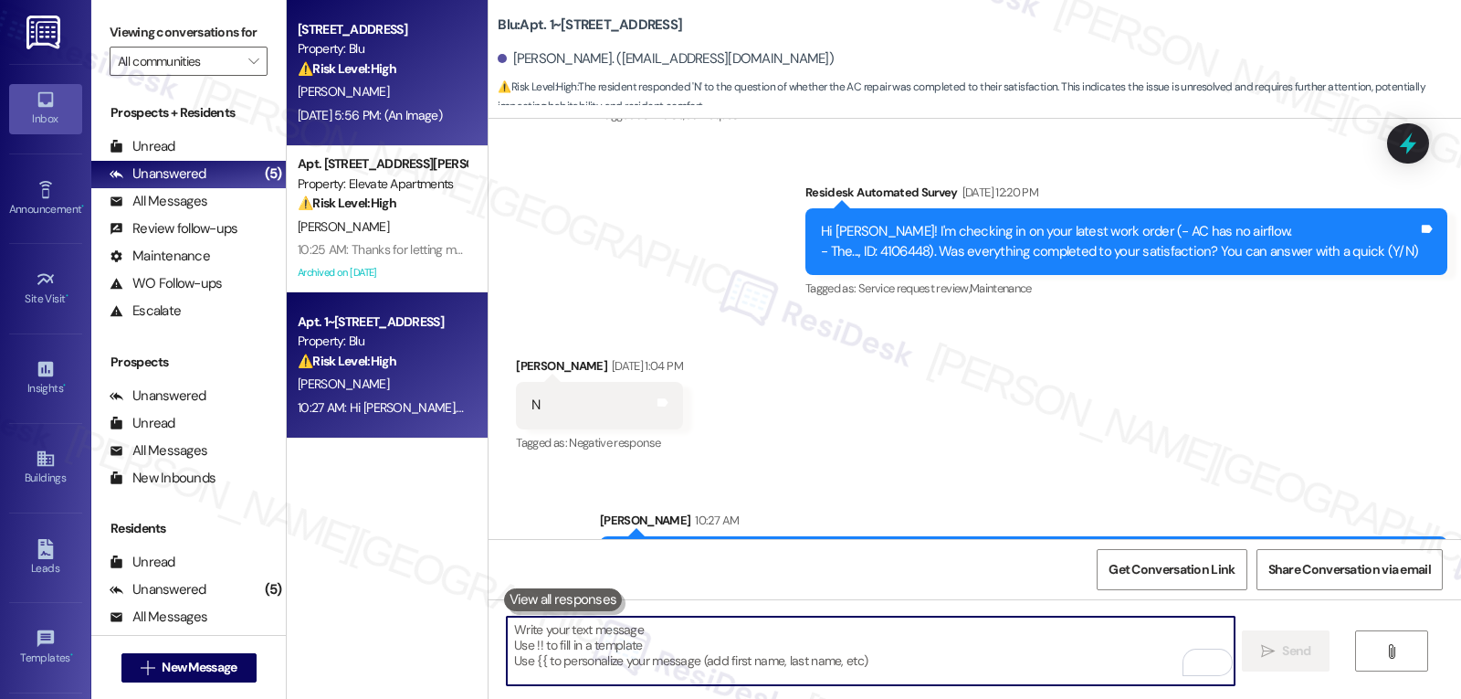
click at [361, 109] on div "[DATE] 5:56 PM: (An Image) [DATE] 5:56 PM: (An Image)" at bounding box center [370, 115] width 144 height 16
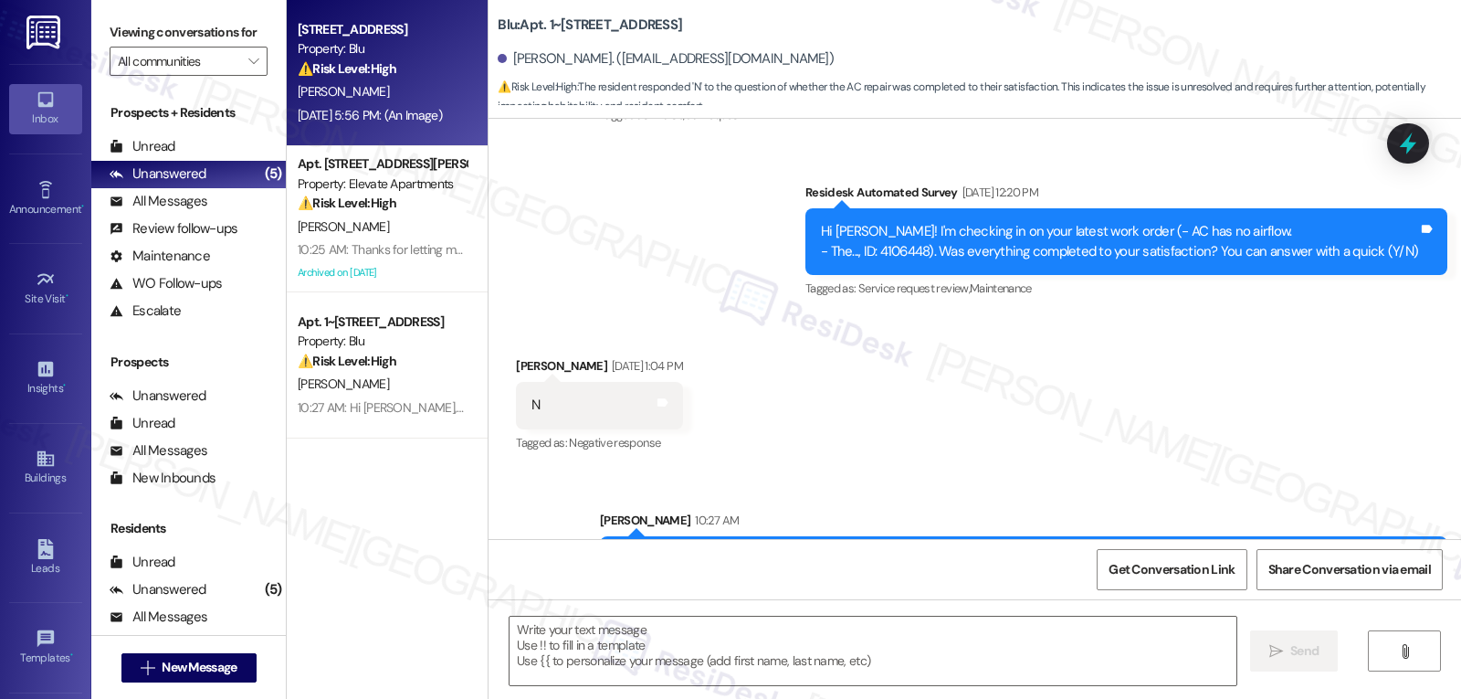
type textarea "Fetching suggested responses. Please feel free to read through the conversation…"
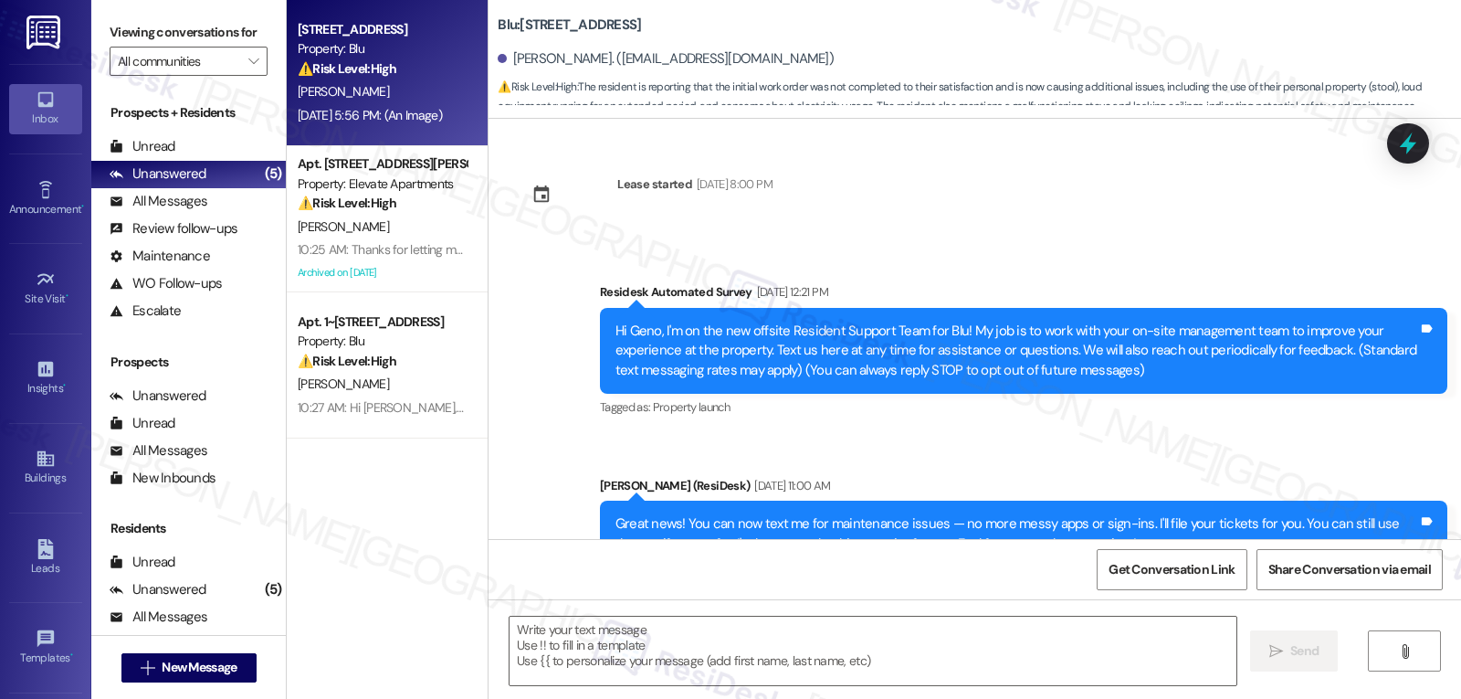
scroll to position [6055, 0]
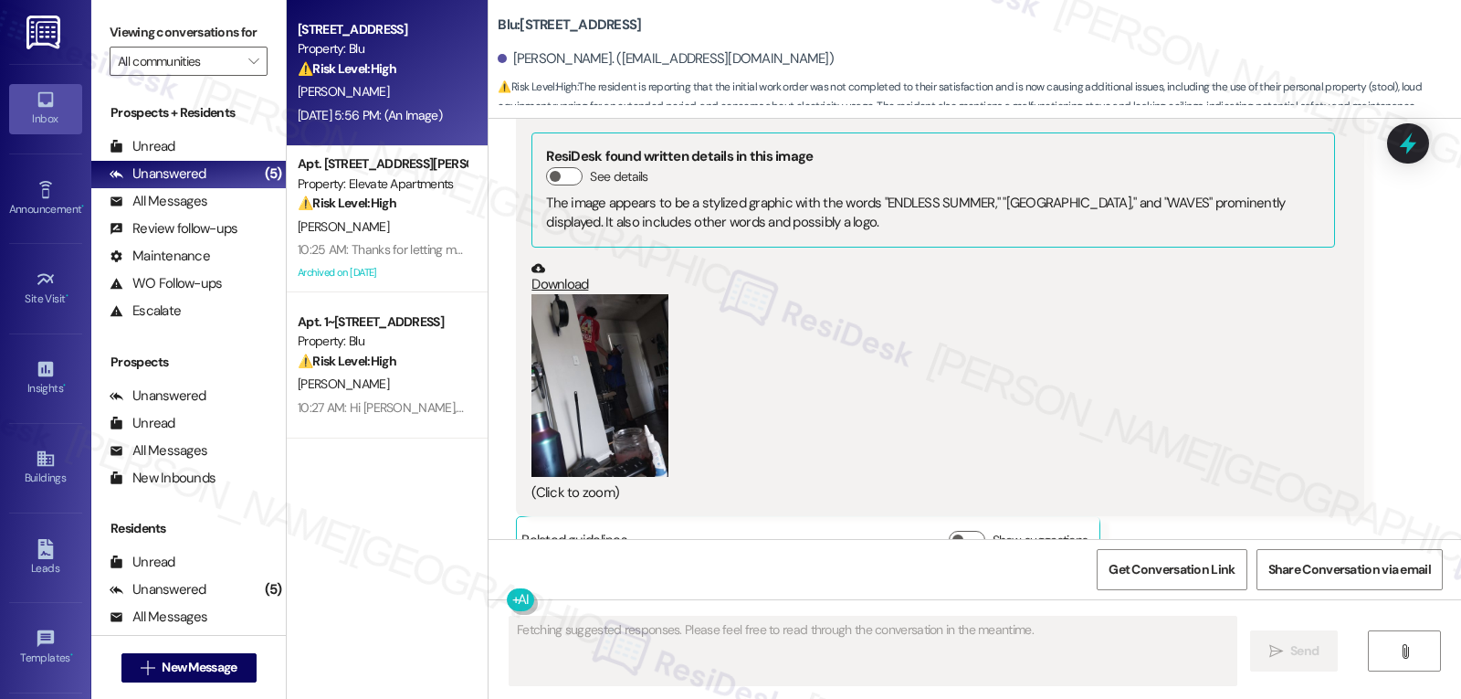
click at [563, 374] on button "Zoom image" at bounding box center [600, 385] width 137 height 183
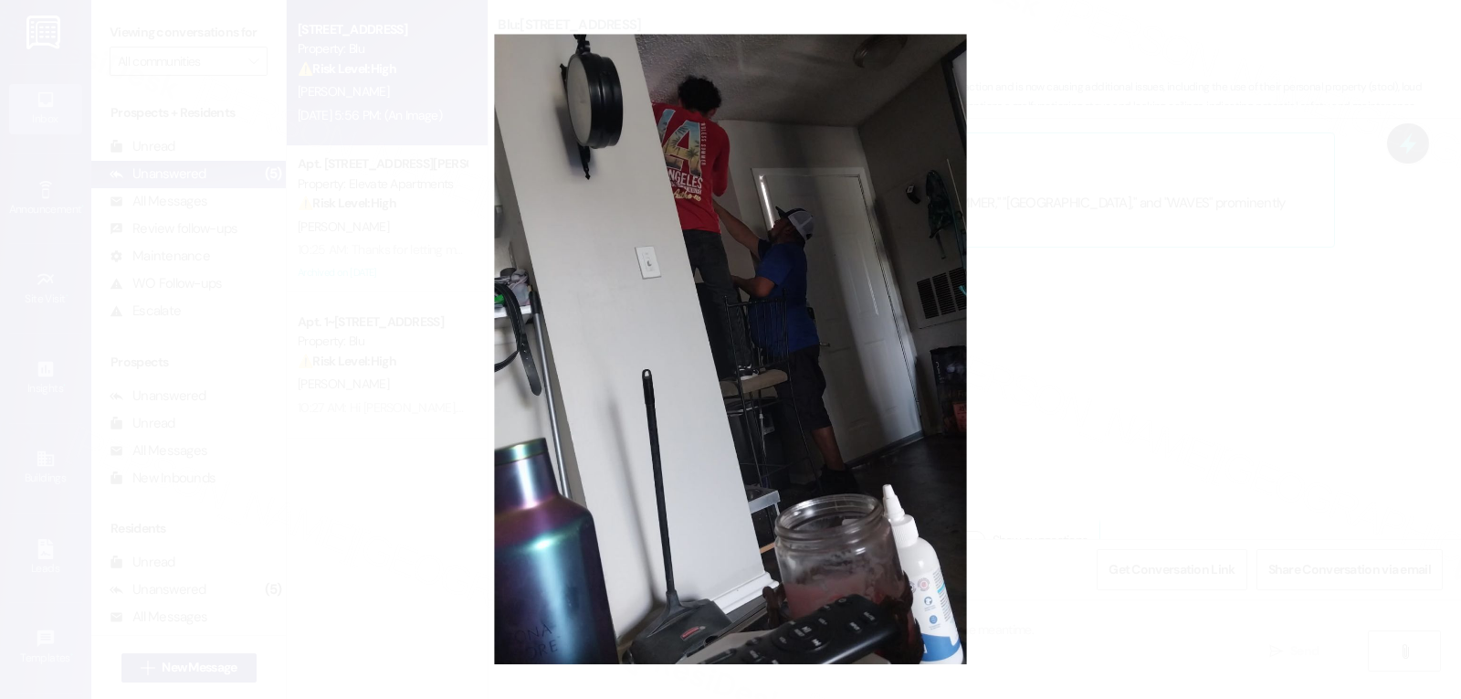
click at [1203, 379] on button "Unzoom image" at bounding box center [730, 349] width 1461 height 699
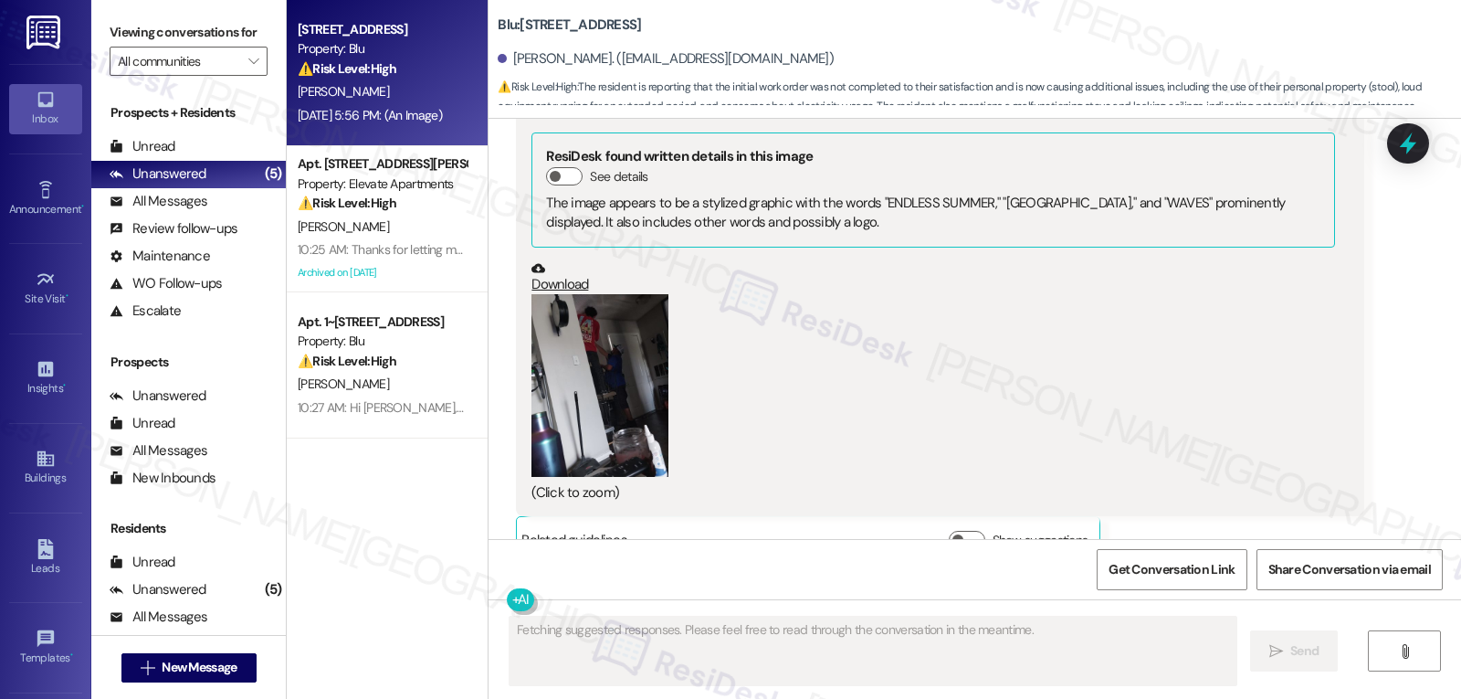
click at [622, 343] on button "Zoom image" at bounding box center [600, 385] width 137 height 183
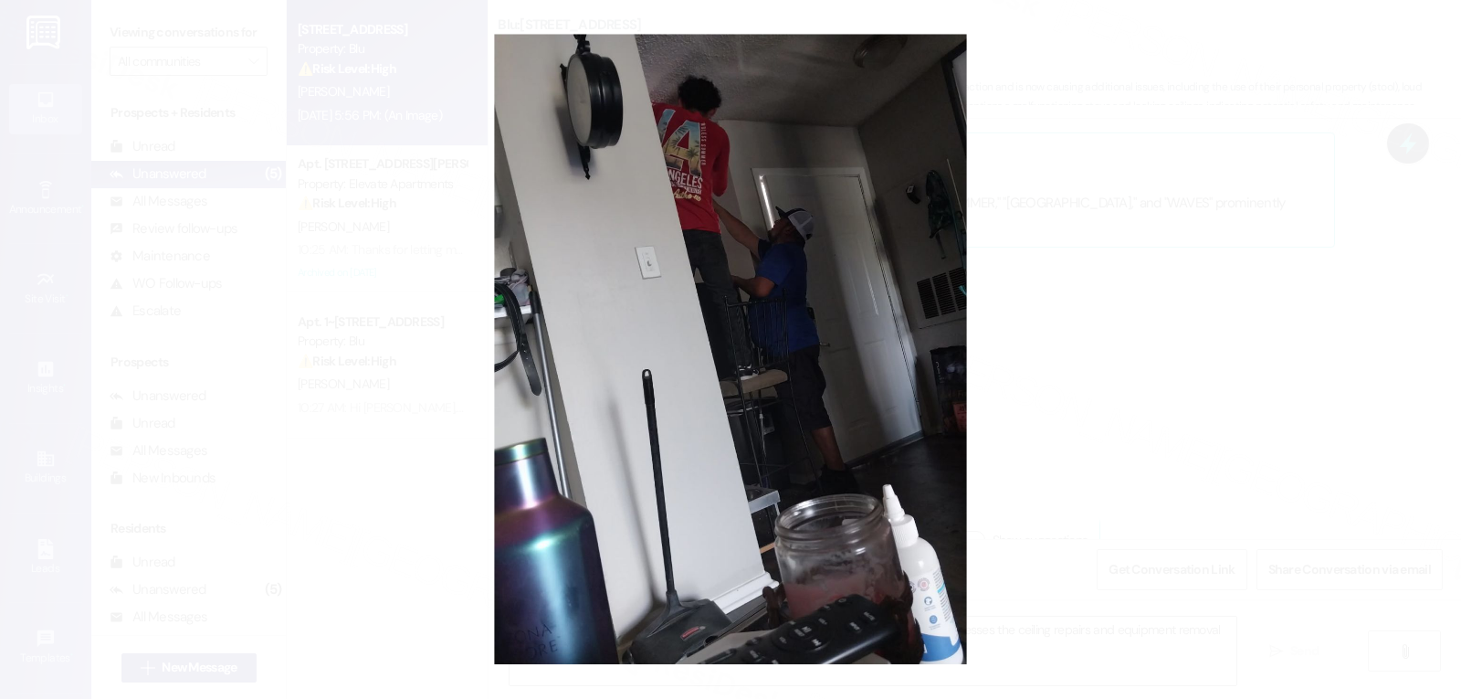
type textarea "Hi {{first_name}}, I understand your frustration. Let me ensure the service tea…"
click at [1099, 346] on button "Unzoom image" at bounding box center [730, 349] width 1461 height 699
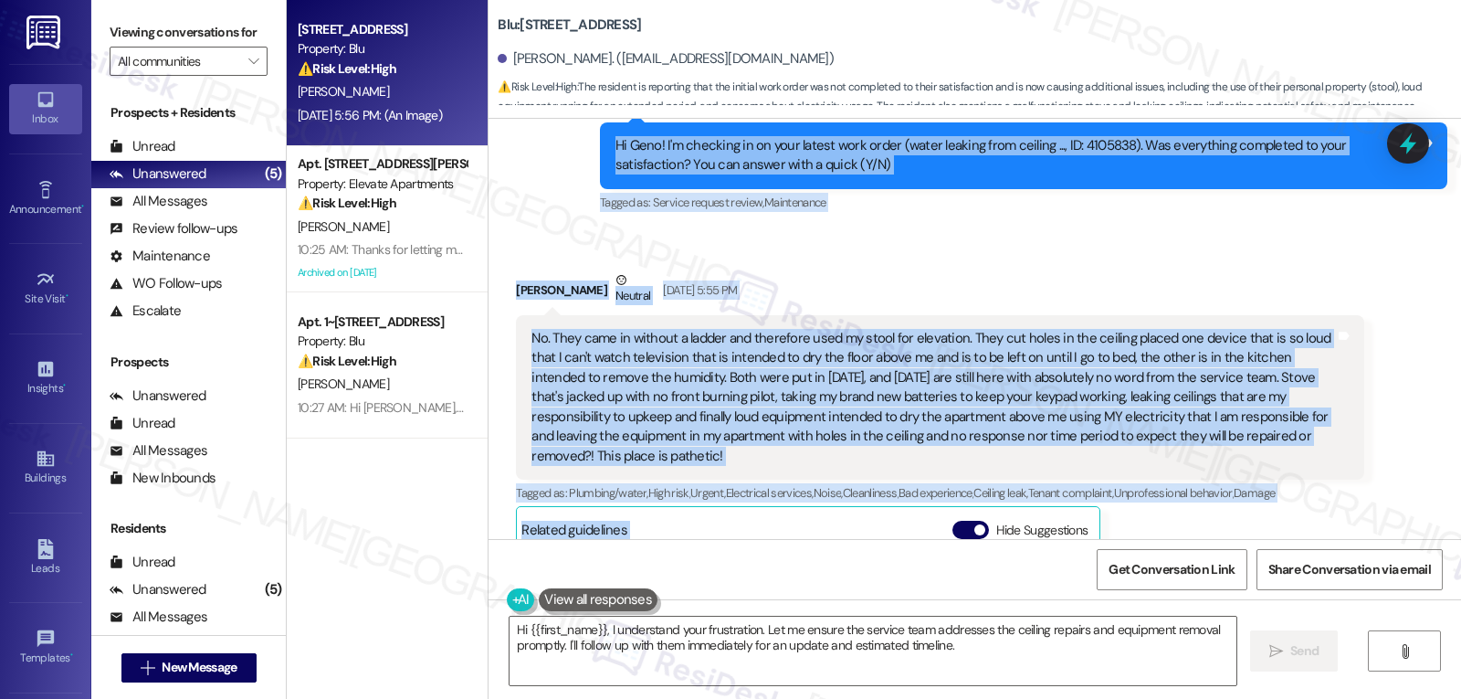
scroll to position [5507, 0]
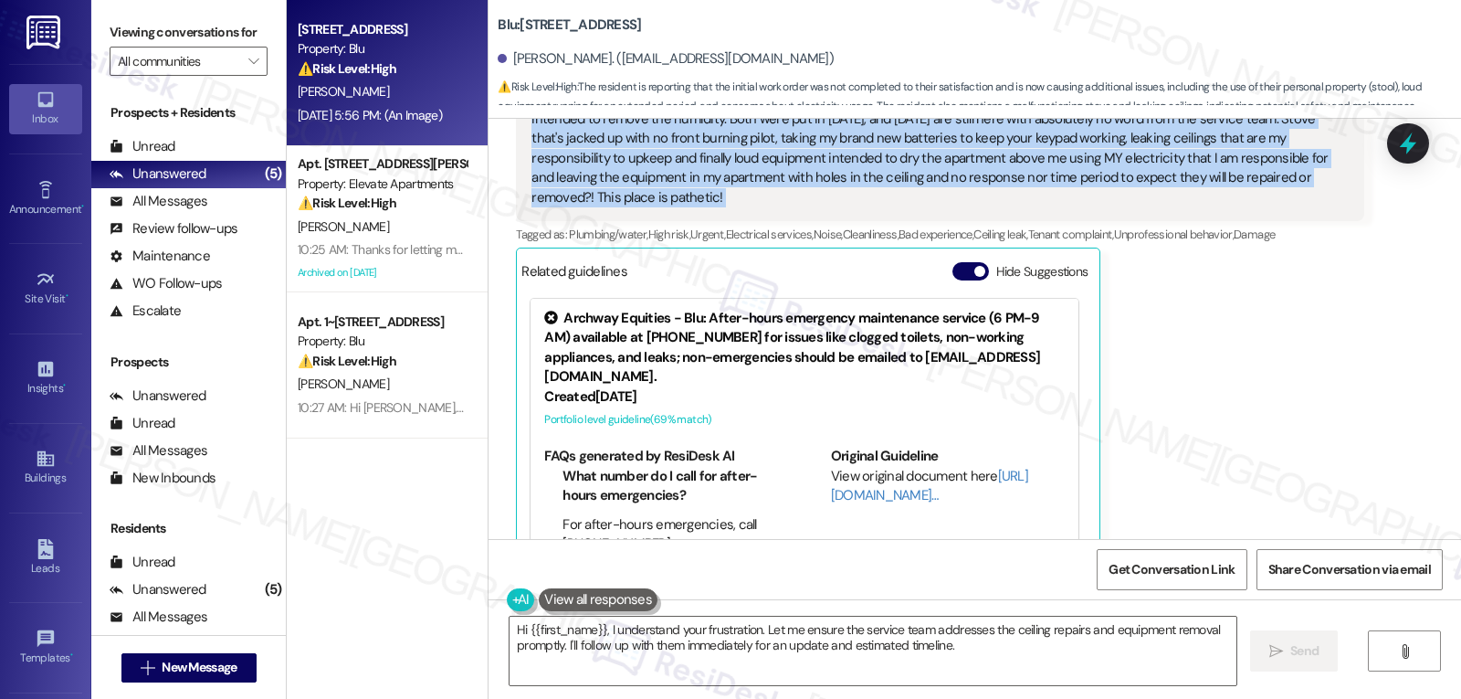
drag, startPoint x: 569, startPoint y: 195, endPoint x: 1343, endPoint y: 174, distance: 774.8
click at [1343, 174] on div "Lease started [DATE] 8:00 PM Survey, sent via SMS Residesk Automated Survey [DA…" at bounding box center [975, 329] width 973 height 420
copy div "Residesk Automated Survey [DATE] 12:20 PM Hi Geno! I'm checking in on your late…"
click at [1407, 136] on icon at bounding box center [1408, 143] width 31 height 31
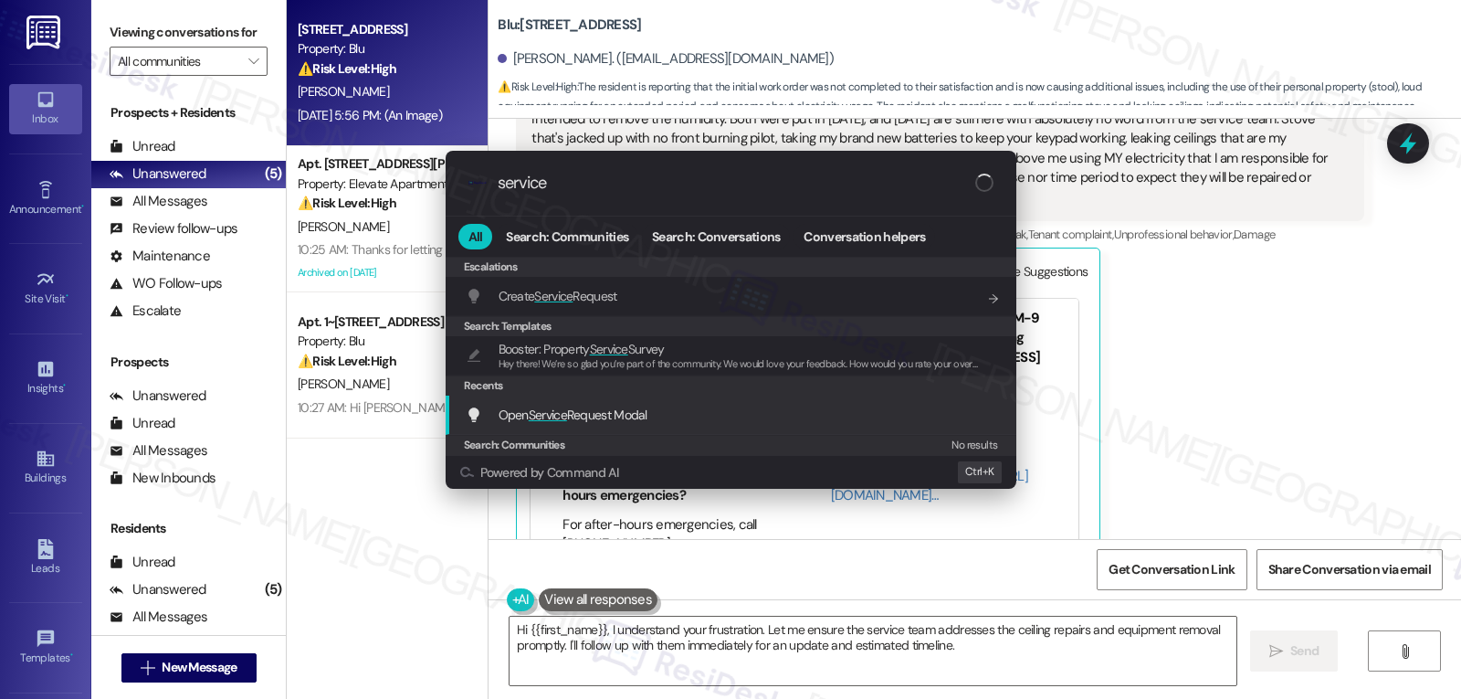
type input "service"
click at [600, 419] on span "Open Service Request Modal" at bounding box center [573, 414] width 149 height 16
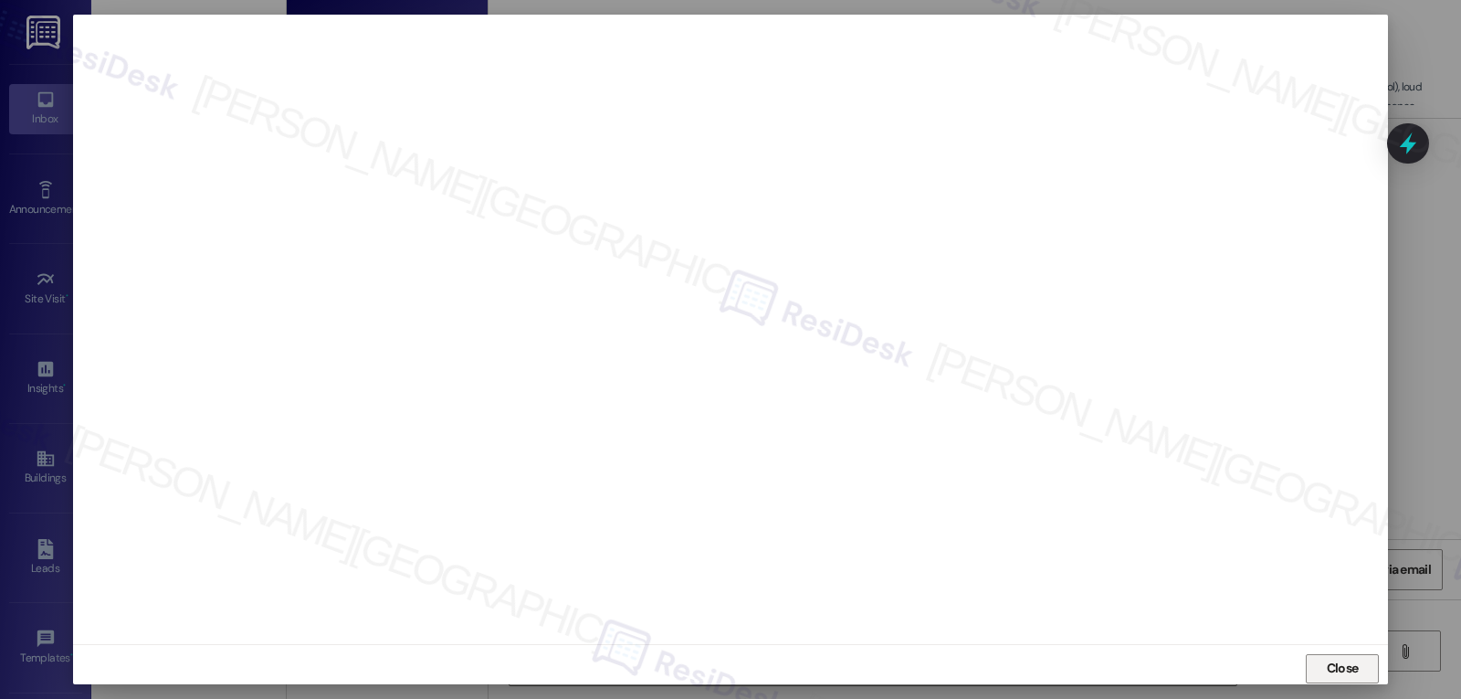
click at [1375, 673] on button "Close" at bounding box center [1342, 668] width 73 height 29
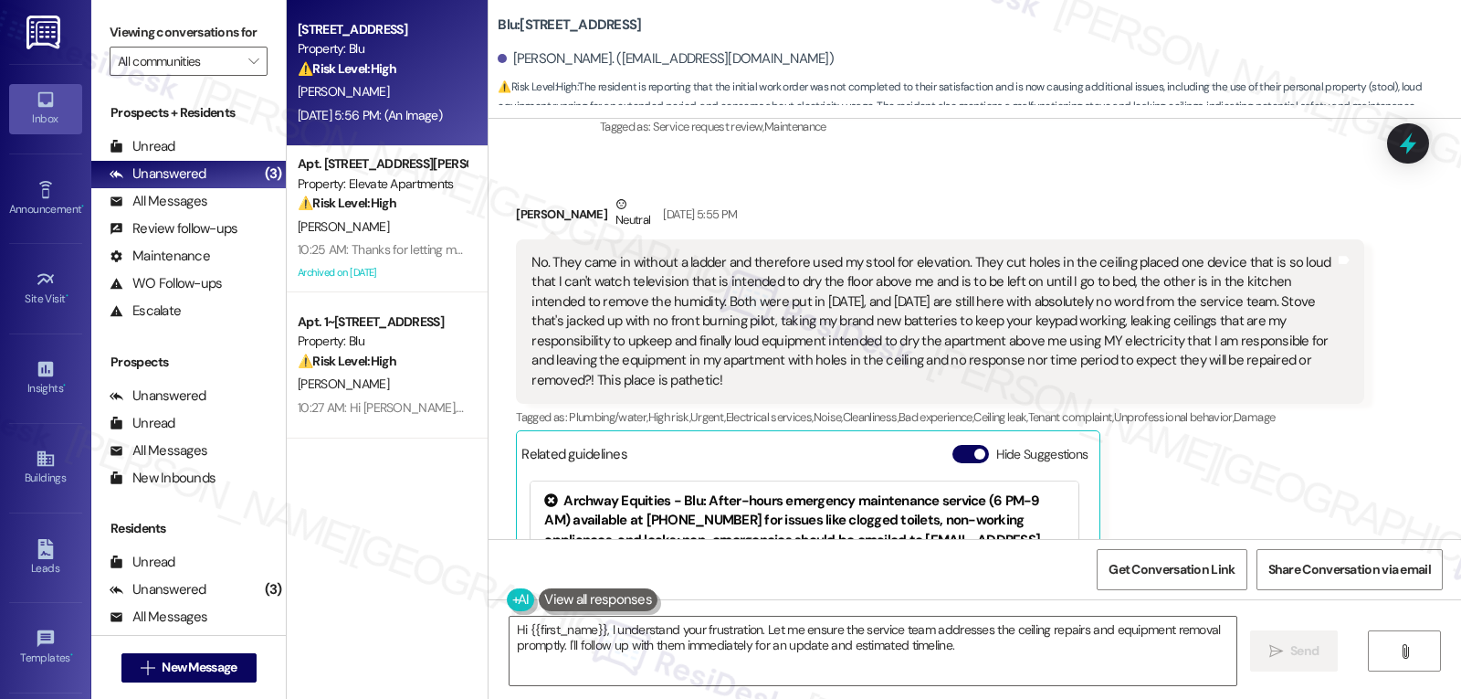
scroll to position [5690, 0]
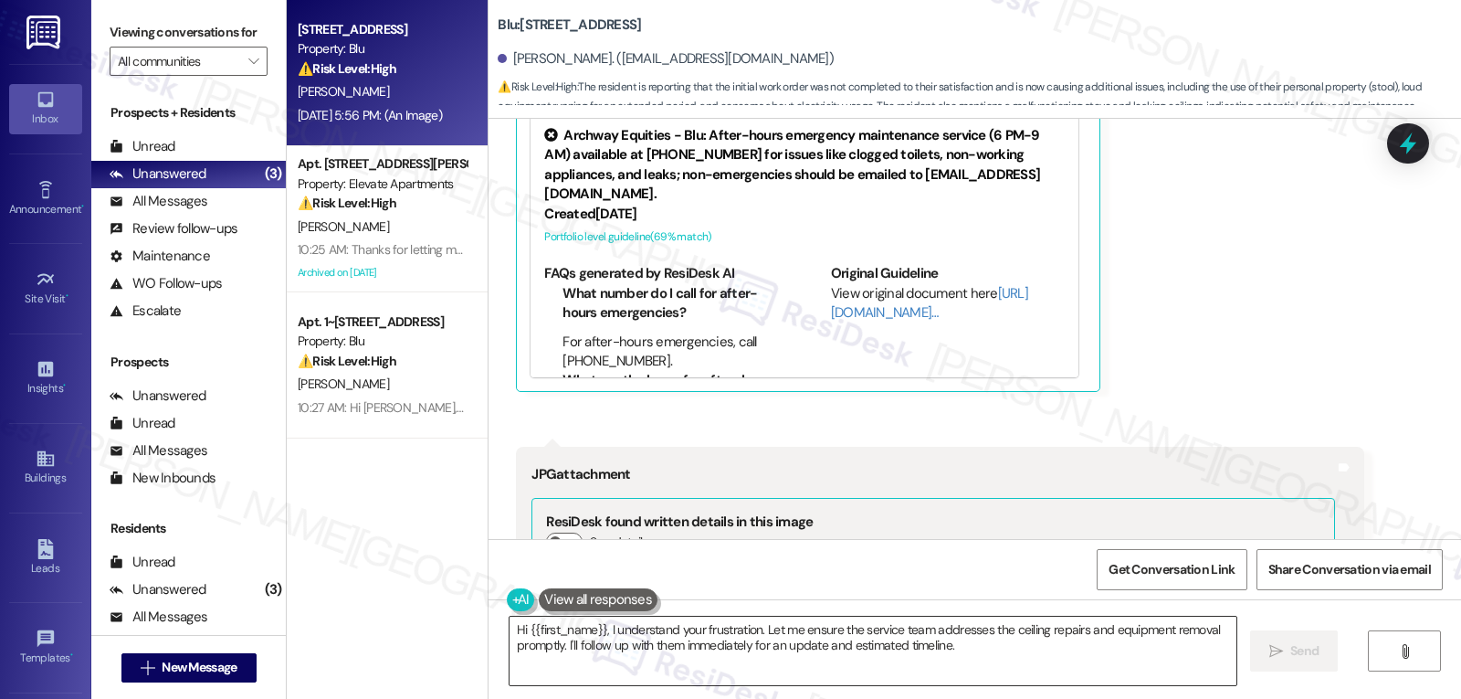
drag, startPoint x: 1014, startPoint y: 649, endPoint x: 1027, endPoint y: 649, distance: 12.8
click at [1014, 649] on textarea "Hi {{first_name}}, I understand your frustration. Let me ensure the service tea…" at bounding box center [873, 650] width 727 height 68
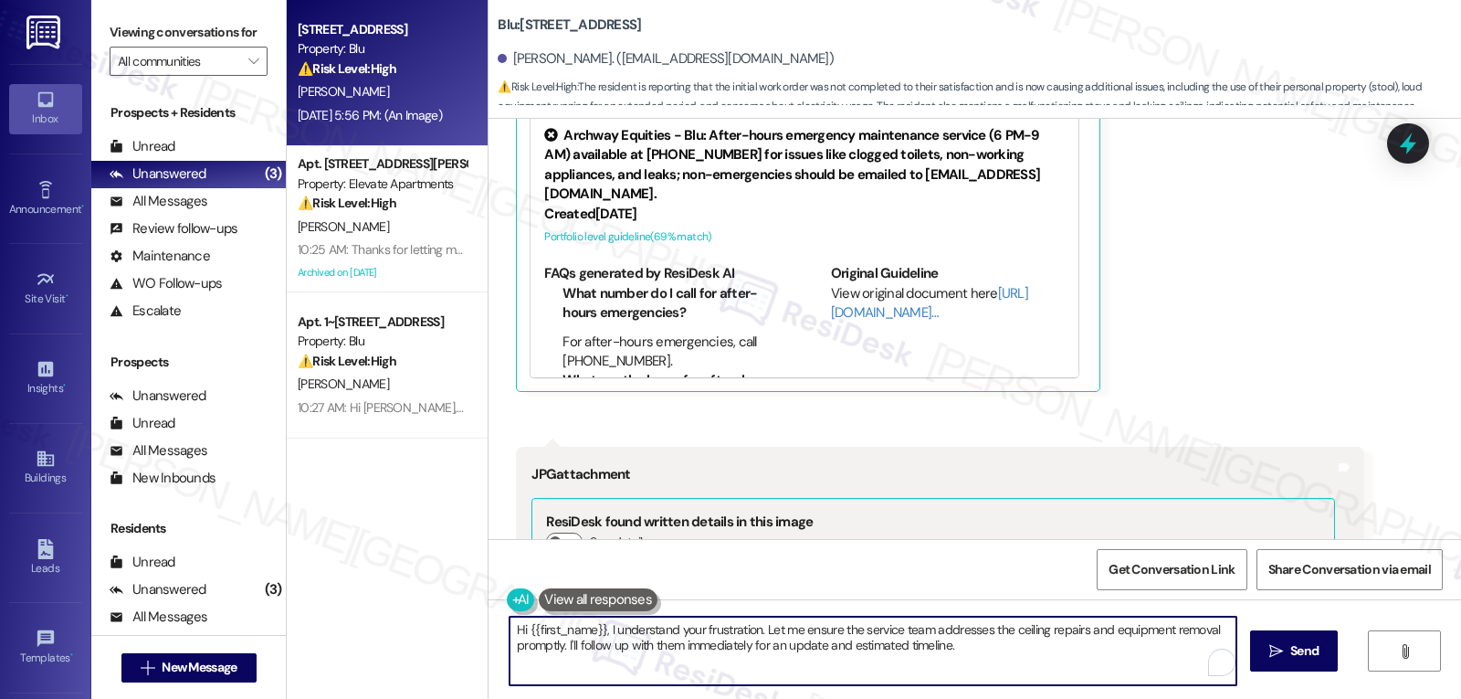
paste textarea "Geno, thank you for taking the time to share all of this with us — I can hear h…"
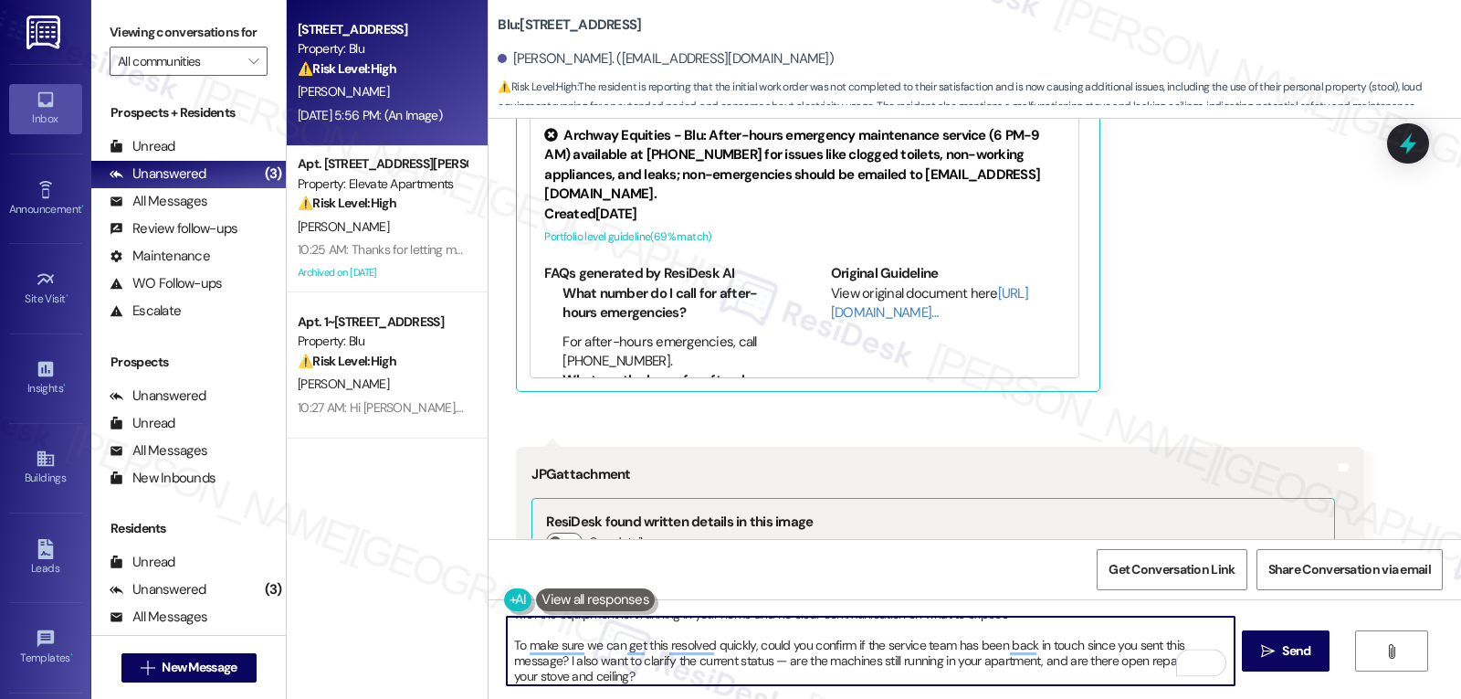
scroll to position [31, 0]
click at [764, 667] on textarea "Hi Geno, thank you for taking the time to share all of this with us — I can hea…" at bounding box center [870, 650] width 727 height 68
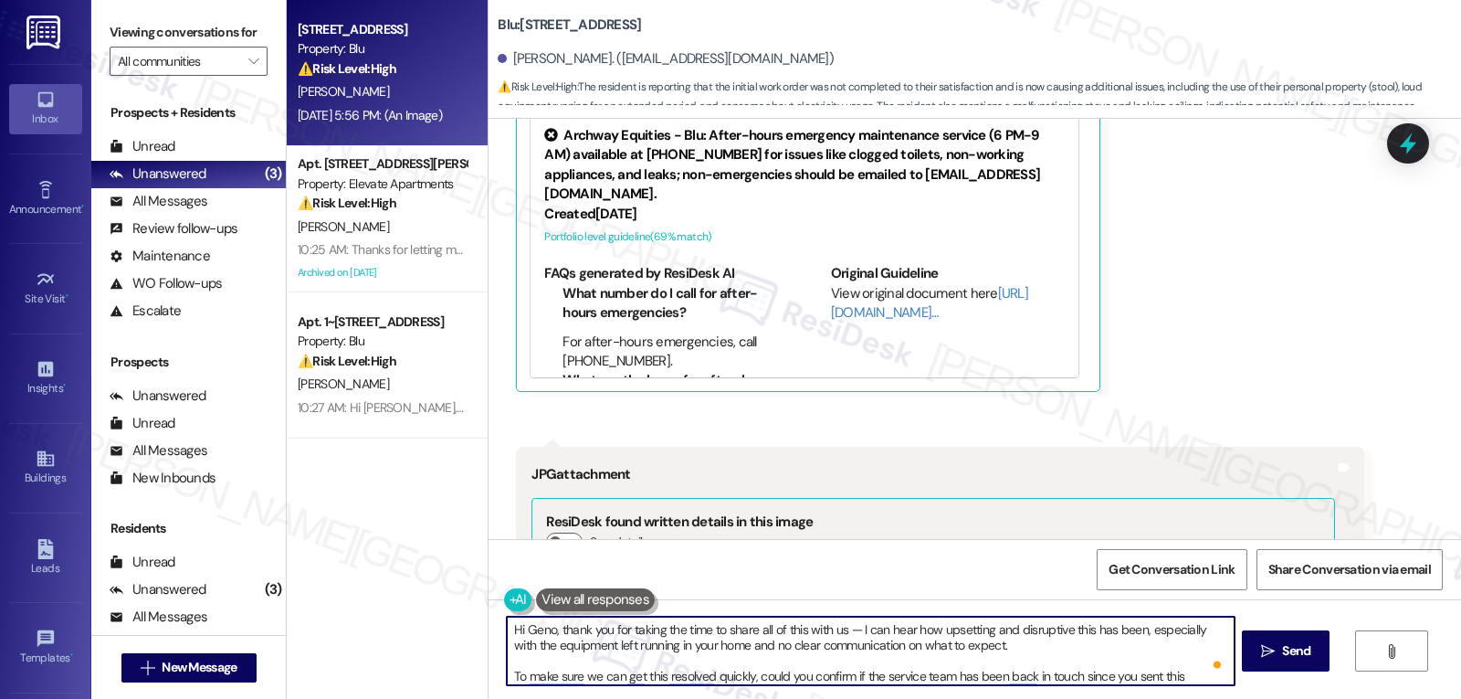
click at [1066, 642] on textarea "Hi Geno, thank you for taking the time to share all of this with us — I can hea…" at bounding box center [870, 650] width 727 height 68
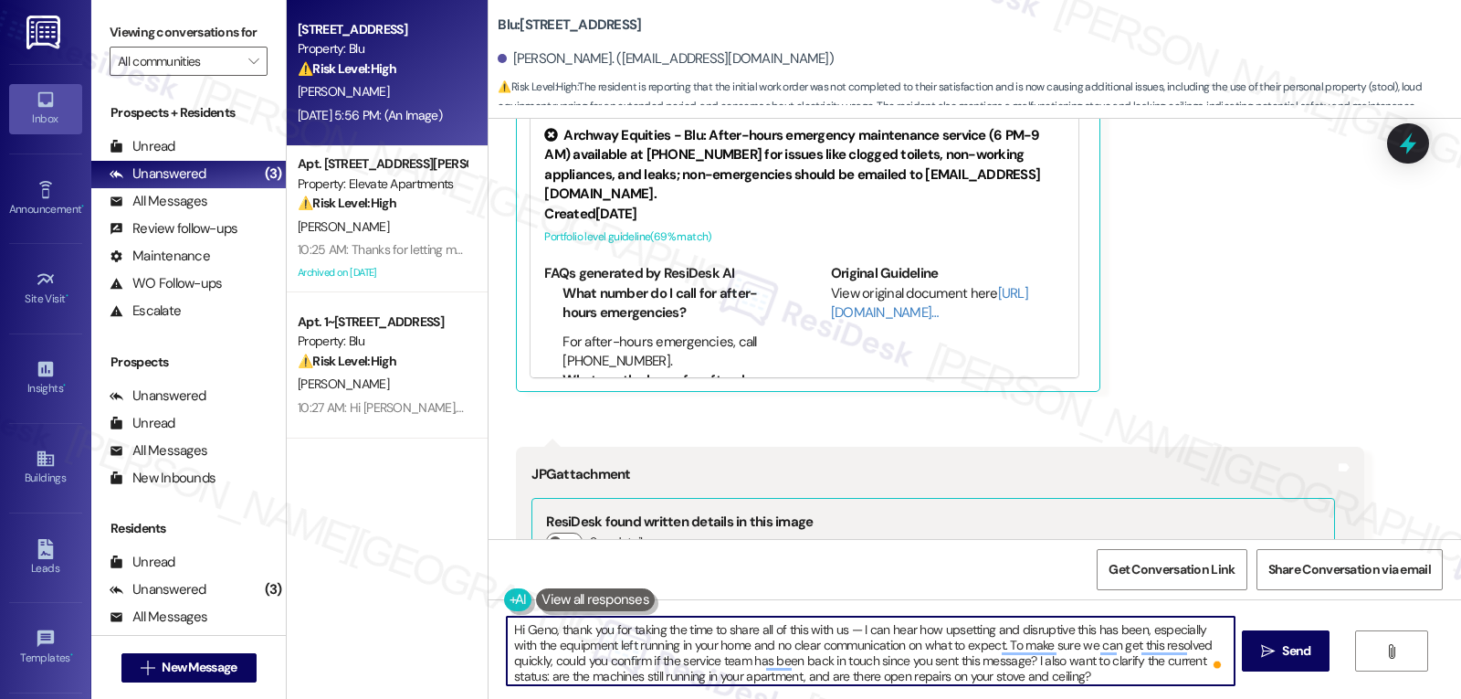
click at [846, 628] on textarea "Hi Geno, thank you for taking the time to share all of this with us — I can hea…" at bounding box center [870, 650] width 727 height 68
click at [1091, 677] on textarea "Hi Geno, thank you for taking the time to share all of this with us. I can hear…" at bounding box center [870, 650] width 727 height 68
click at [1062, 679] on textarea "Hi Geno, thank you for taking the time to share all of this with us. I can hear…" at bounding box center [870, 650] width 727 height 68
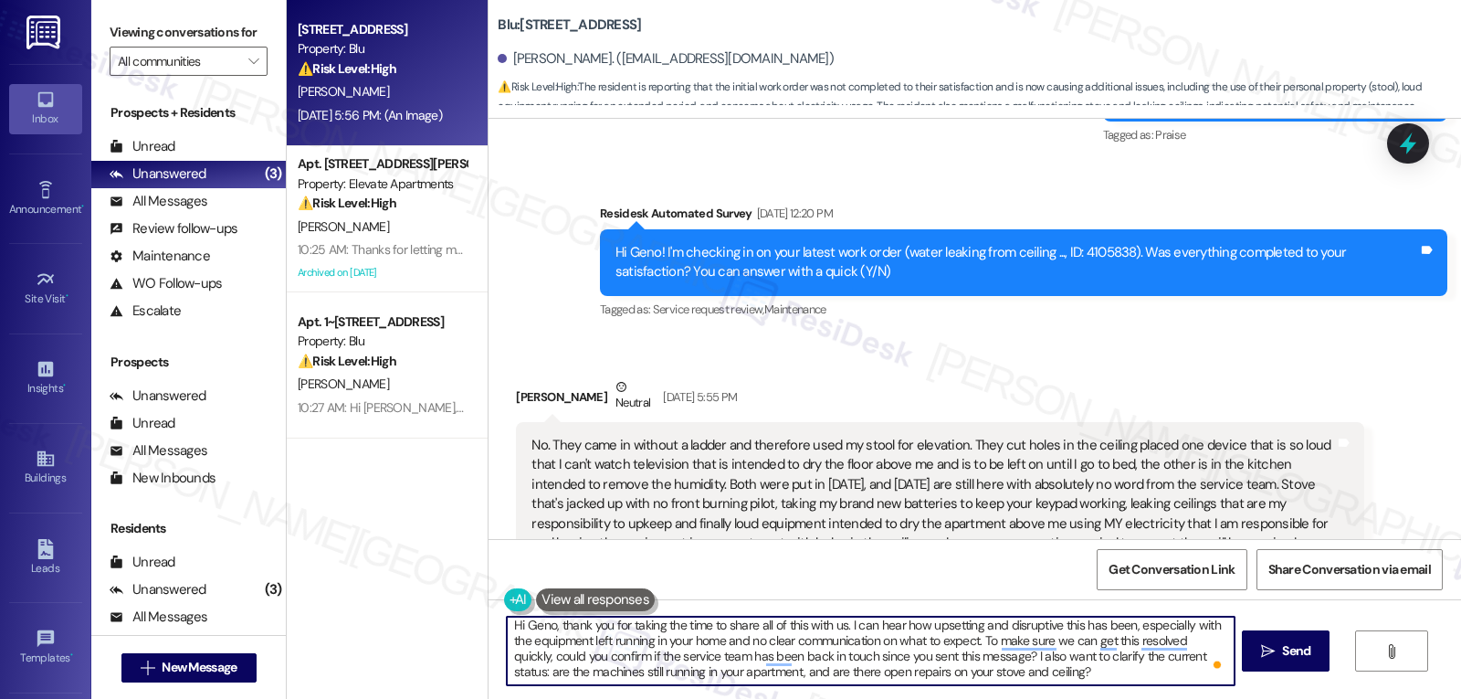
scroll to position [5325, 0]
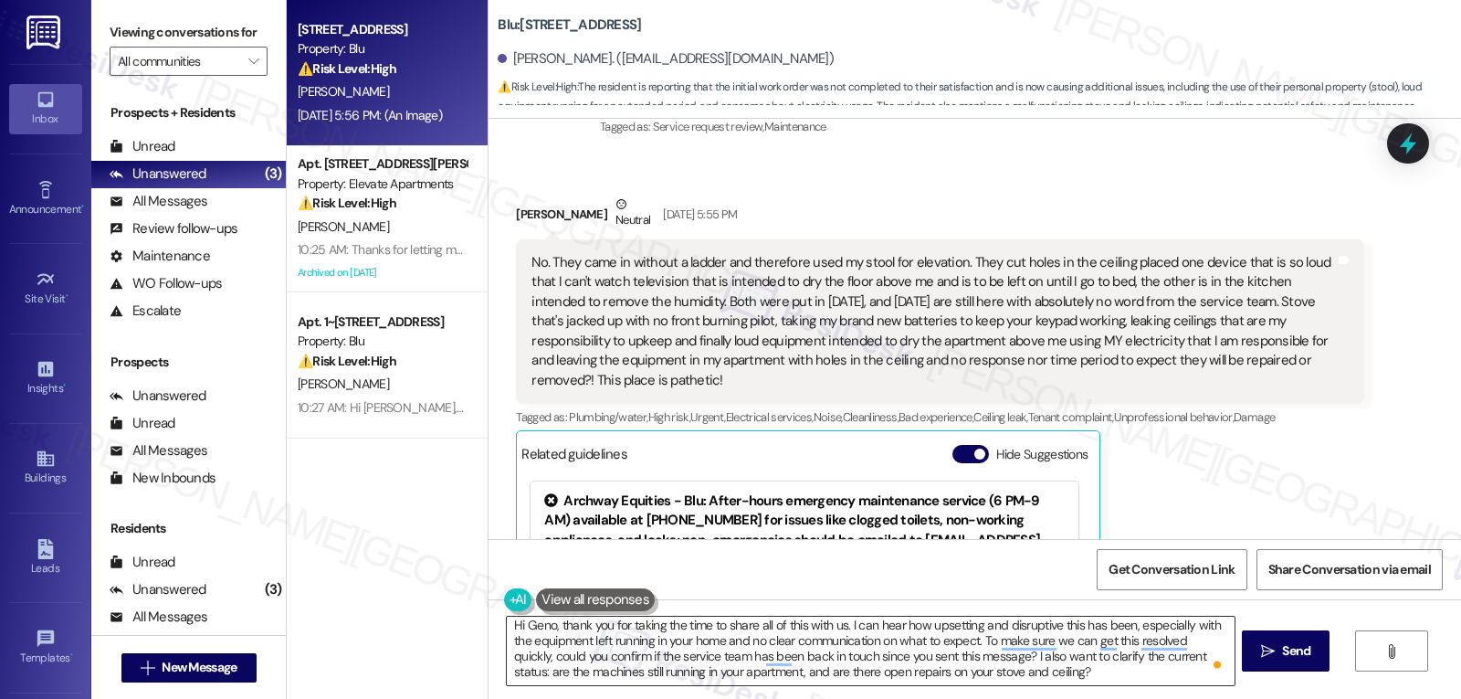
click at [1017, 677] on textarea "Hi Geno, thank you for taking the time to share all of this with us. I can hear…" at bounding box center [870, 650] width 727 height 68
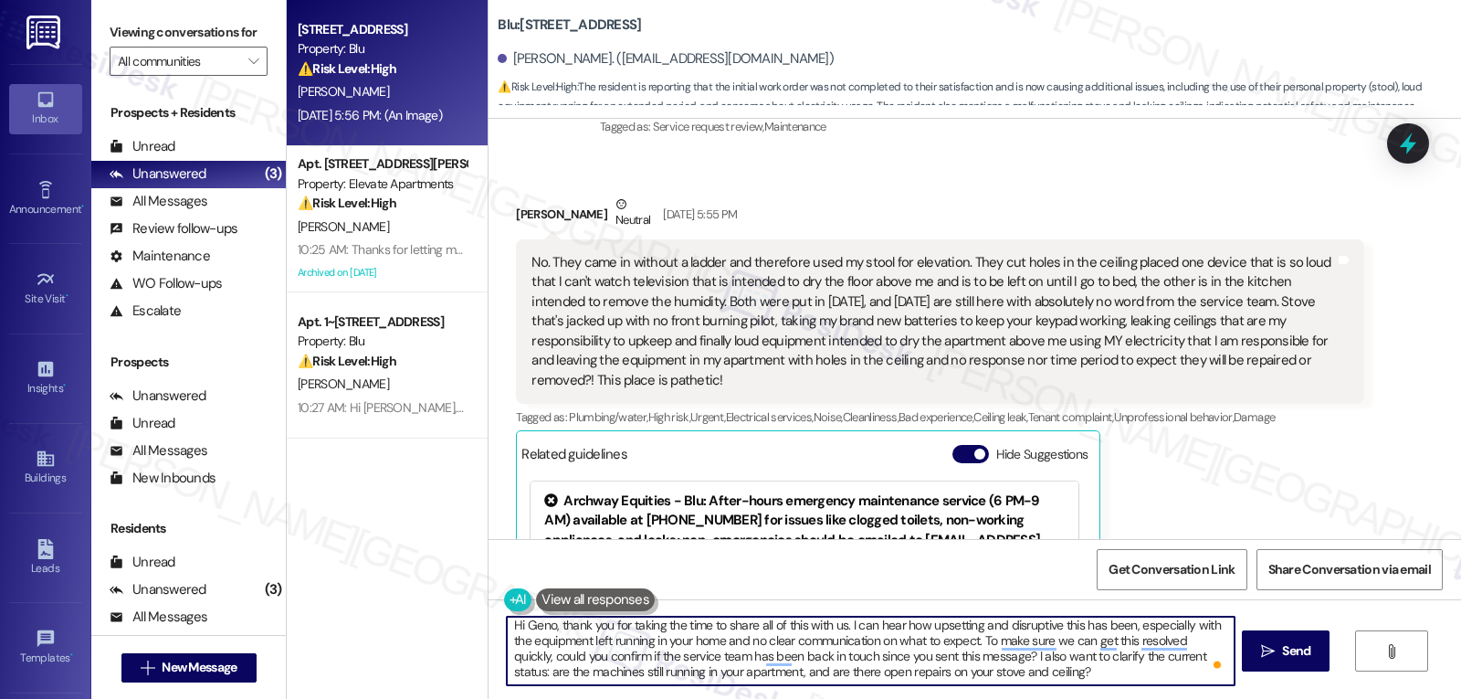
paste textarea "your honest feedback—we're really sorry to hear about your experience. We under…"
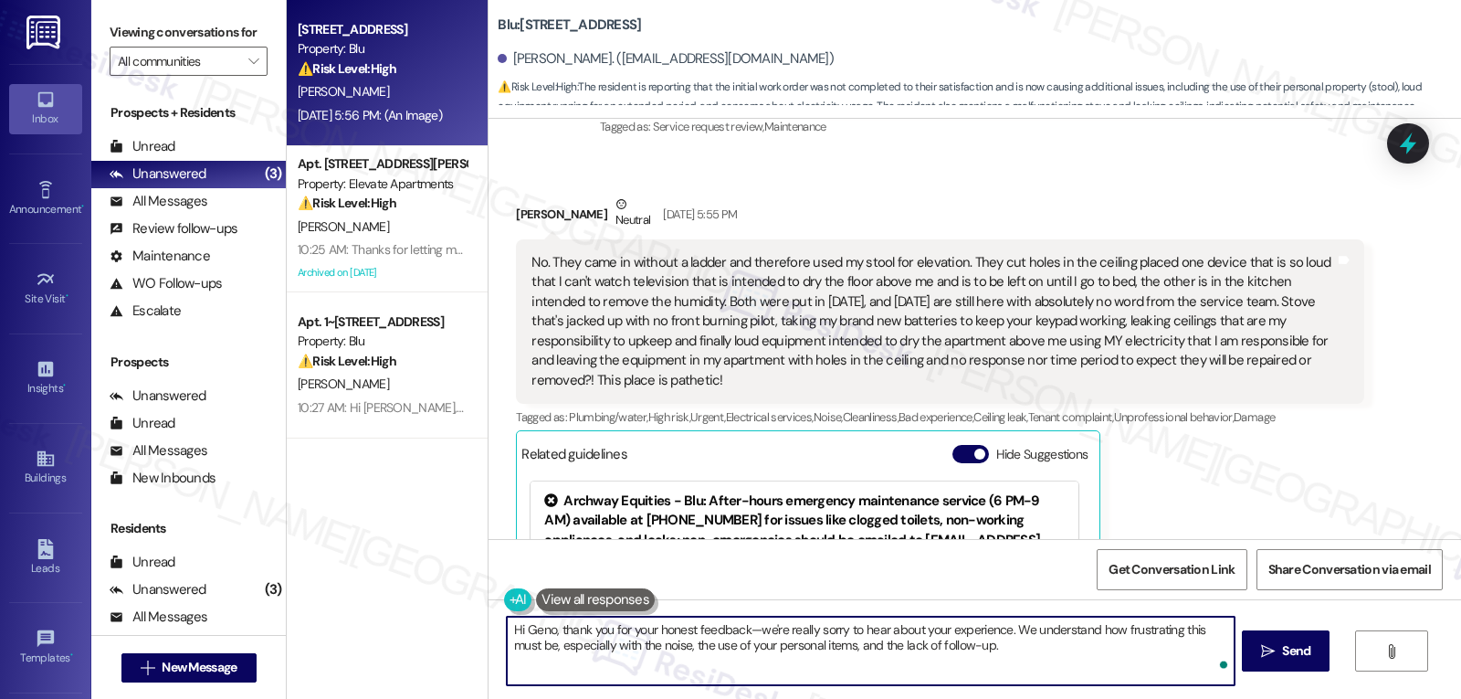
scroll to position [0, 0]
click at [749, 632] on textarea "Hi Geno, thank you for your honest feedback—we're really sorry to hear about yo…" at bounding box center [870, 650] width 727 height 68
click at [989, 655] on textarea "Hi Geno, thank you for your honest feedbac. We're really sorry to hear about yo…" at bounding box center [870, 650] width 727 height 68
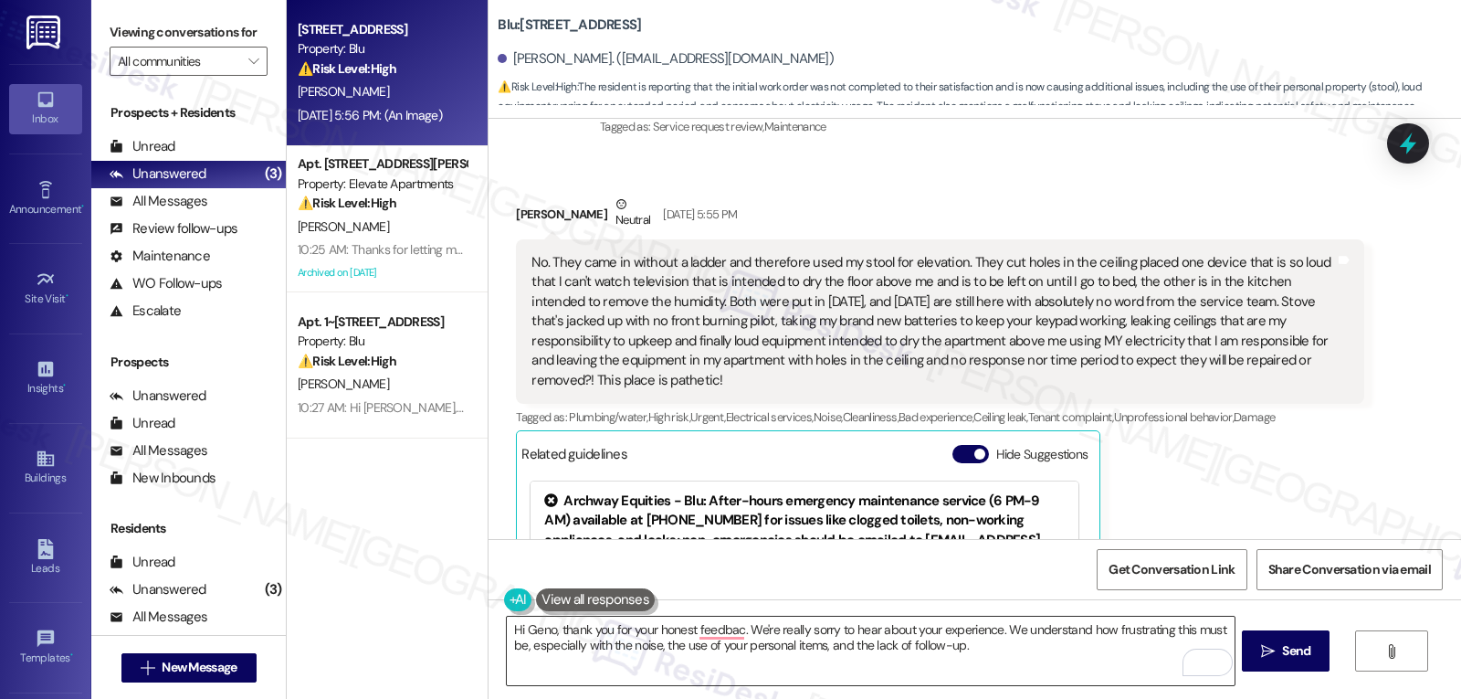
click at [1026, 665] on textarea "Hi Geno, thank you for your honest feedbac. We're really sorry to hear about yo…" at bounding box center [870, 650] width 727 height 68
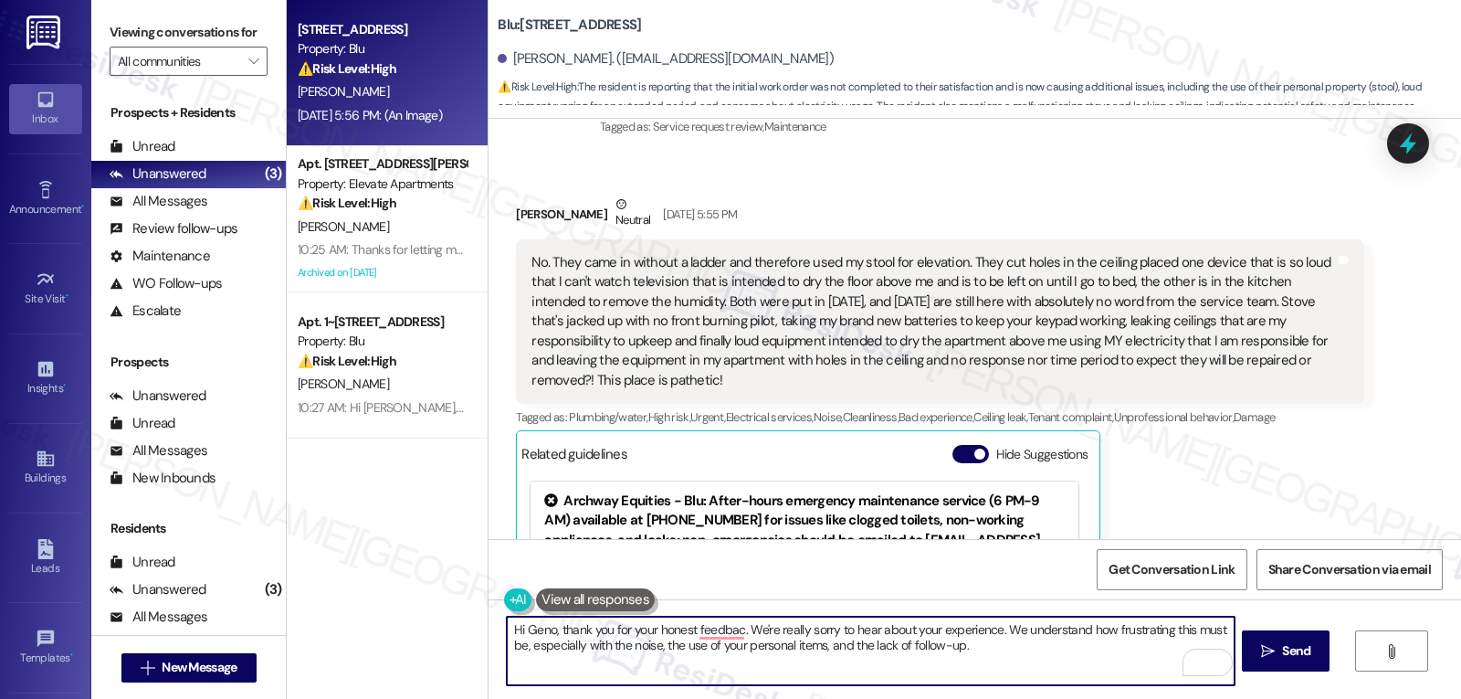
paste textarea "To make sure we can get this resolved quickly, could you confirm if the service…"
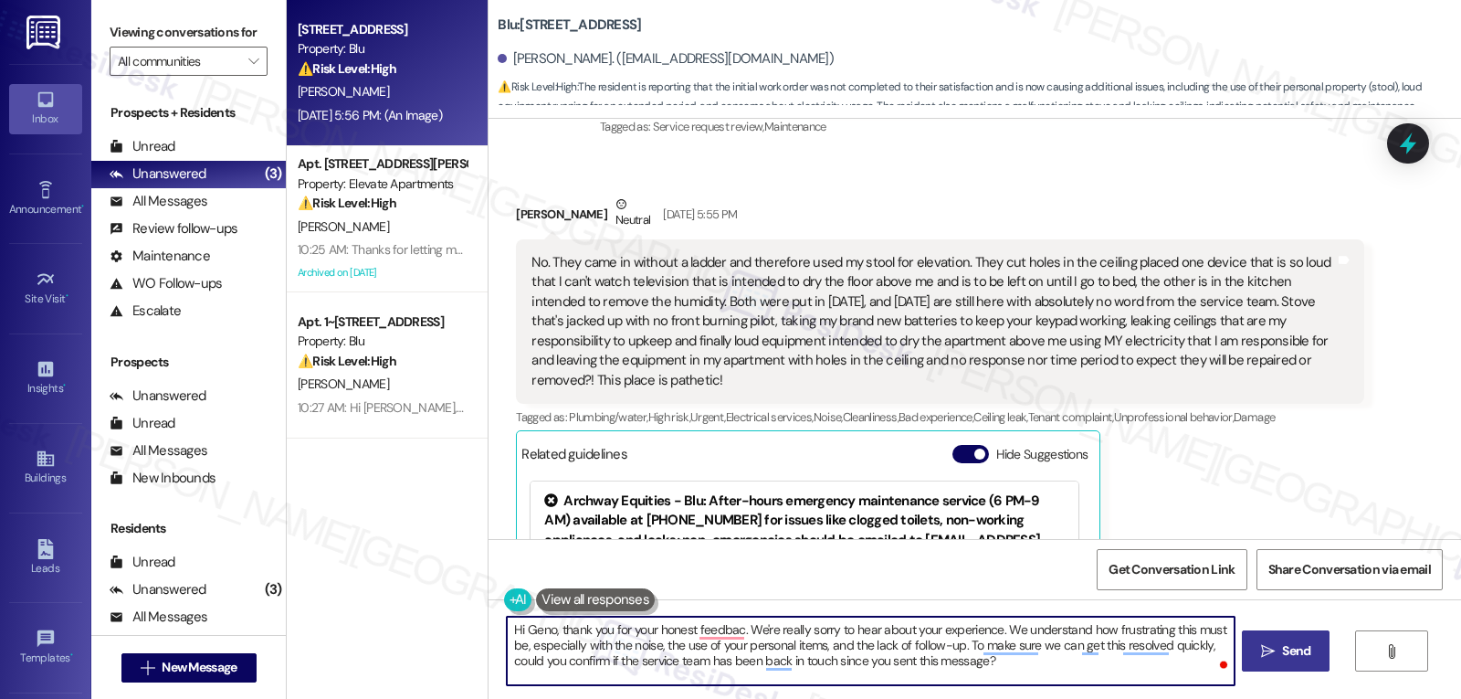
type textarea "Hi Geno, thank you for your honest feedbac. We're really sorry to hear about yo…"
click at [1255, 658] on button " Send" at bounding box center [1286, 650] width 89 height 41
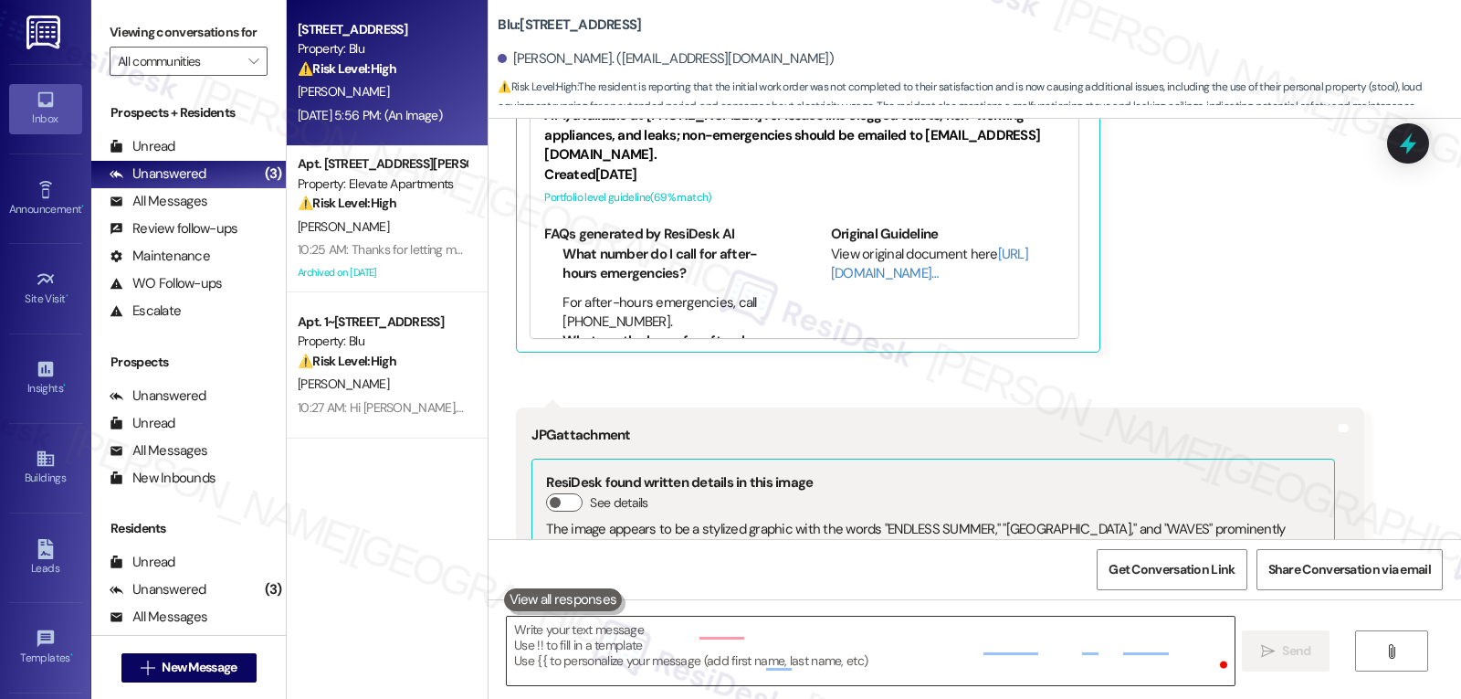
click at [736, 629] on textarea "To enrich screen reader interactions, please activate Accessibility in Grammarl…" at bounding box center [870, 650] width 727 height 68
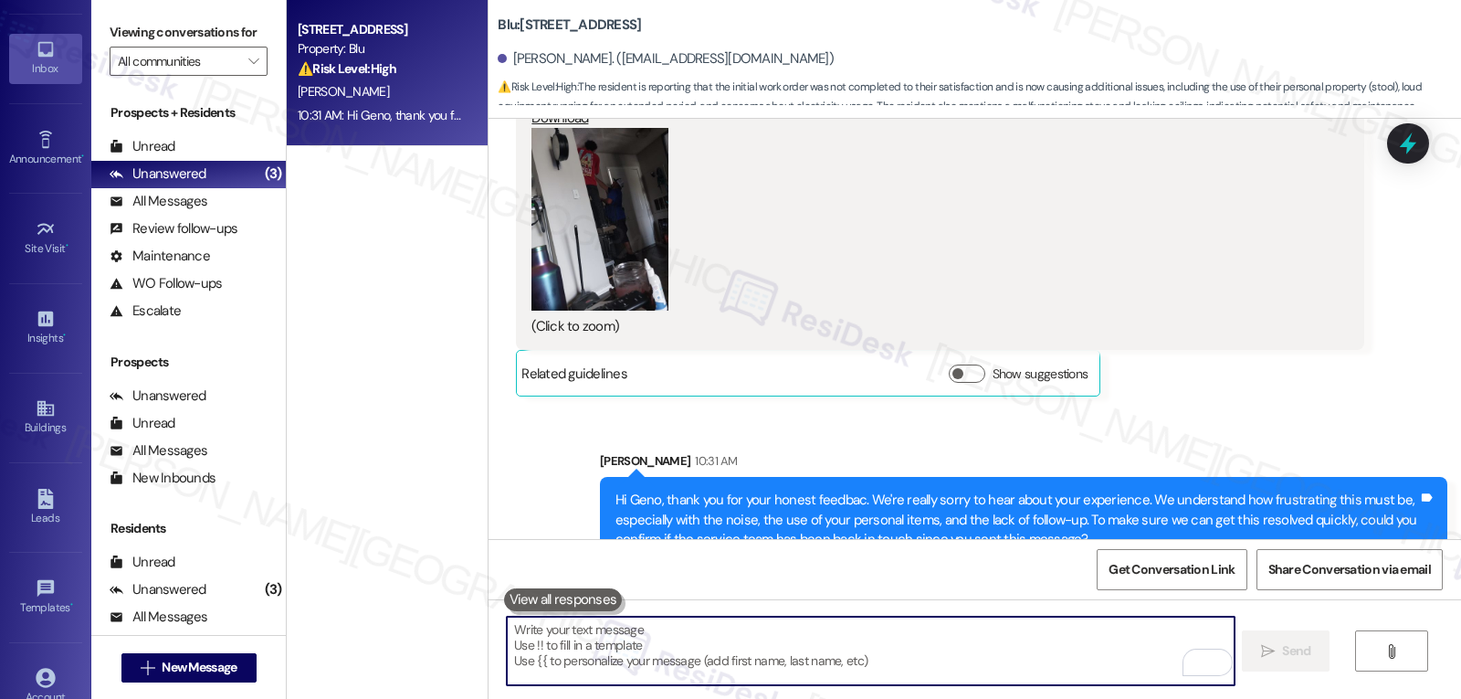
scroll to position [173, 0]
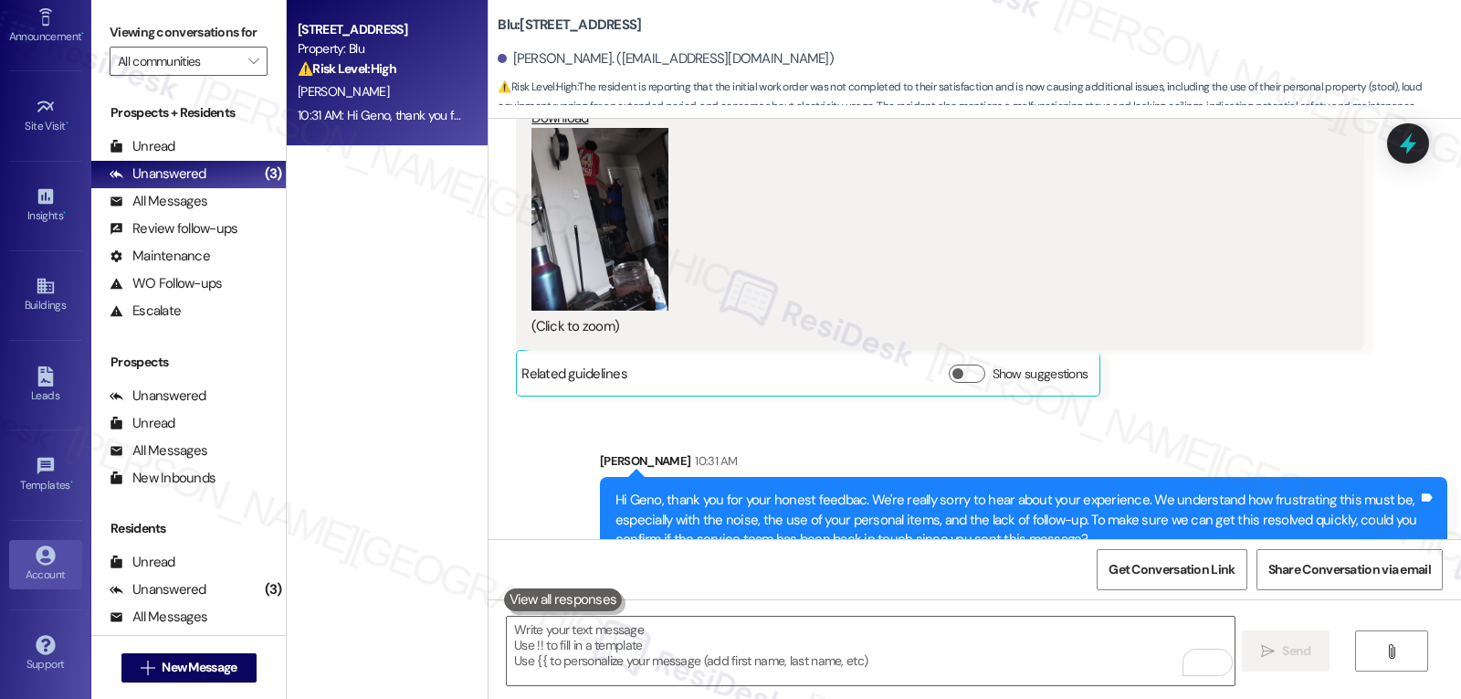
click at [27, 559] on link "Account" at bounding box center [45, 564] width 73 height 49
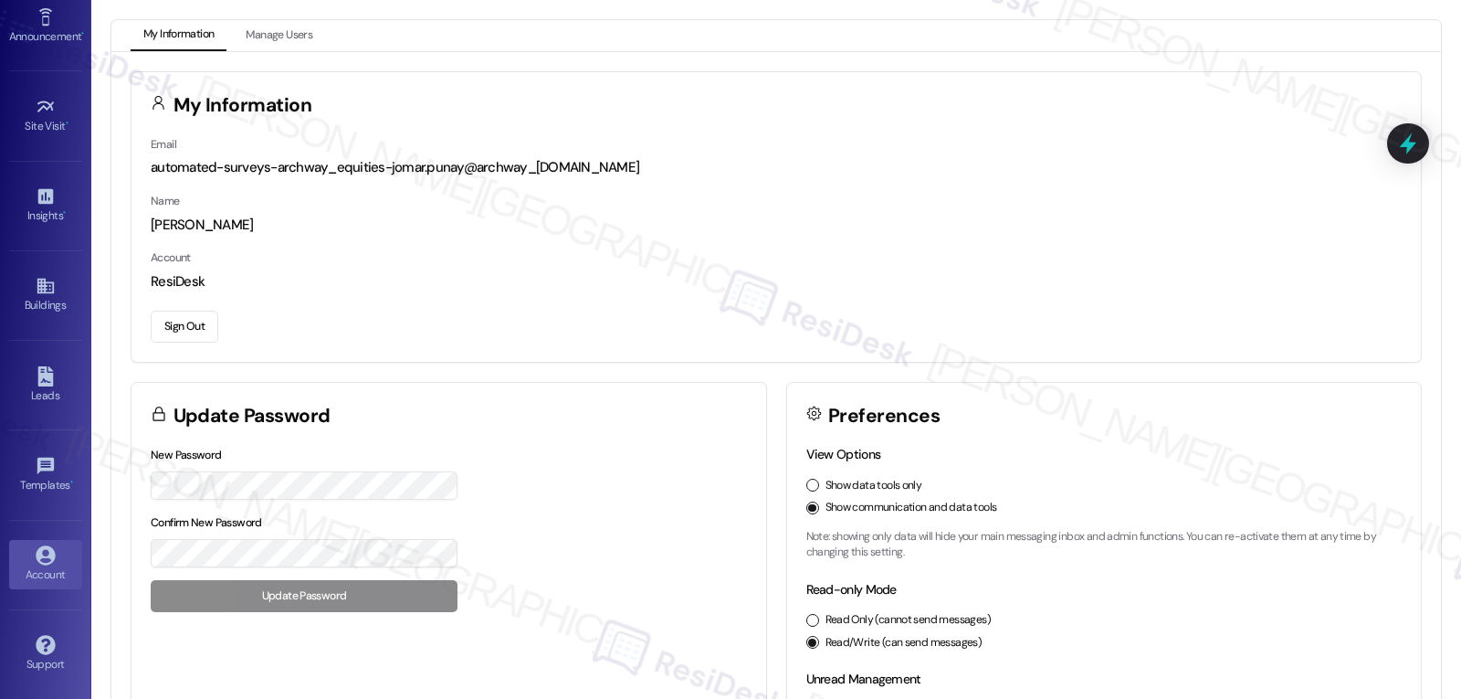
click at [168, 308] on div "Sign Out" at bounding box center [776, 323] width 1251 height 38
click at [171, 338] on button "Sign Out" at bounding box center [185, 327] width 68 height 32
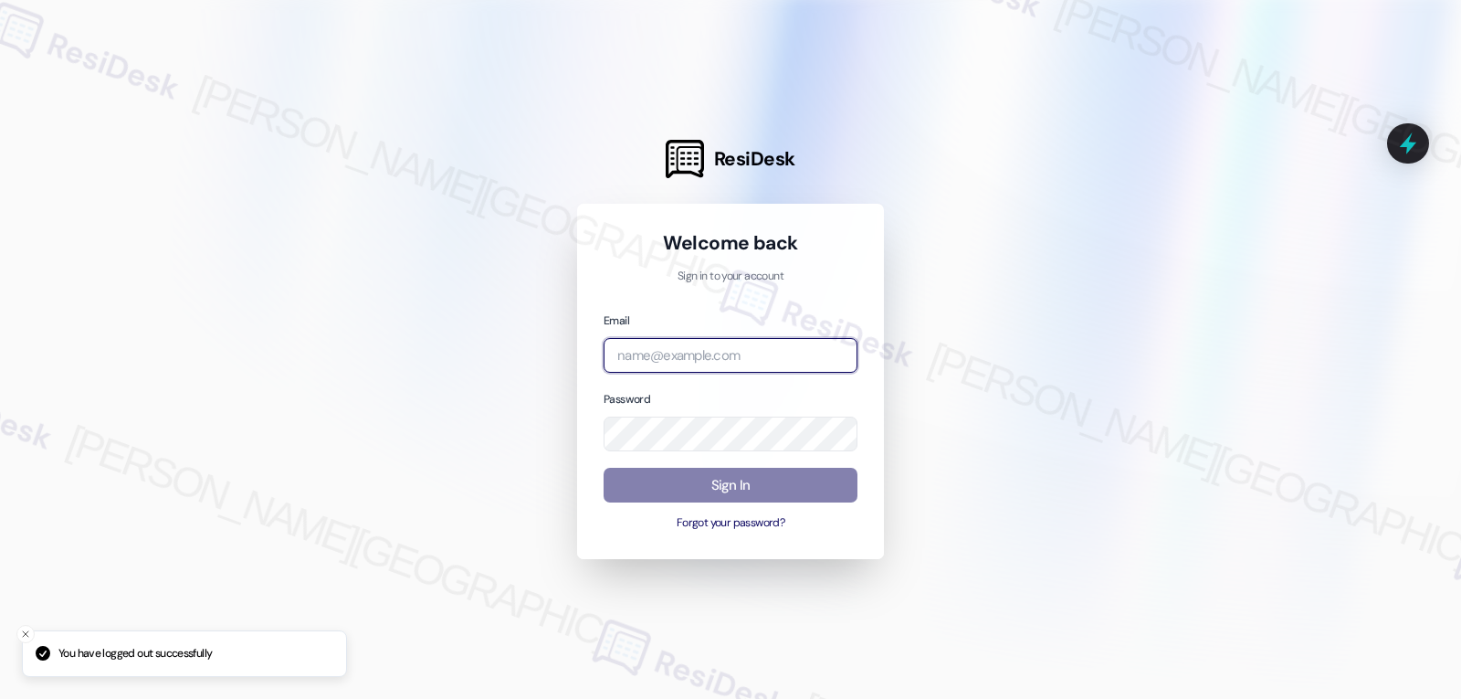
click at [666, 347] on input "email" at bounding box center [731, 356] width 254 height 36
click at [736, 352] on input "email" at bounding box center [731, 356] width 254 height 36
paste input "[EMAIL_ADDRESS][DOMAIN_NAME]"
type input "[EMAIL_ADDRESS][DOMAIN_NAME]"
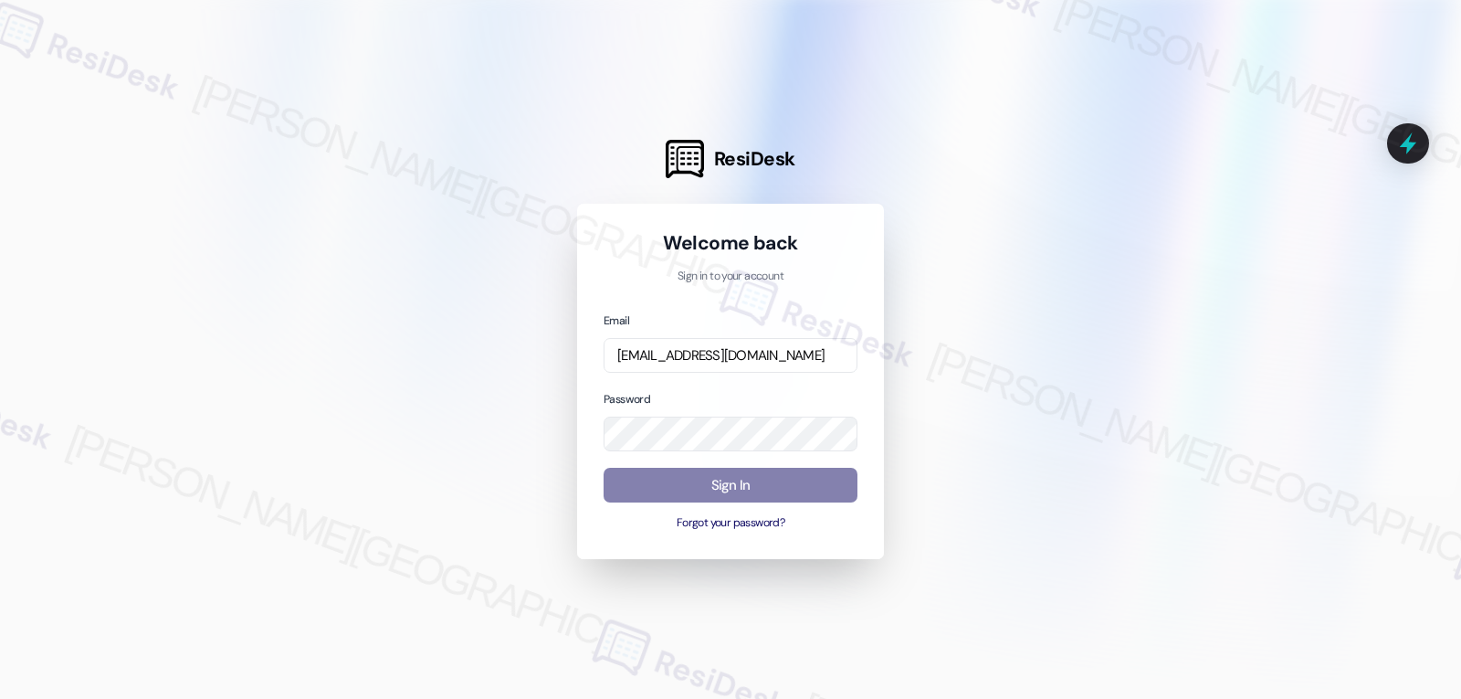
scroll to position [0, 0]
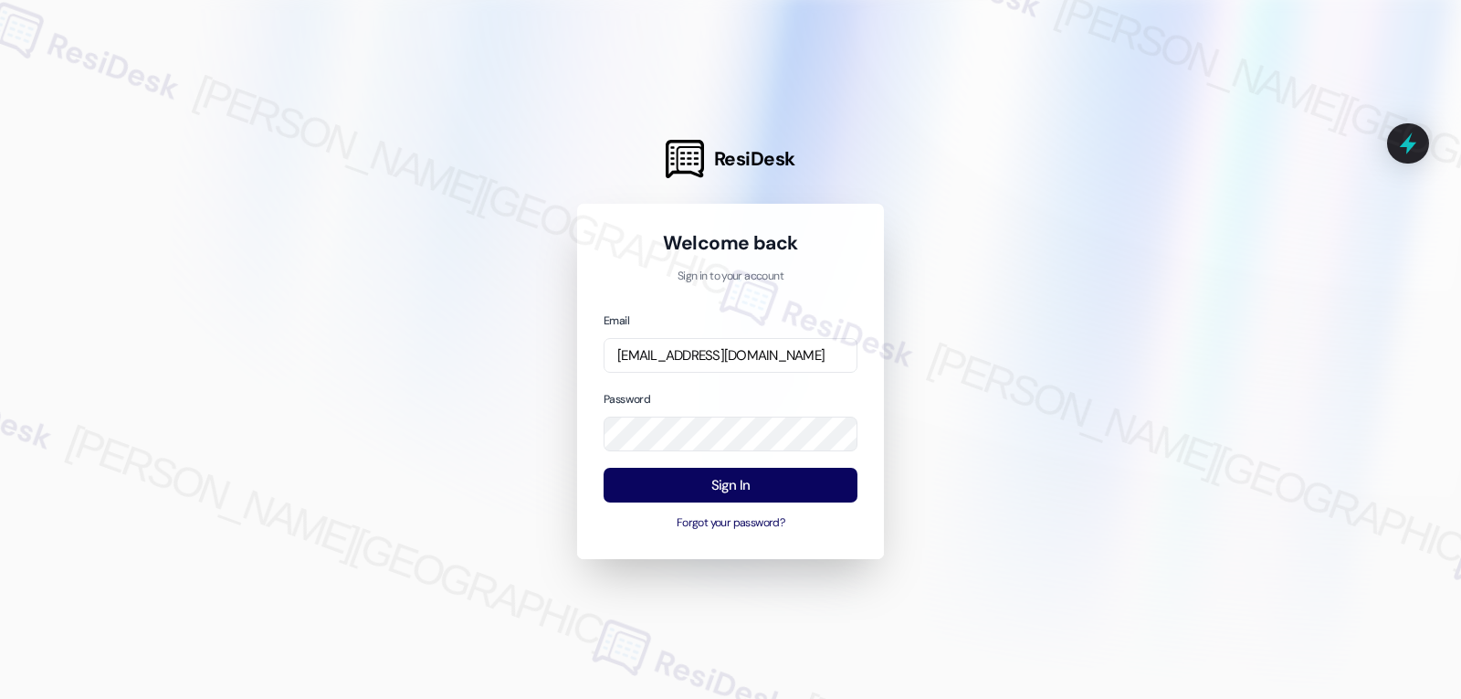
click at [751, 374] on div "Email [EMAIL_ADDRESS][DOMAIN_NAME] Password Sign In Forgot your password?" at bounding box center [731, 422] width 254 height 222
click at [762, 485] on button "Sign In" at bounding box center [731, 486] width 254 height 36
